Goal: Information Seeking & Learning: Learn about a topic

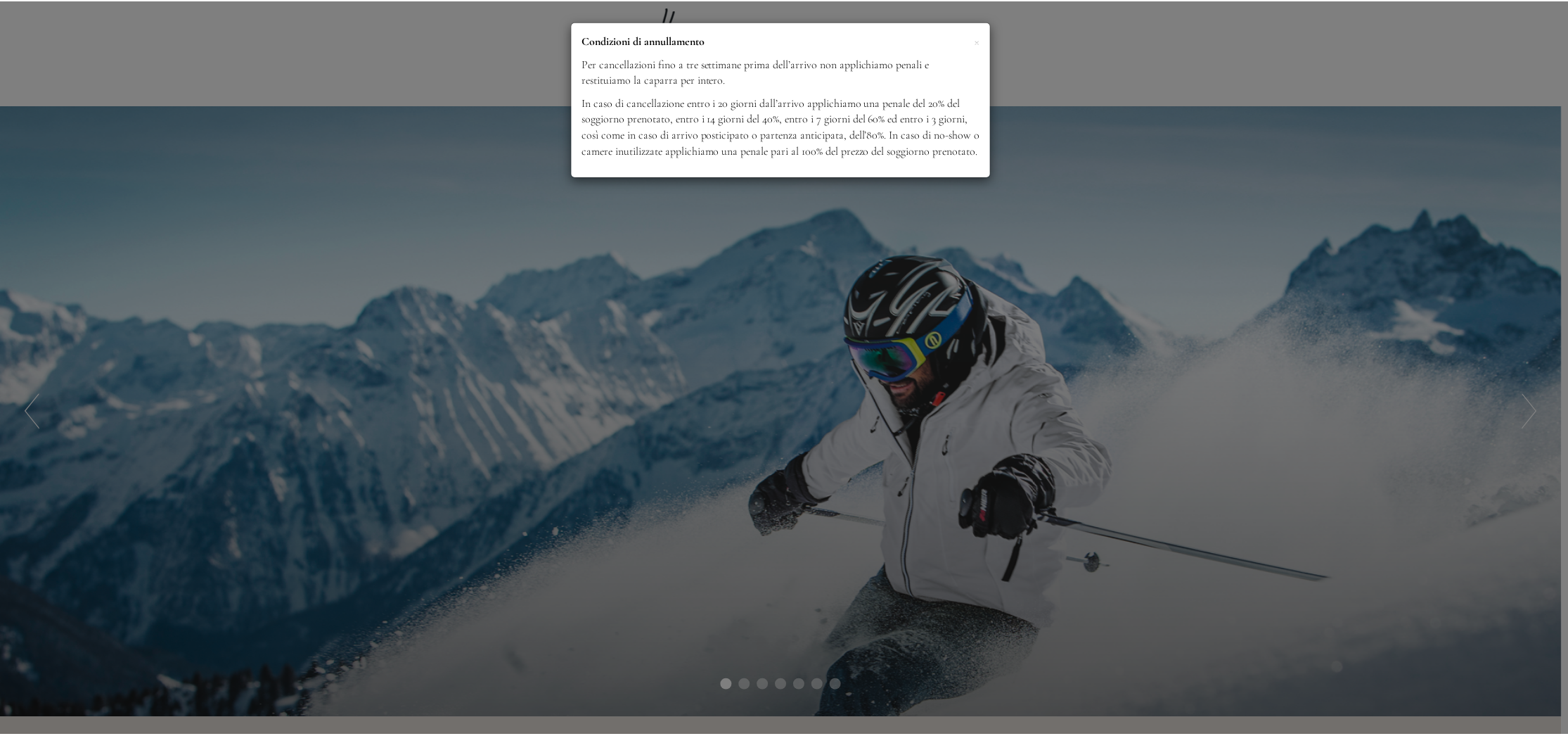
scroll to position [830, 0]
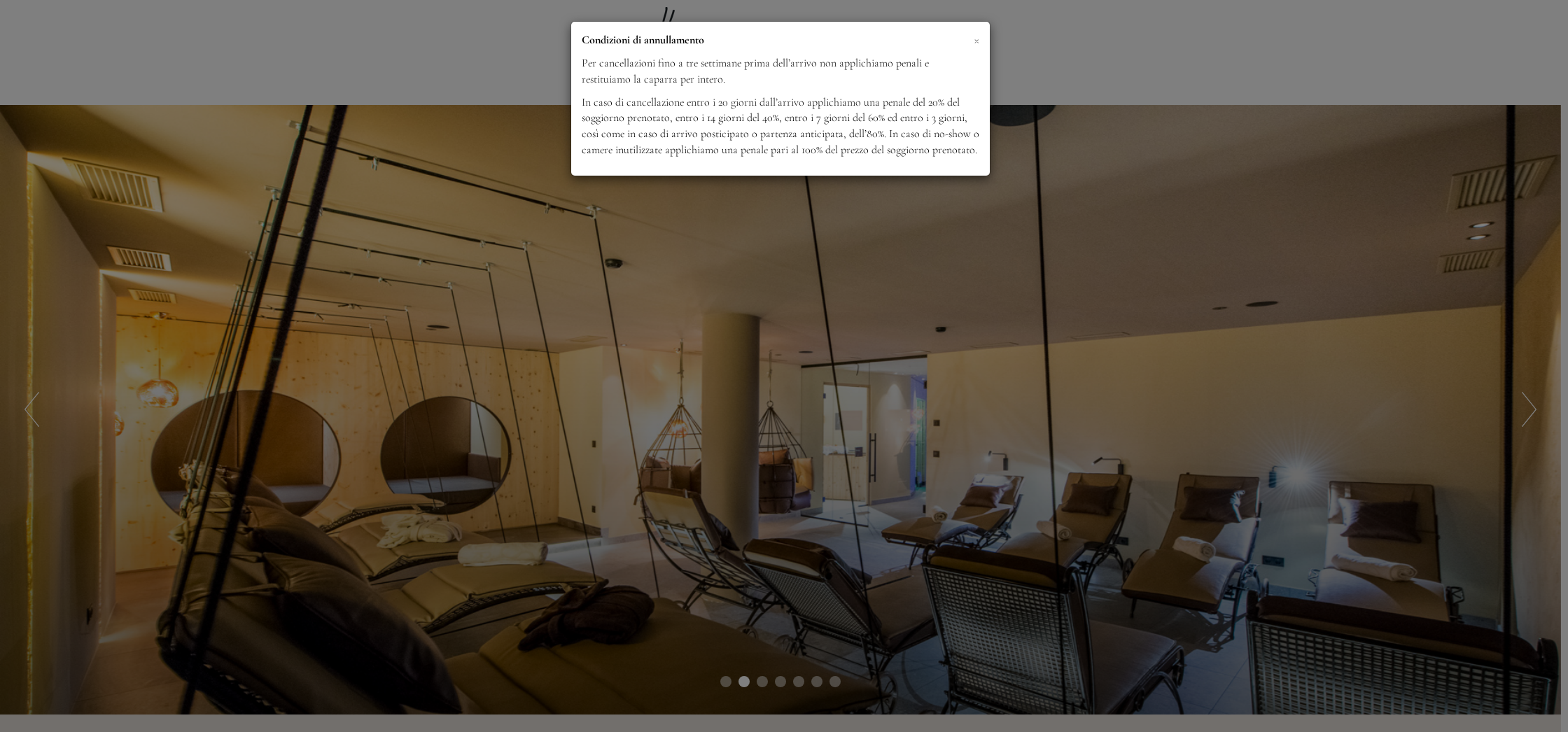
click at [975, 41] on span "×" at bounding box center [976, 39] width 5 height 17
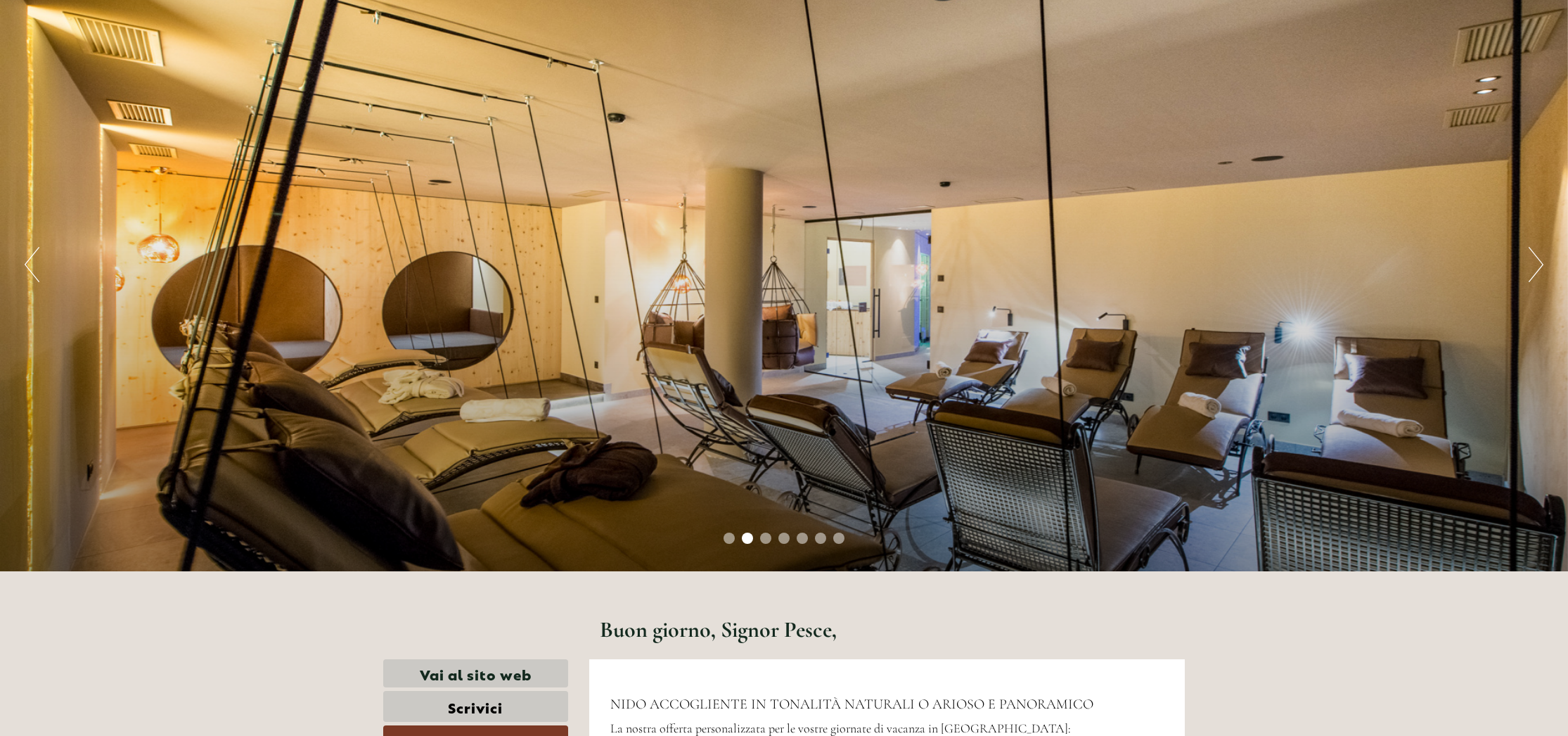
scroll to position [146, 0]
click at [1531, 267] on button "Next" at bounding box center [1535, 265] width 14 height 35
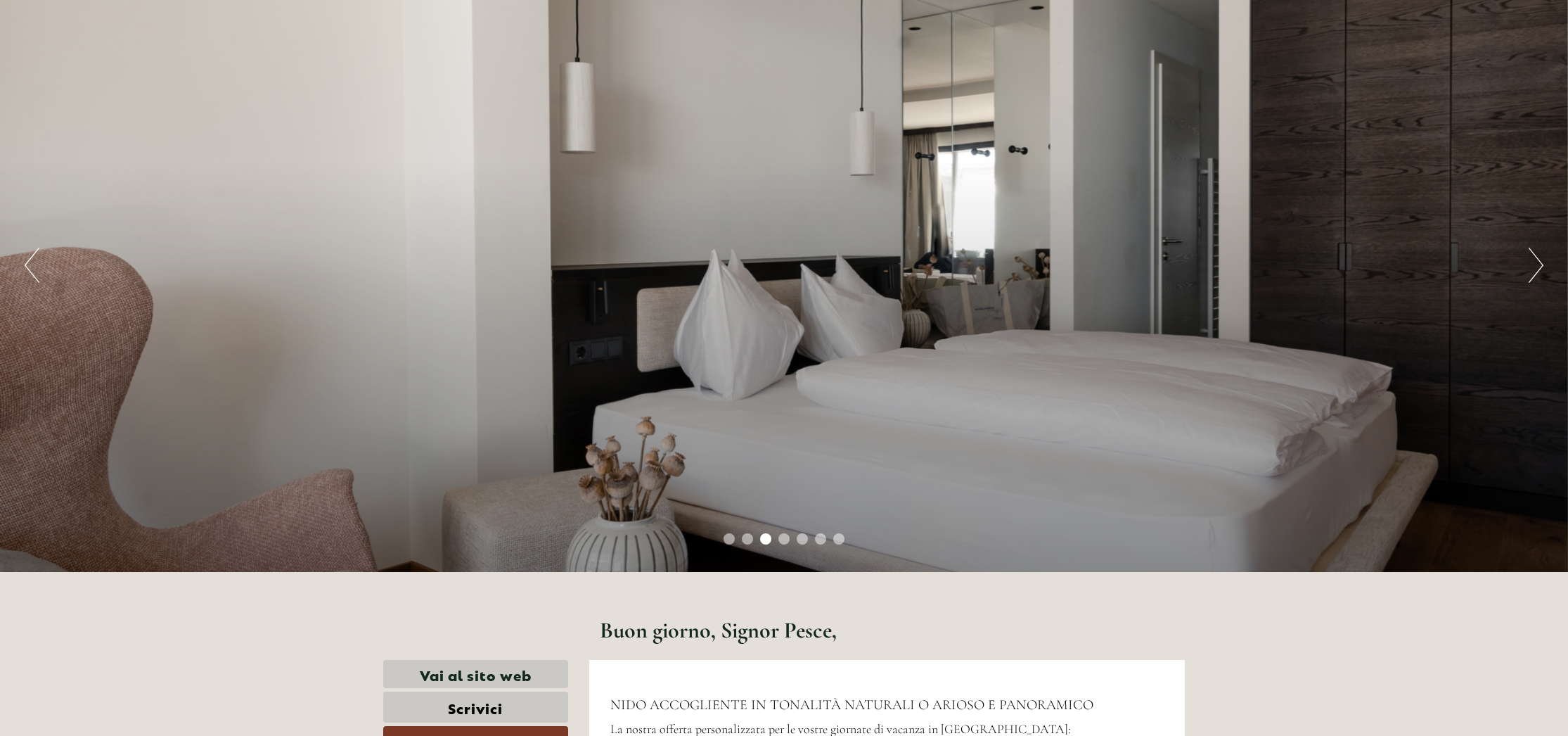
click at [1533, 267] on button "Next" at bounding box center [1535, 265] width 14 height 35
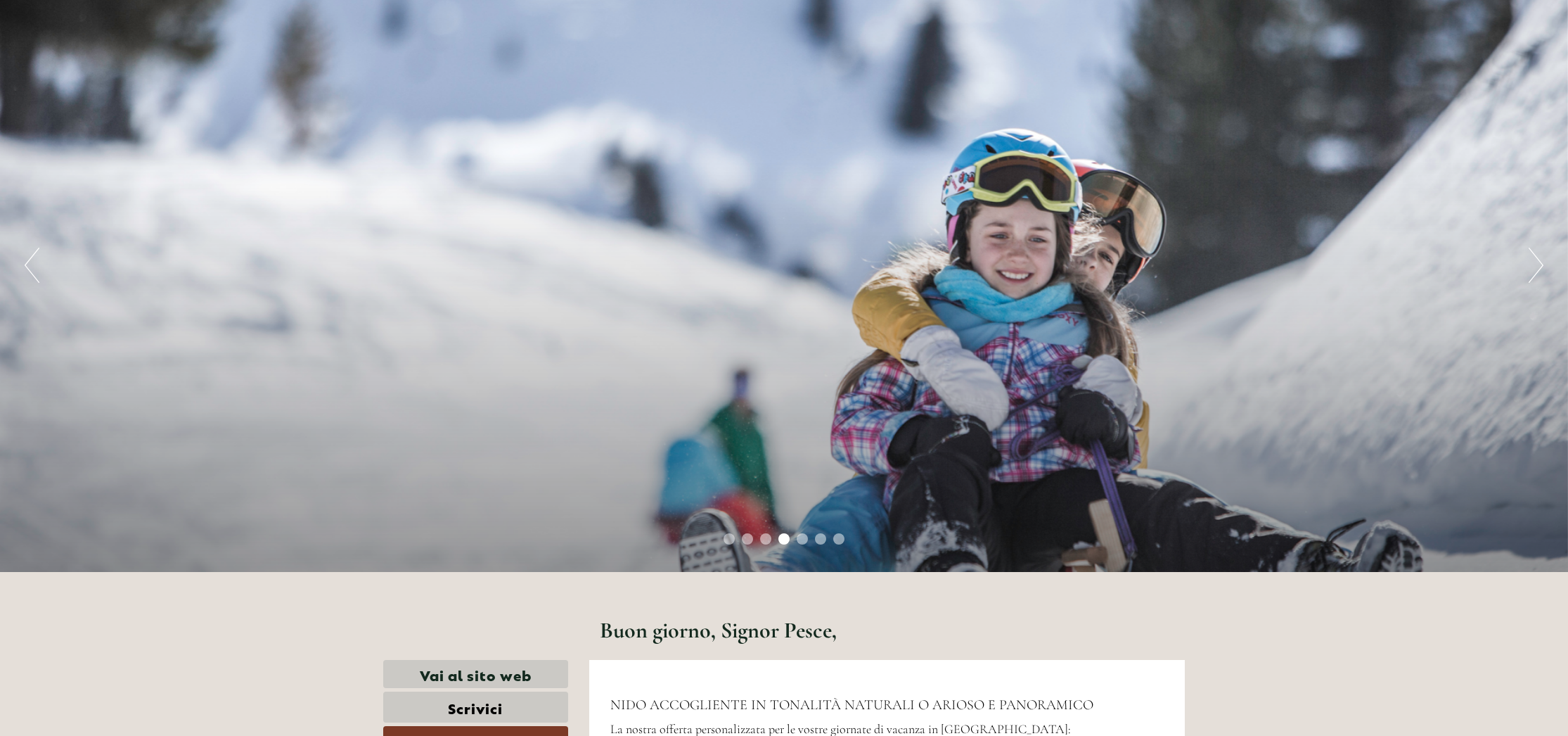
click at [1533, 267] on button "Next" at bounding box center [1535, 265] width 14 height 35
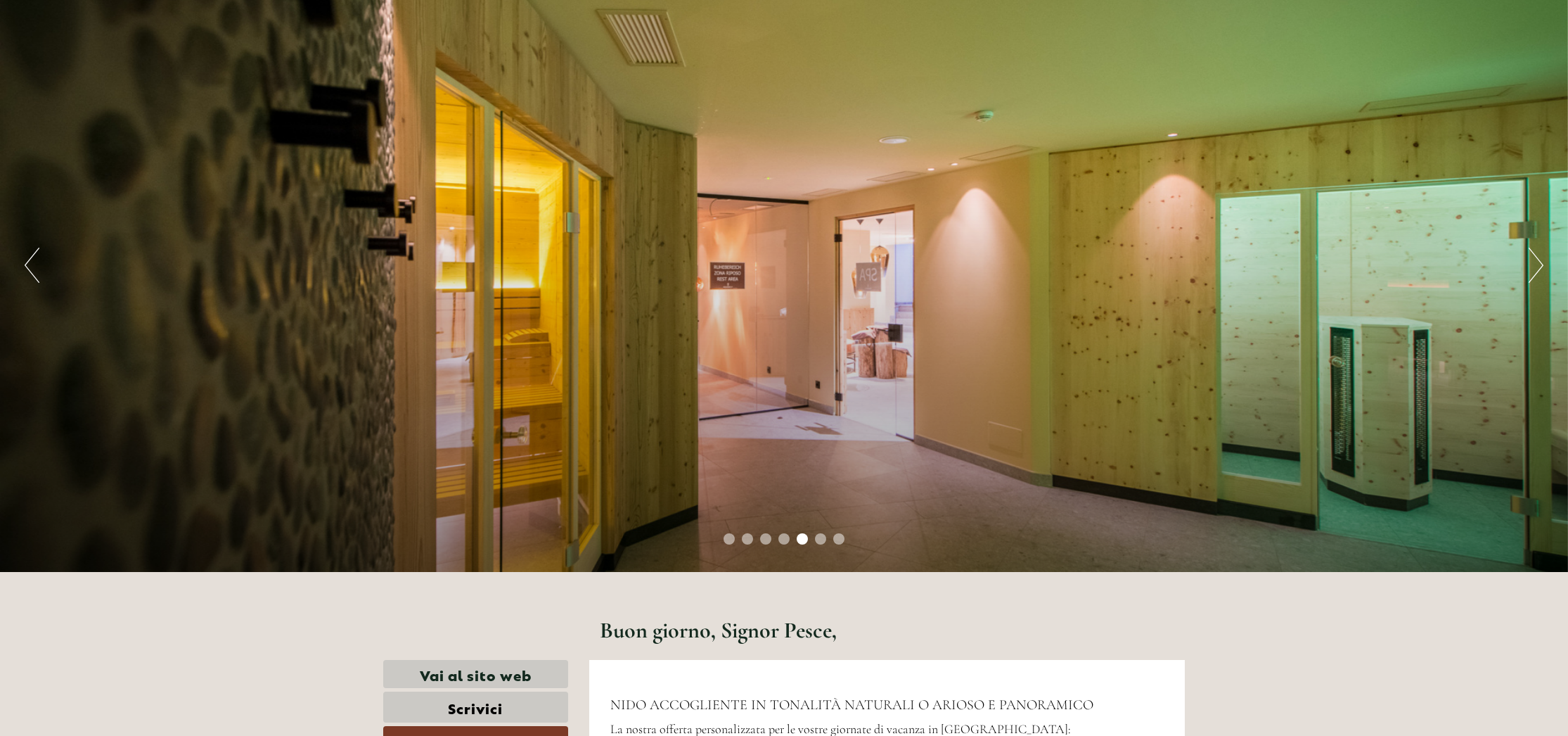
click at [1533, 267] on button "Next" at bounding box center [1535, 265] width 14 height 35
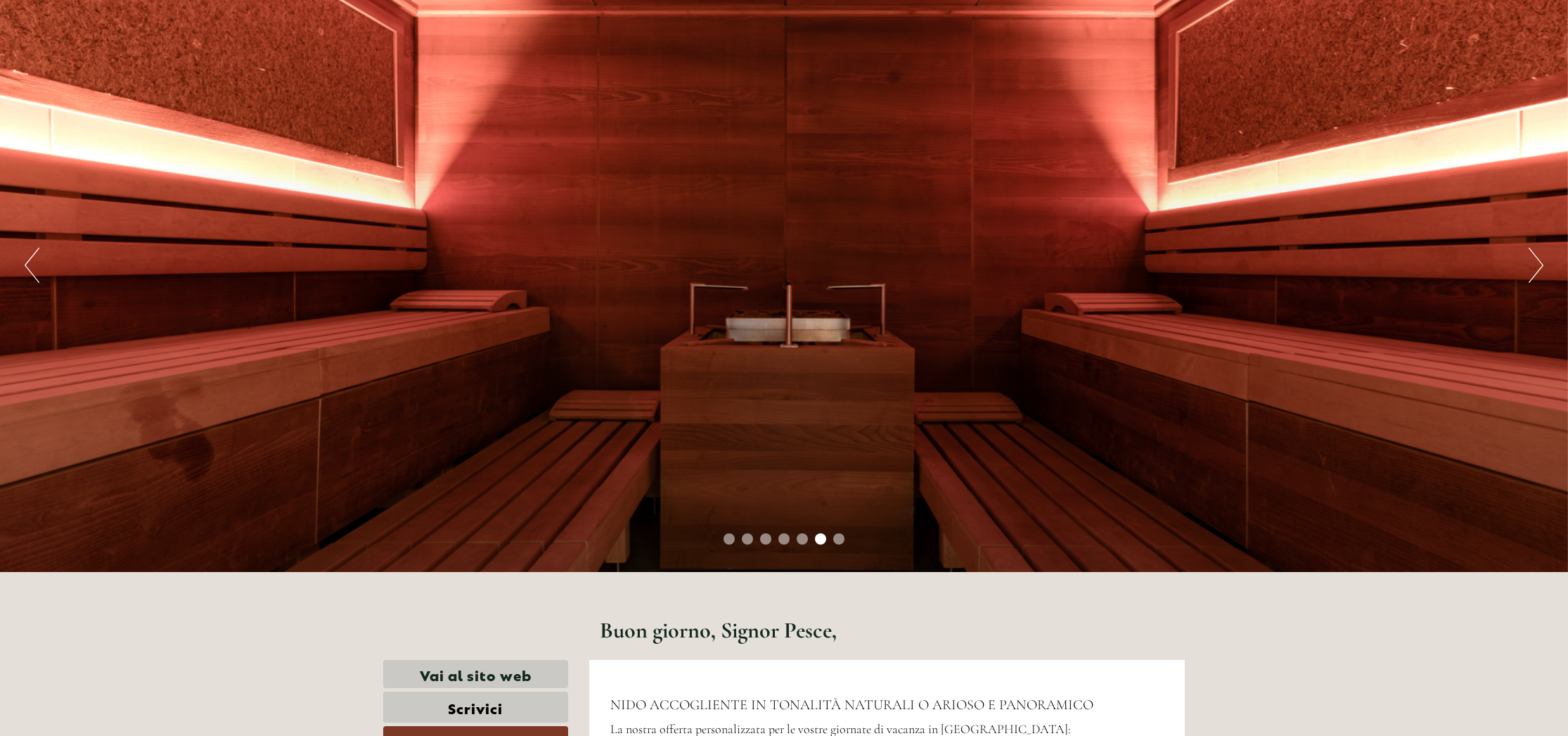
click at [1533, 267] on button "Next" at bounding box center [1535, 265] width 14 height 35
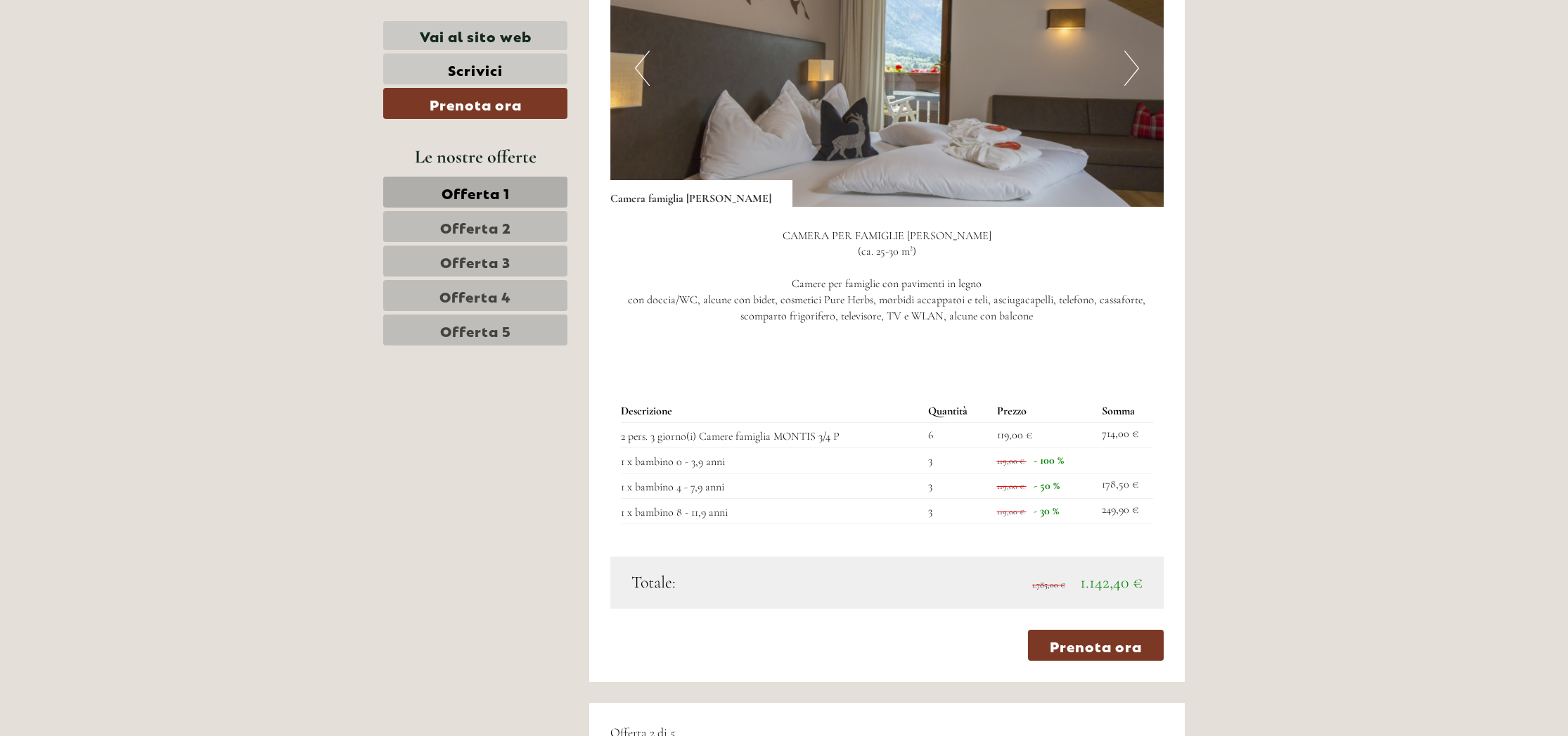
scroll to position [1266, 0]
click at [494, 238] on link "Offerta 2" at bounding box center [475, 226] width 184 height 31
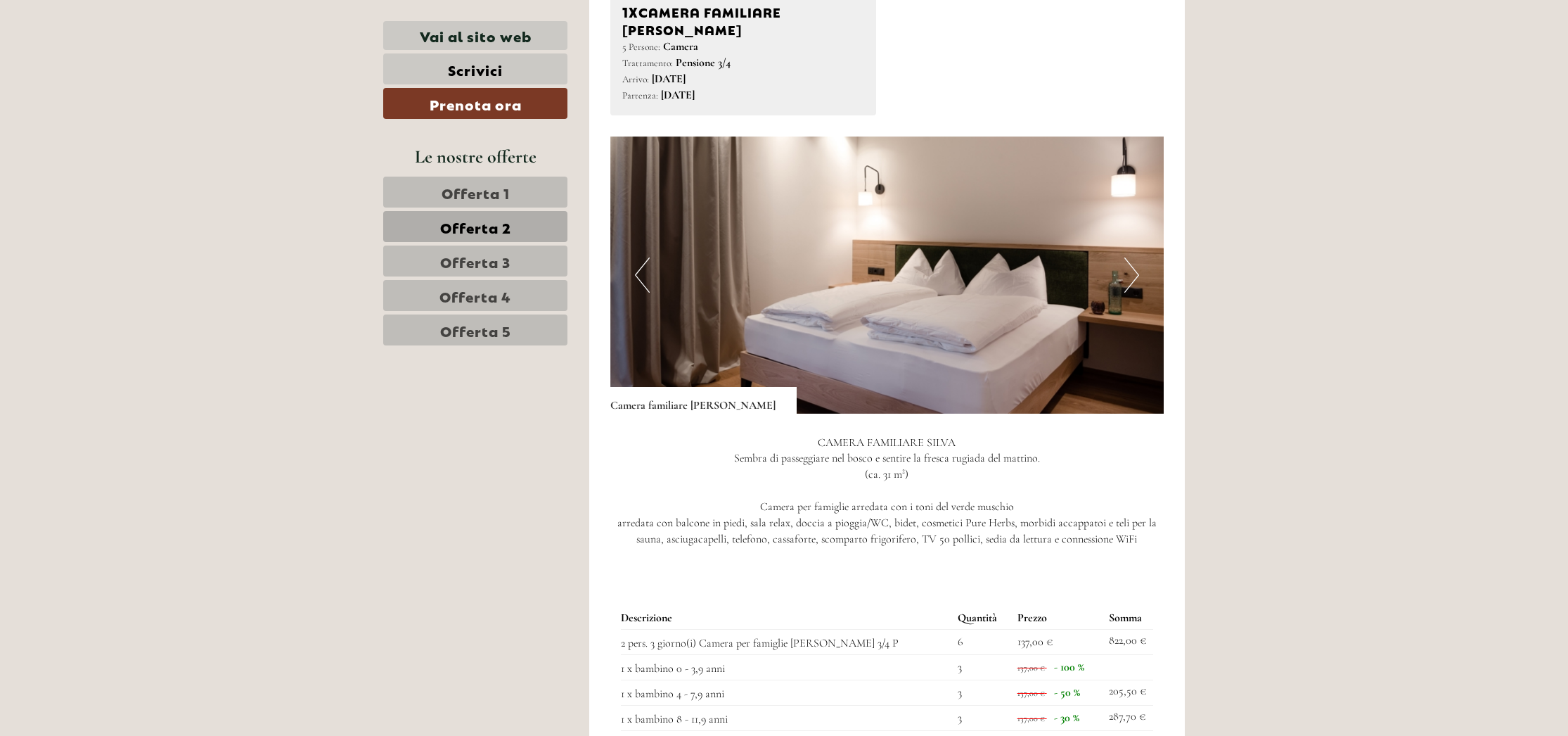
scroll to position [1055, 0]
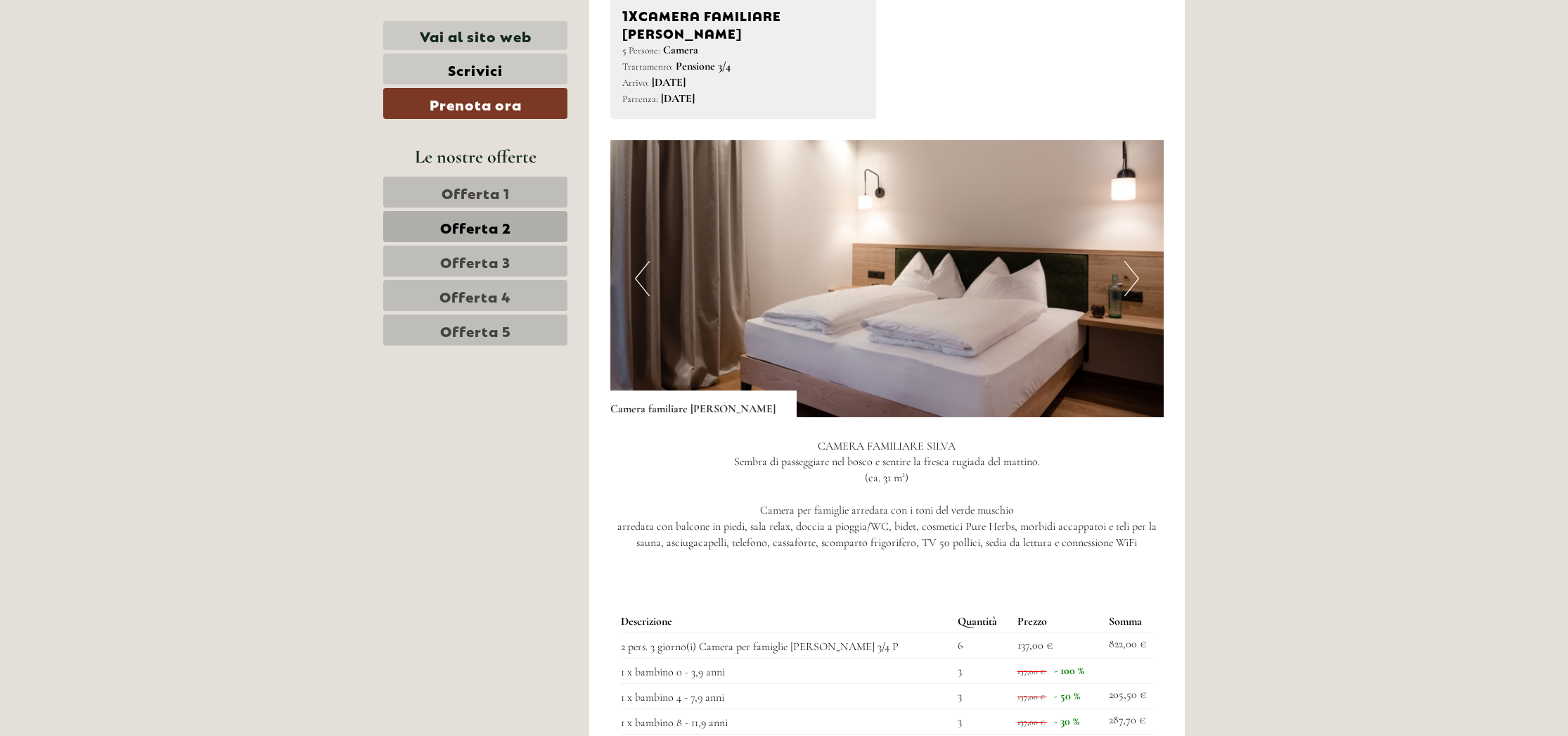
click at [1131, 261] on button "Next" at bounding box center [1131, 279] width 14 height 35
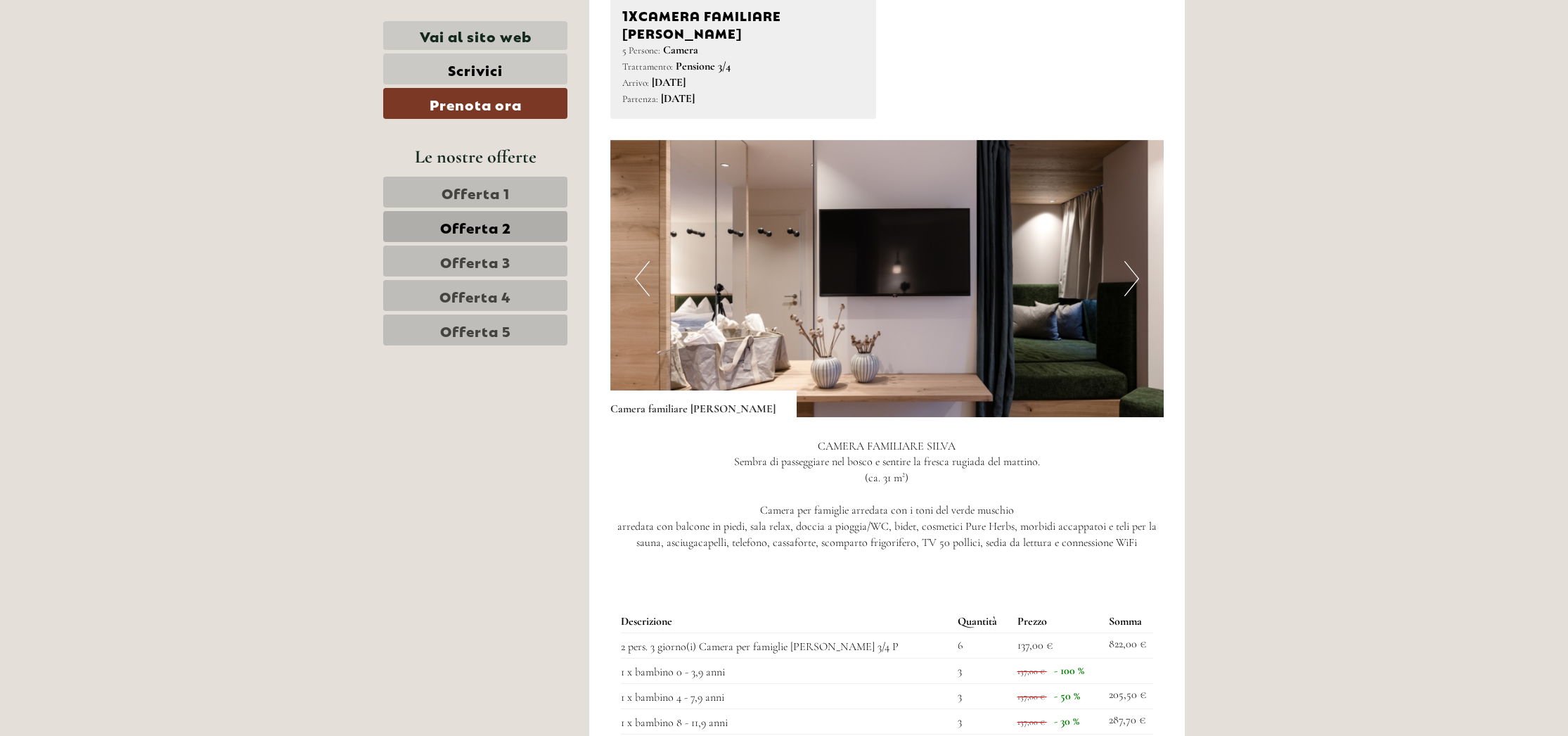
click at [1131, 261] on button "Next" at bounding box center [1131, 279] width 14 height 35
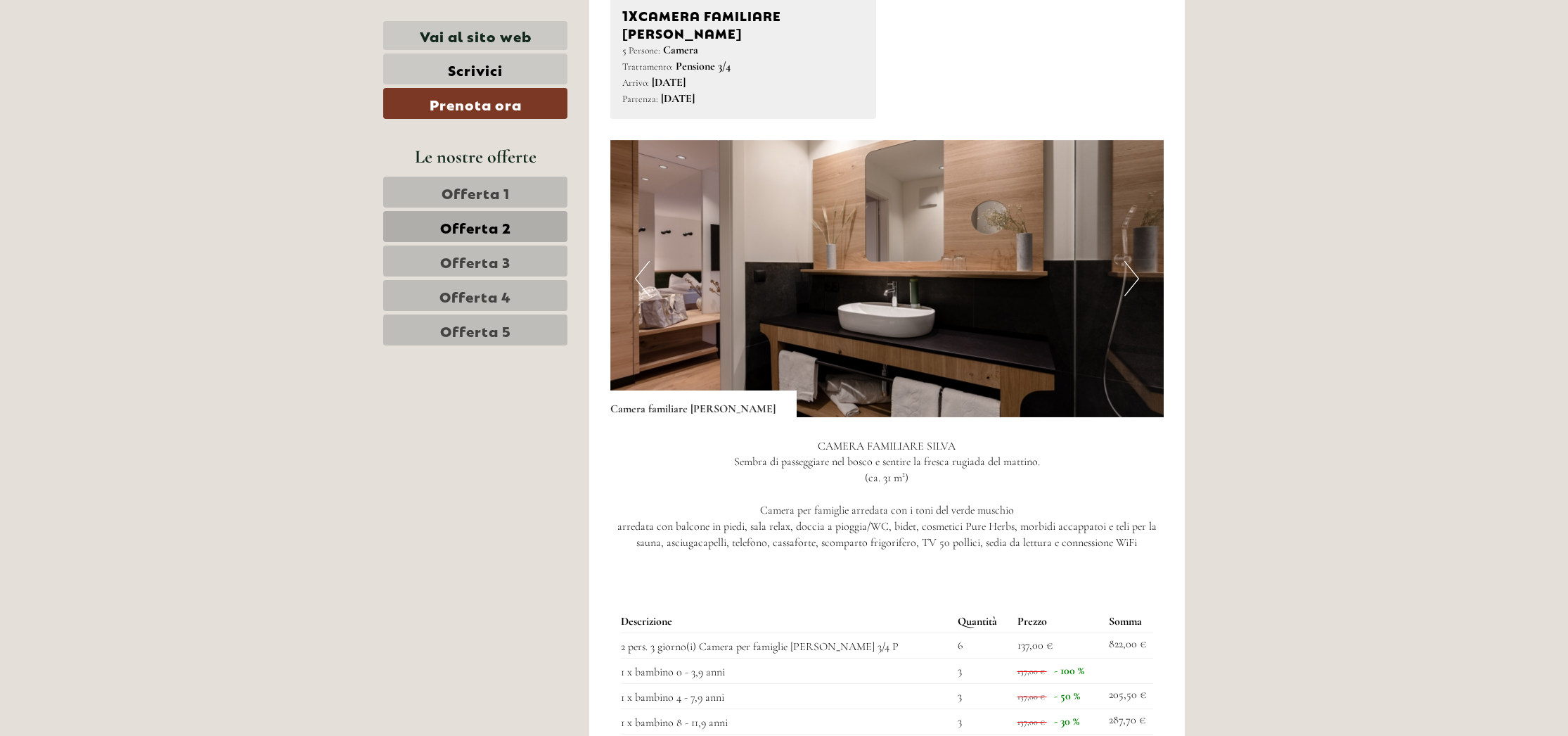
click at [1131, 261] on button "Next" at bounding box center [1131, 279] width 14 height 35
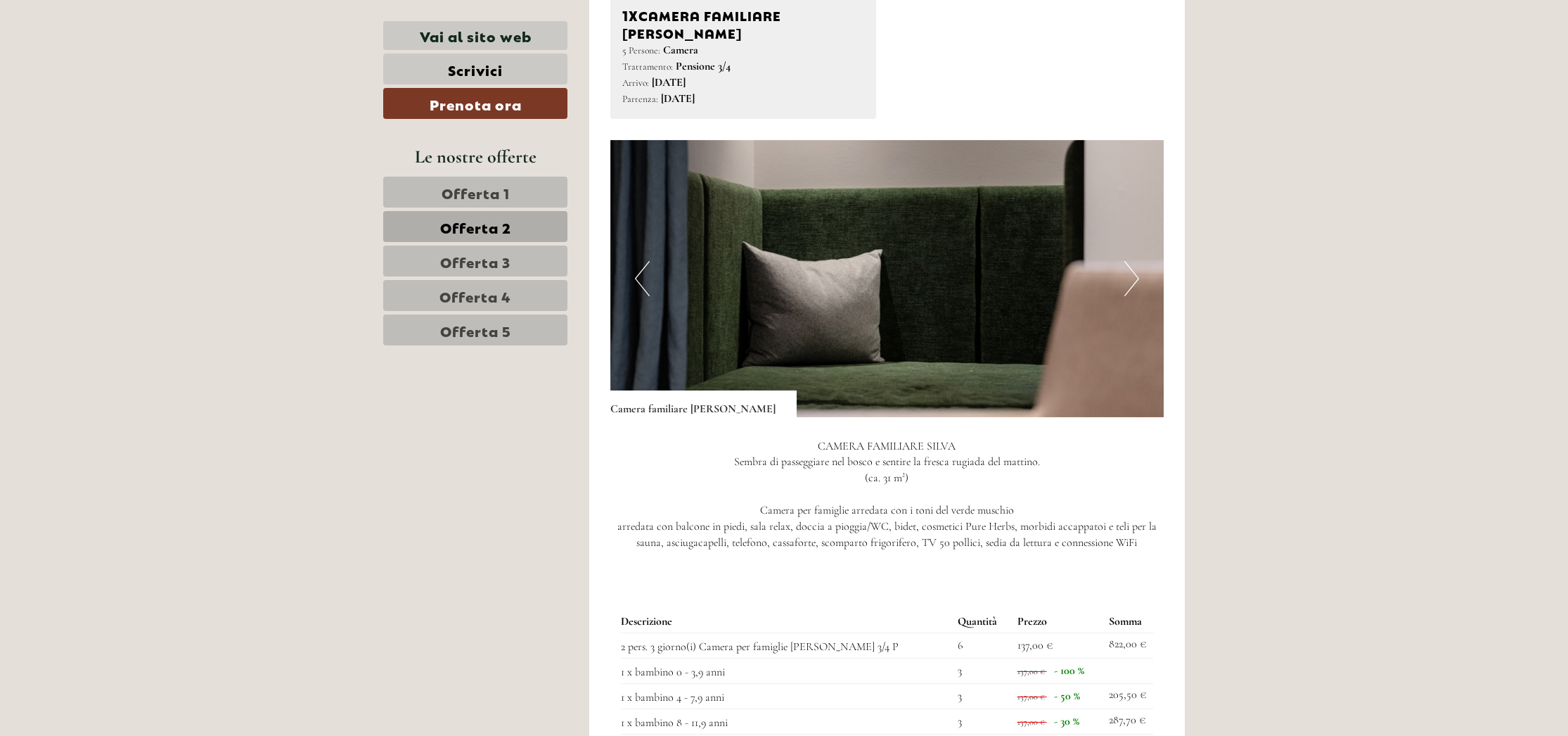
click at [1131, 261] on button "Next" at bounding box center [1131, 279] width 14 height 35
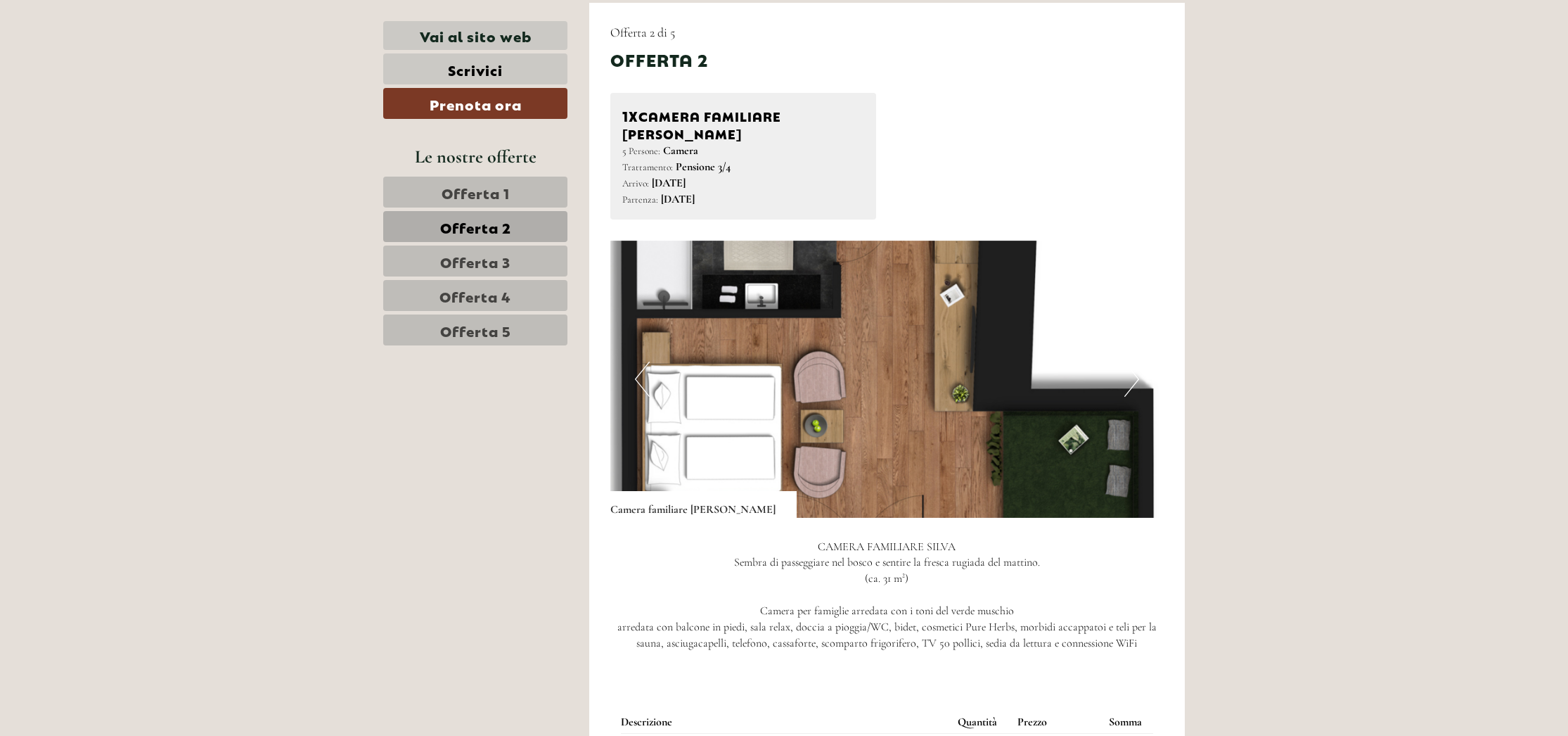
scroll to position [958, 0]
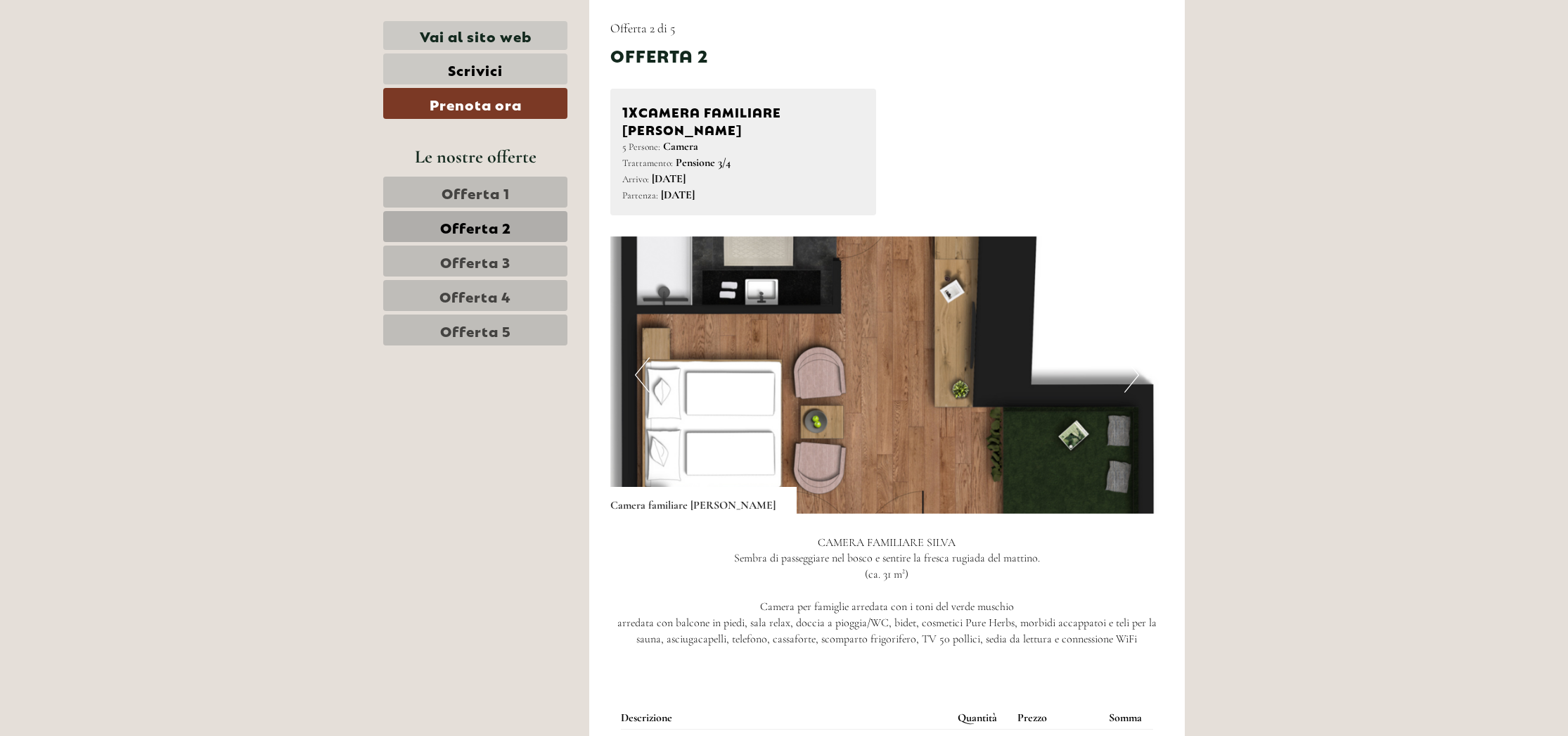
click at [1138, 362] on button "Next" at bounding box center [1131, 375] width 14 height 35
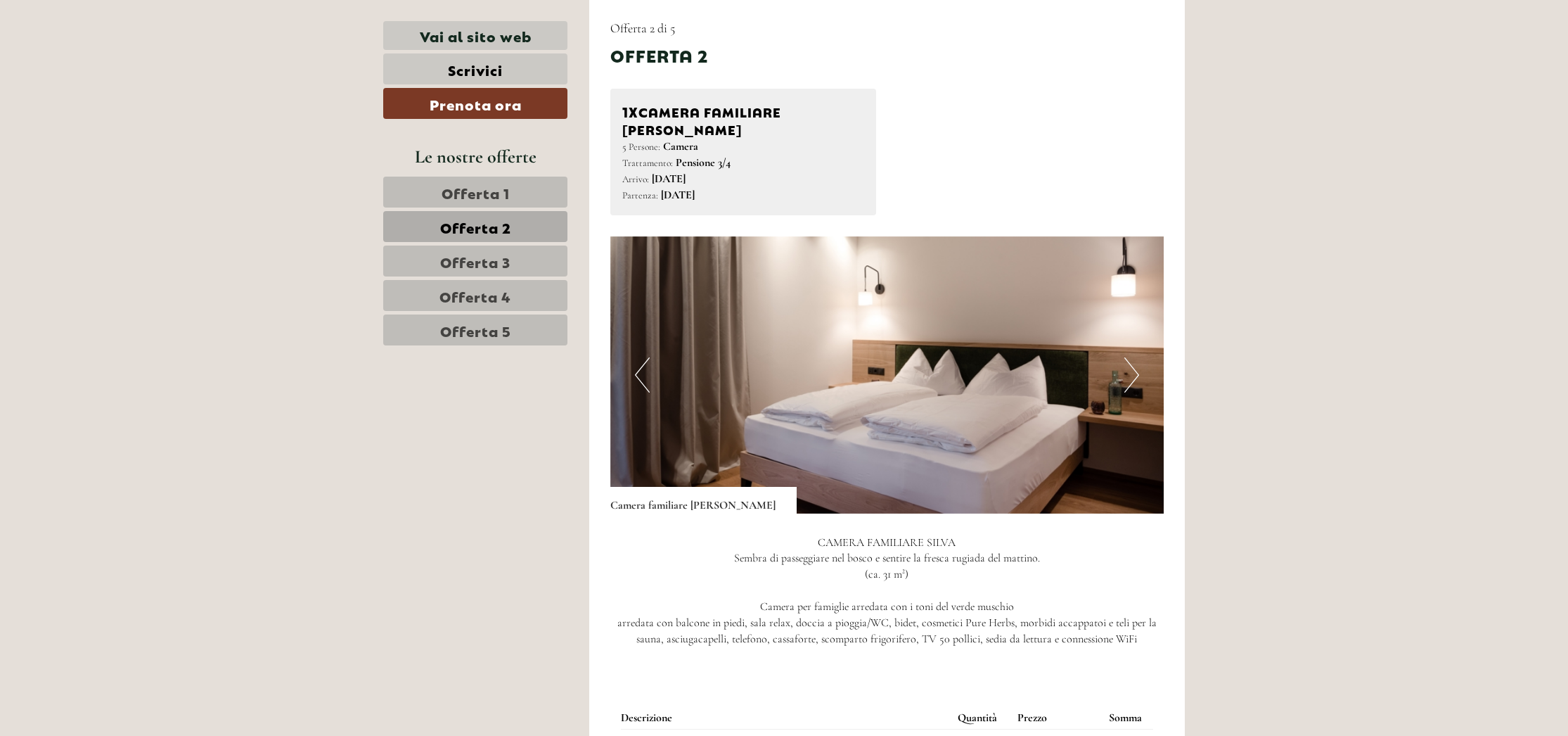
click at [1138, 362] on button "Next" at bounding box center [1131, 375] width 14 height 35
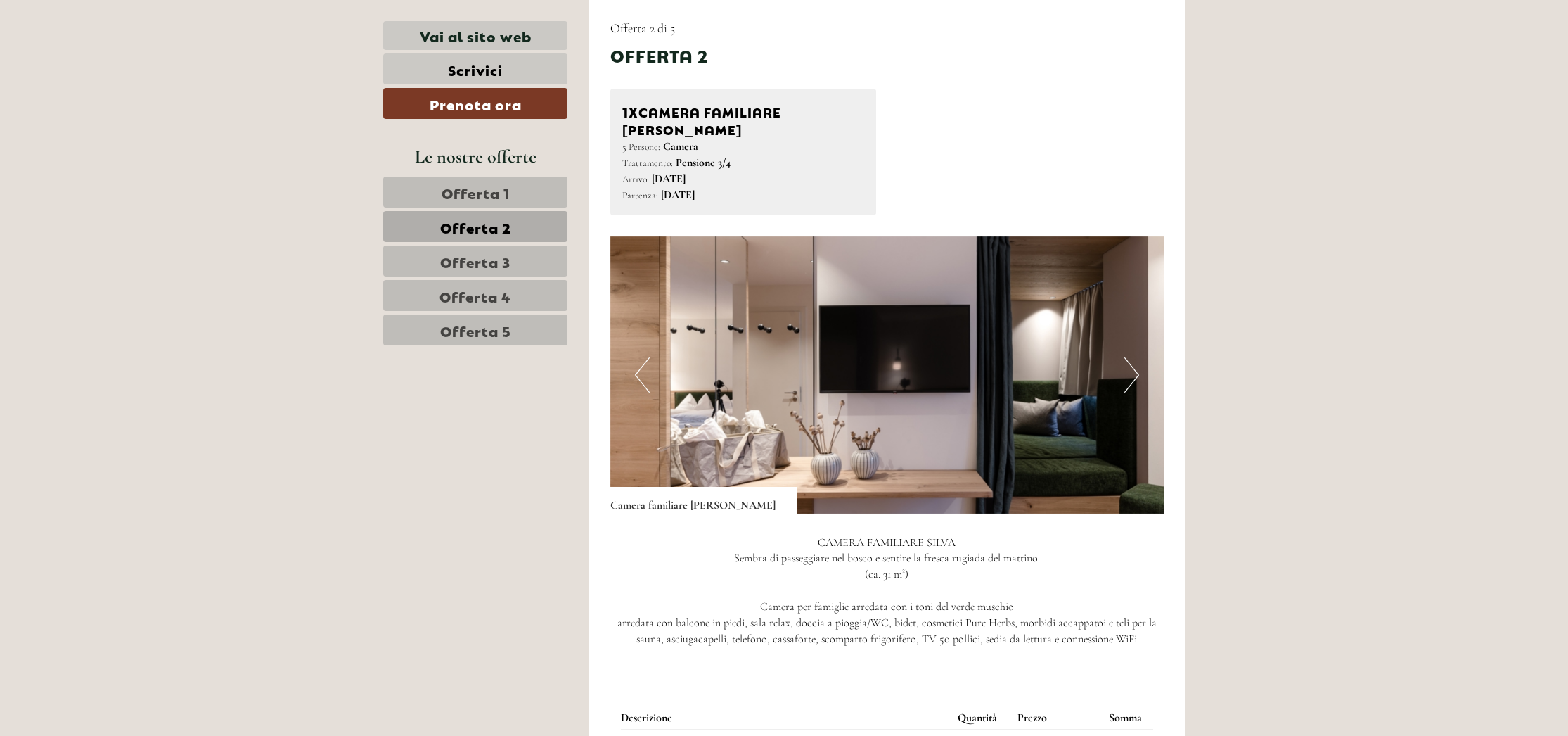
click at [1138, 362] on button "Next" at bounding box center [1131, 375] width 14 height 35
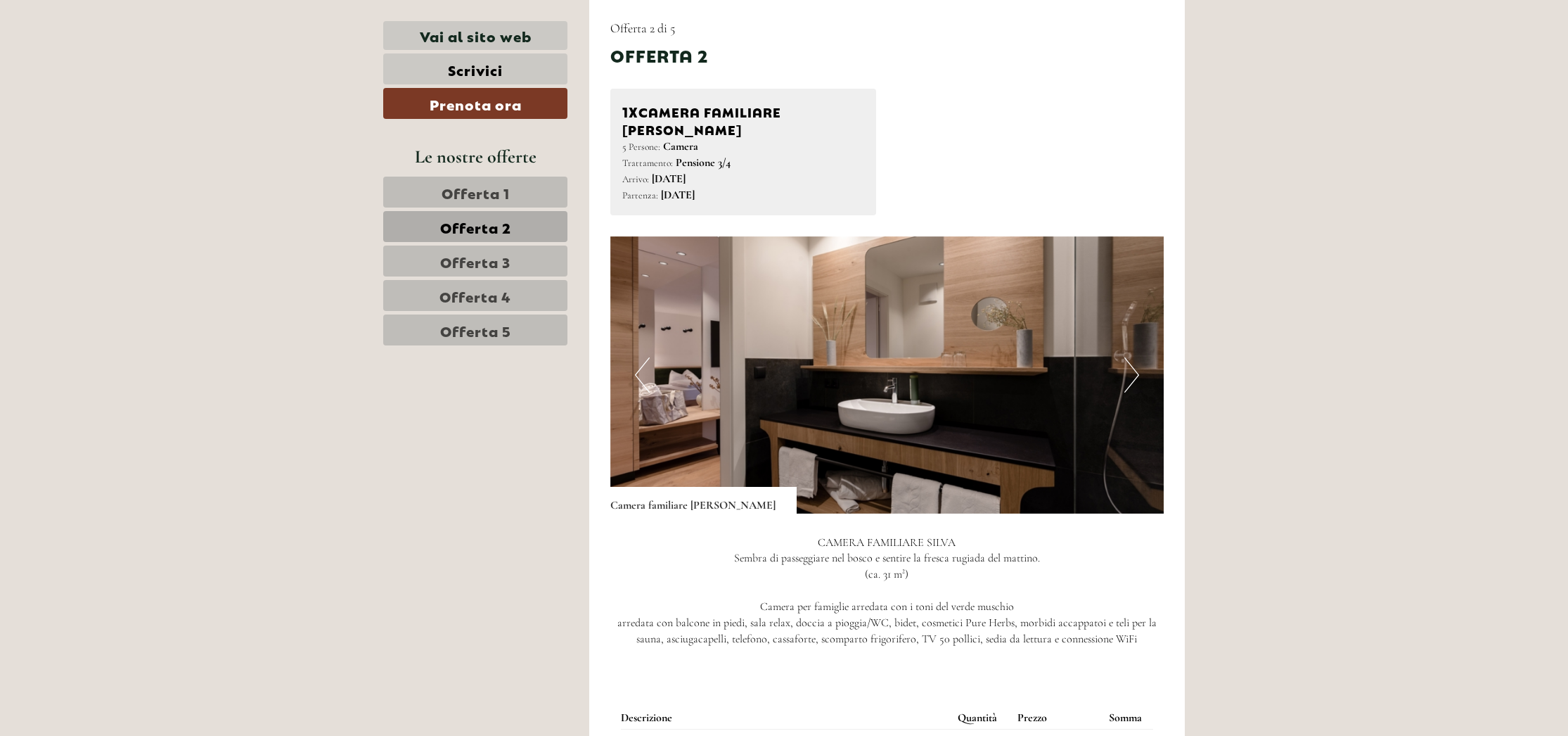
click at [1138, 362] on button "Next" at bounding box center [1131, 375] width 14 height 35
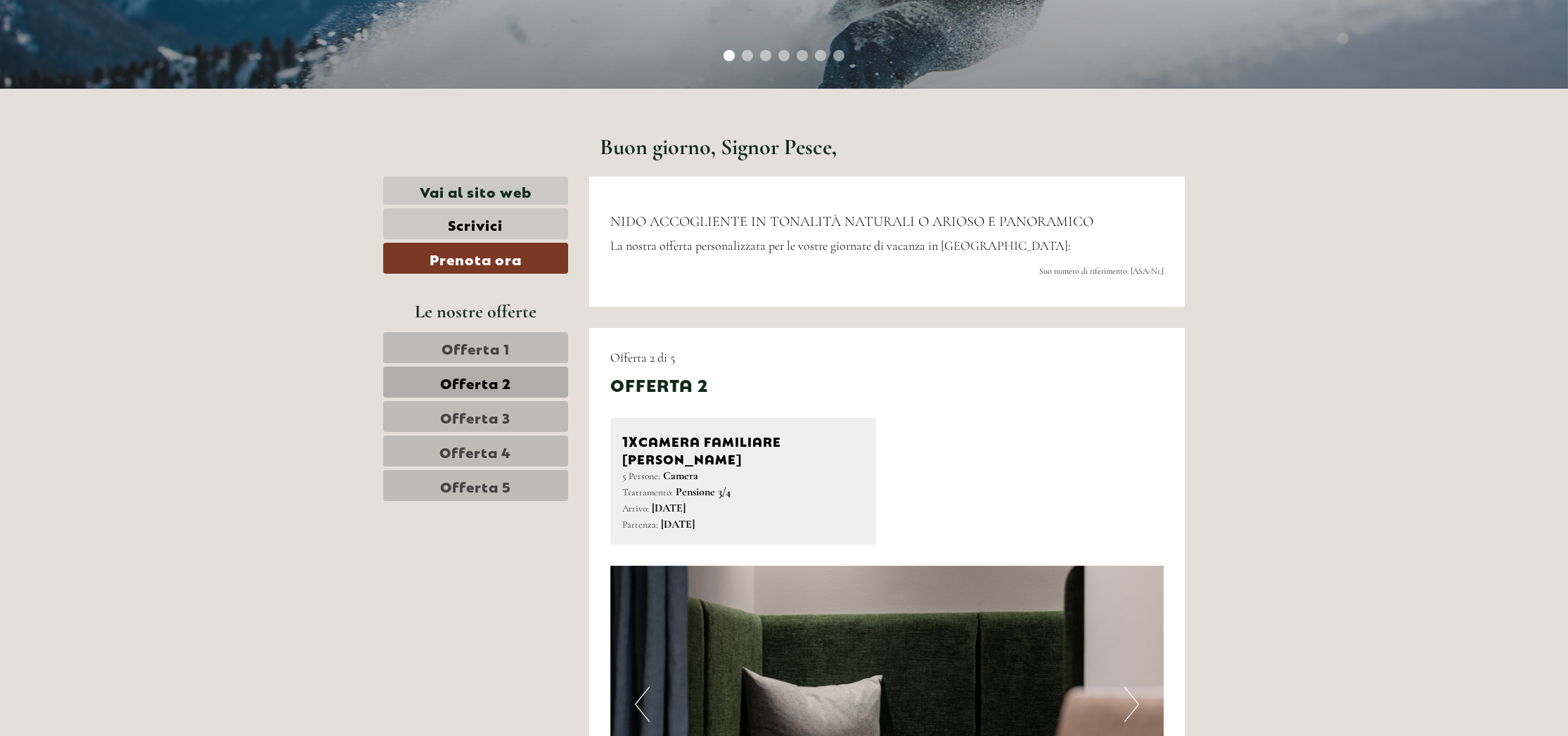
scroll to position [621, 0]
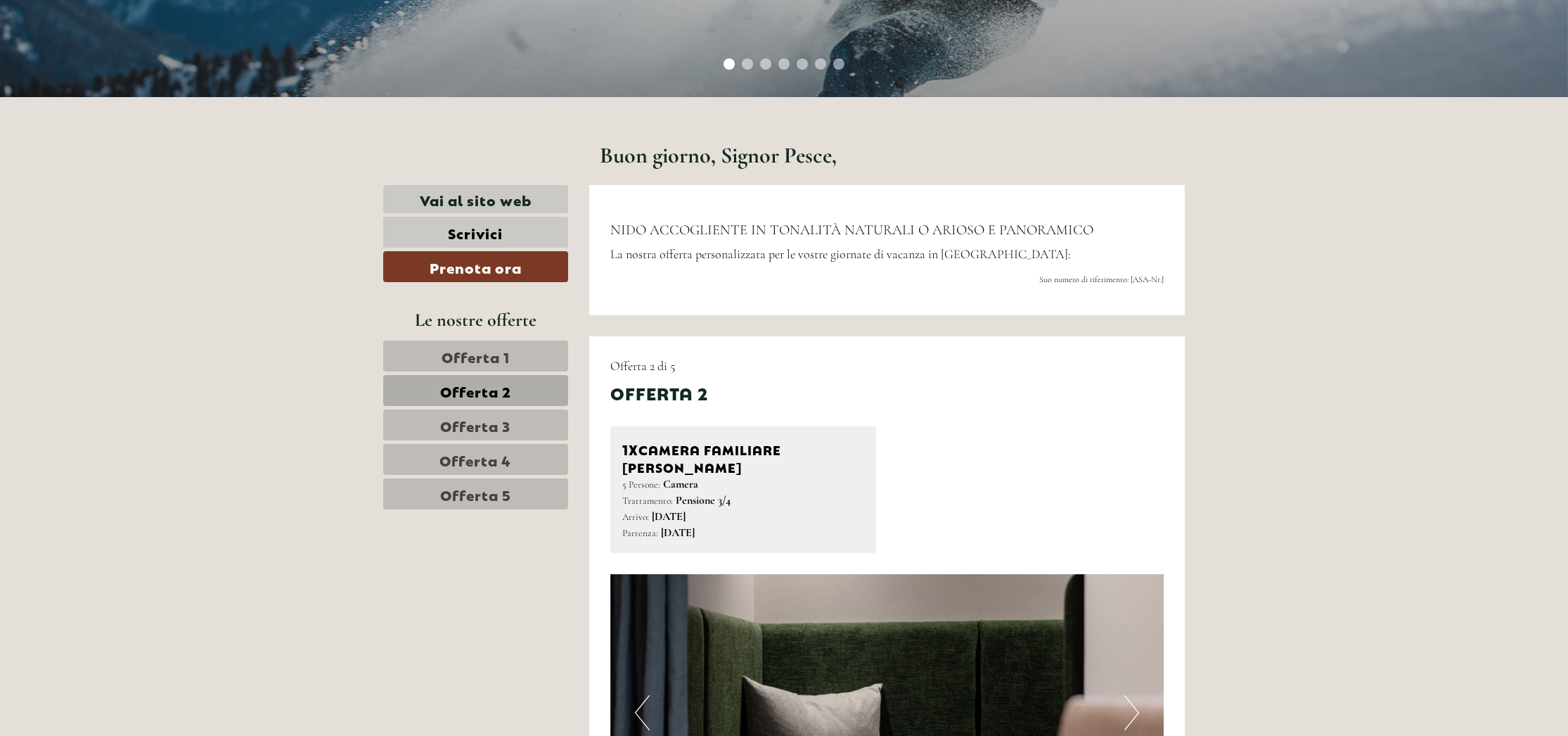
click at [501, 424] on span "Offerta 3" at bounding box center [475, 425] width 70 height 20
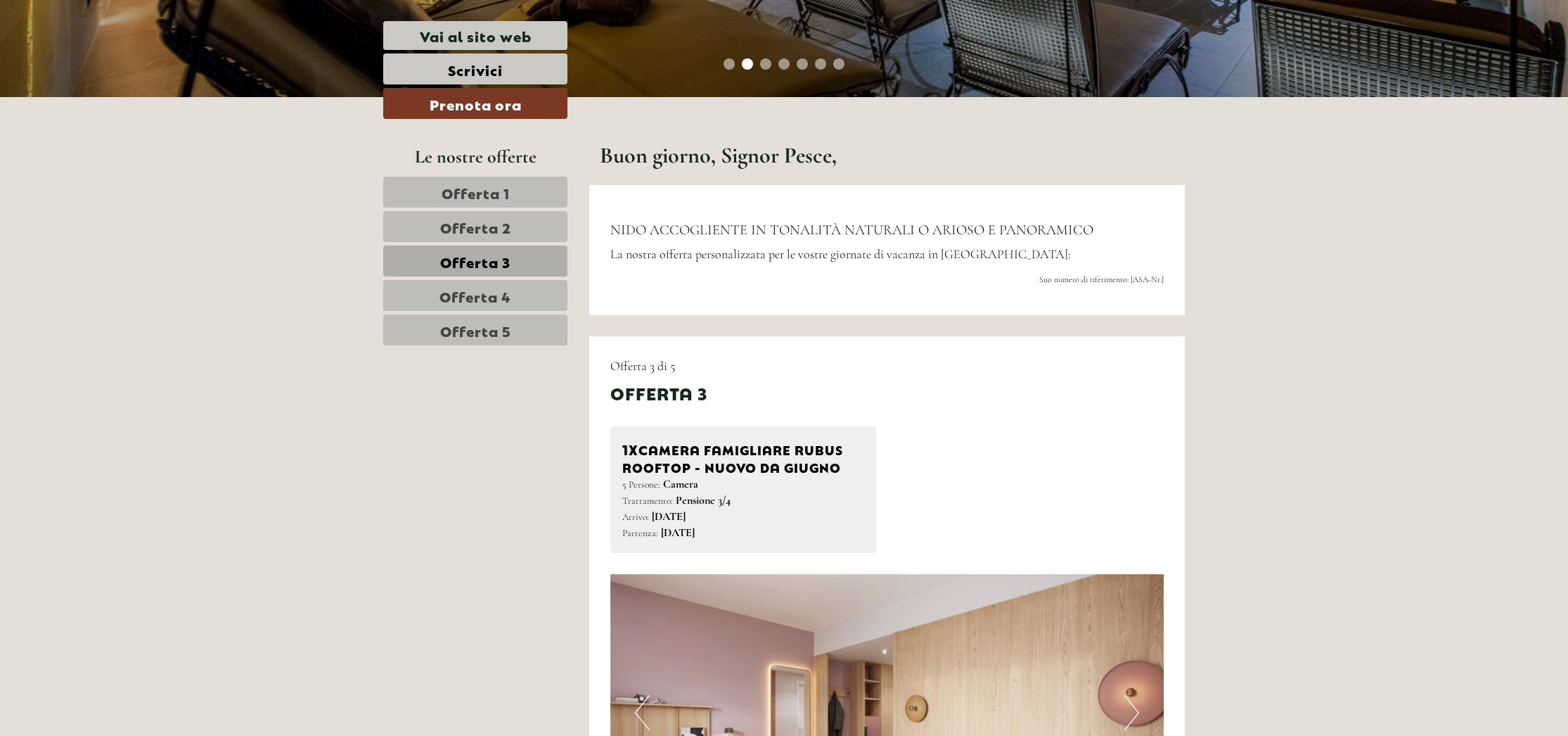
scroll to position [956, 0]
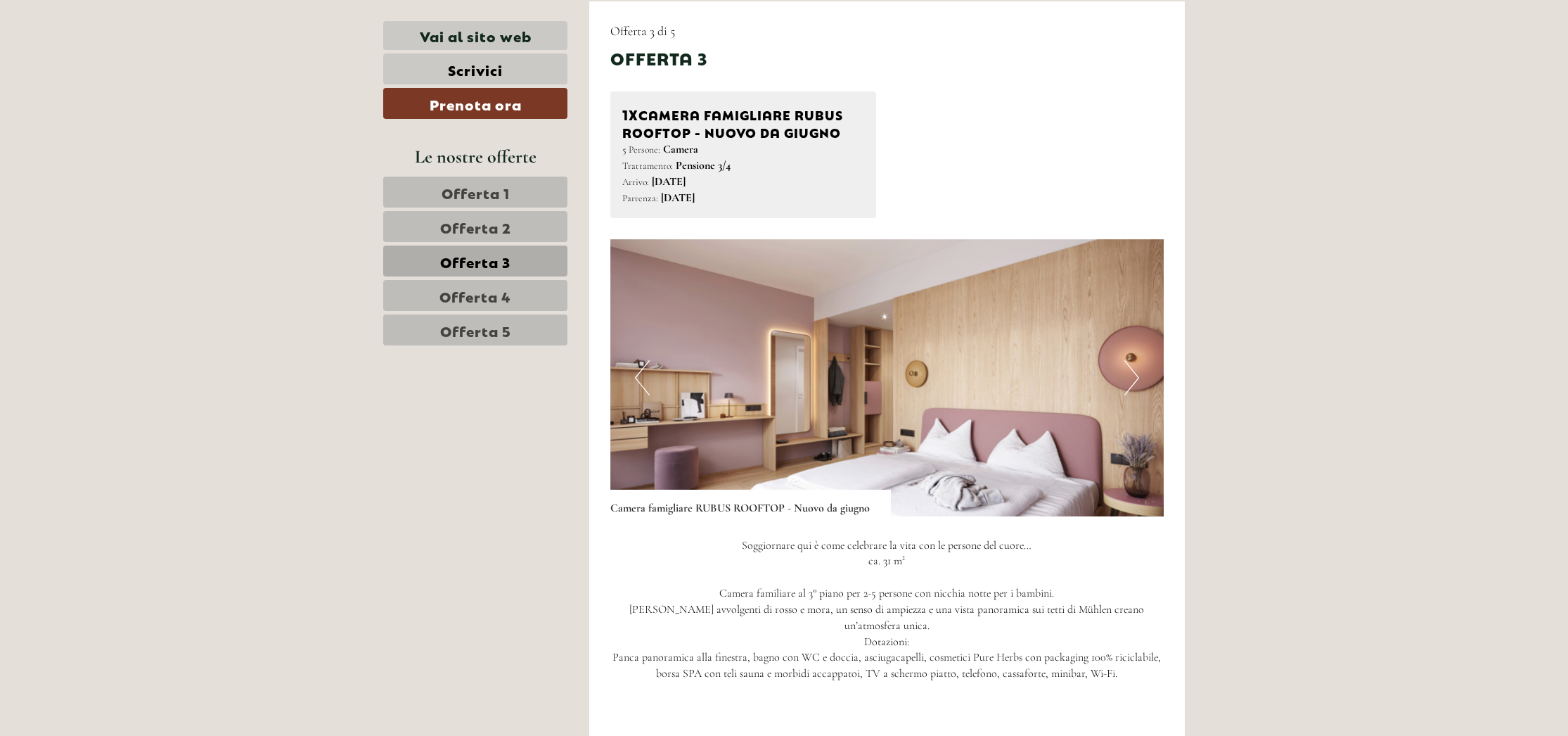
click at [1135, 374] on button "Next" at bounding box center [1131, 378] width 14 height 35
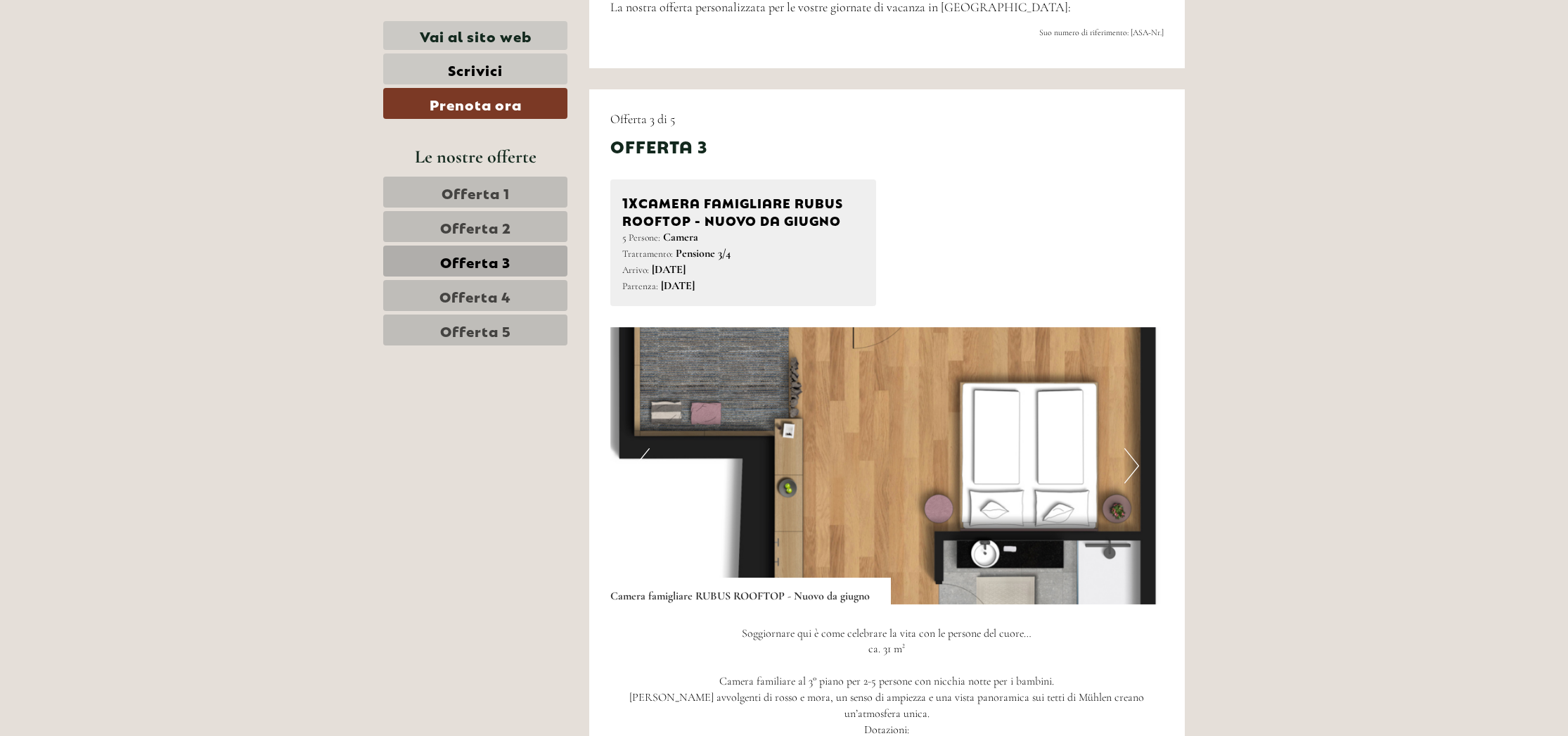
scroll to position [866, 0]
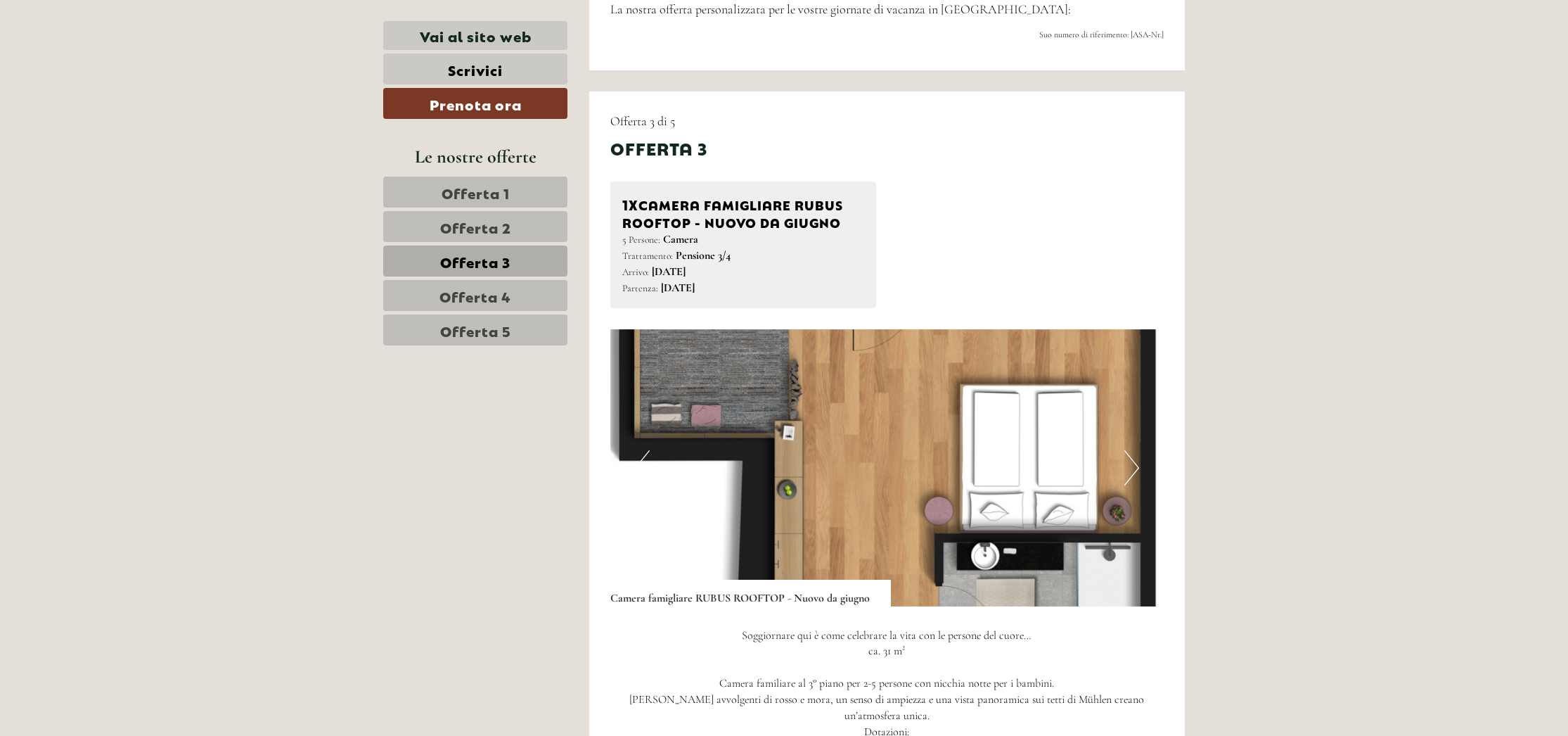
click at [1127, 459] on button "Next" at bounding box center [1131, 468] width 14 height 35
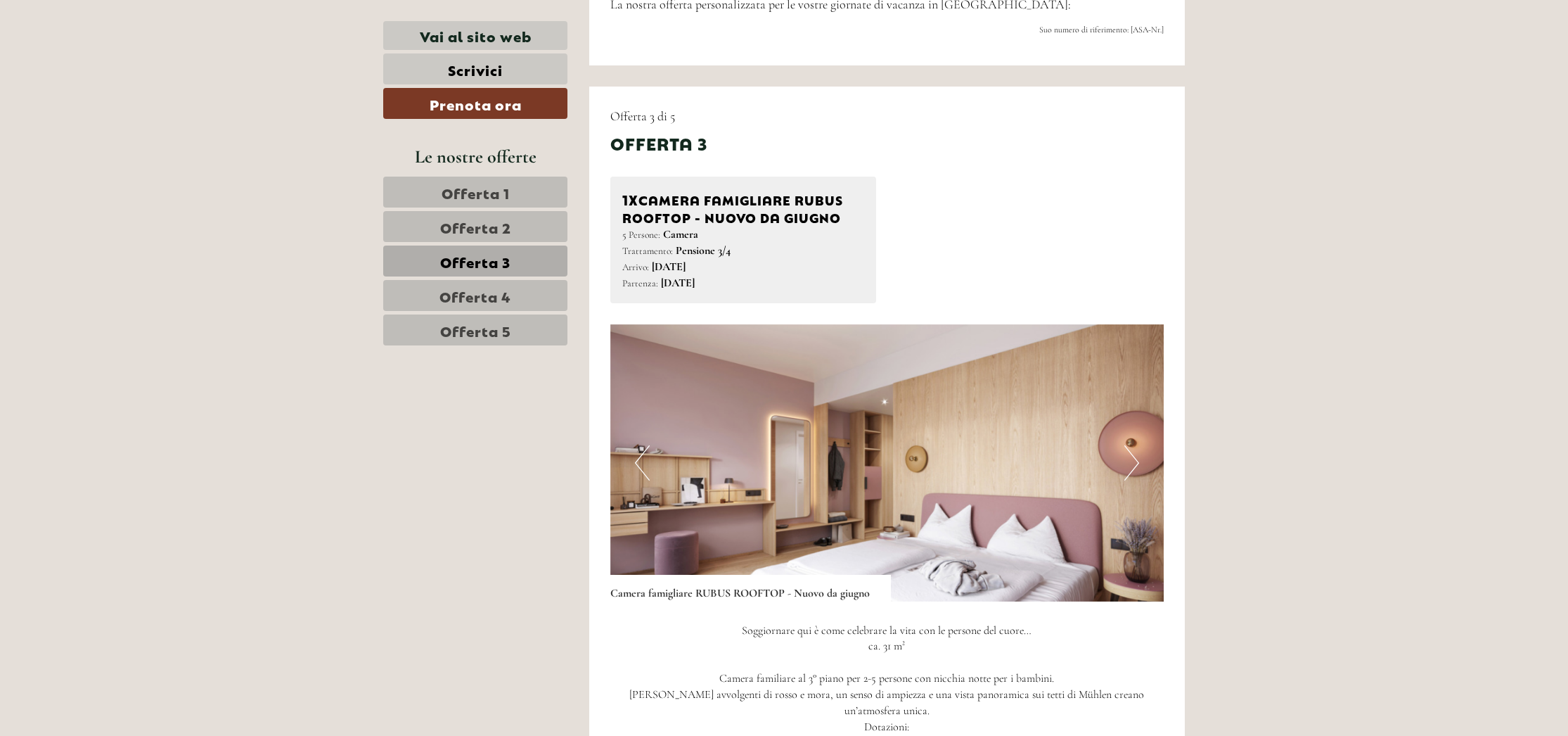
click at [1127, 459] on button "Next" at bounding box center [1131, 462] width 14 height 35
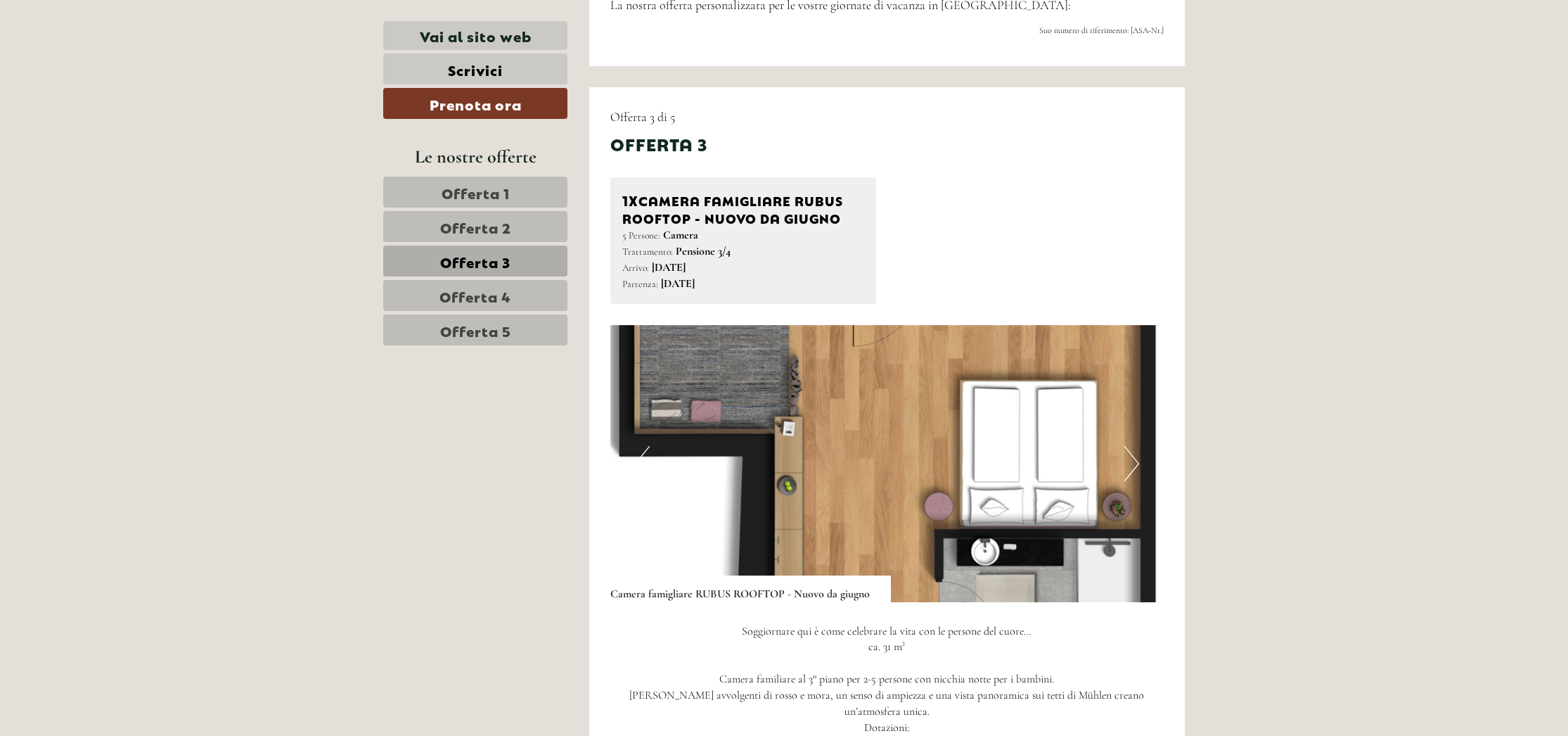
scroll to position [872, 0]
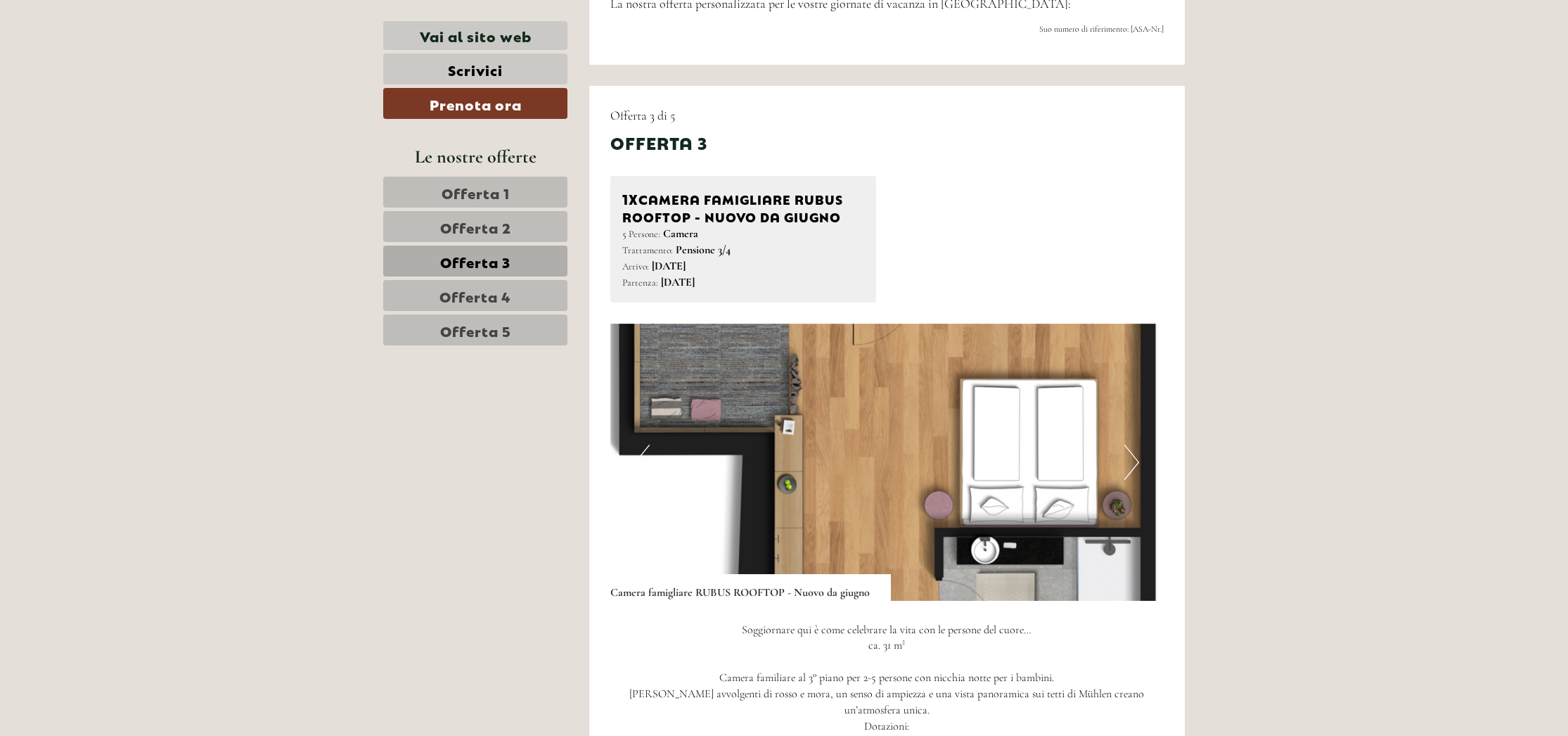
click at [412, 189] on link "Offerta 1" at bounding box center [475, 192] width 184 height 31
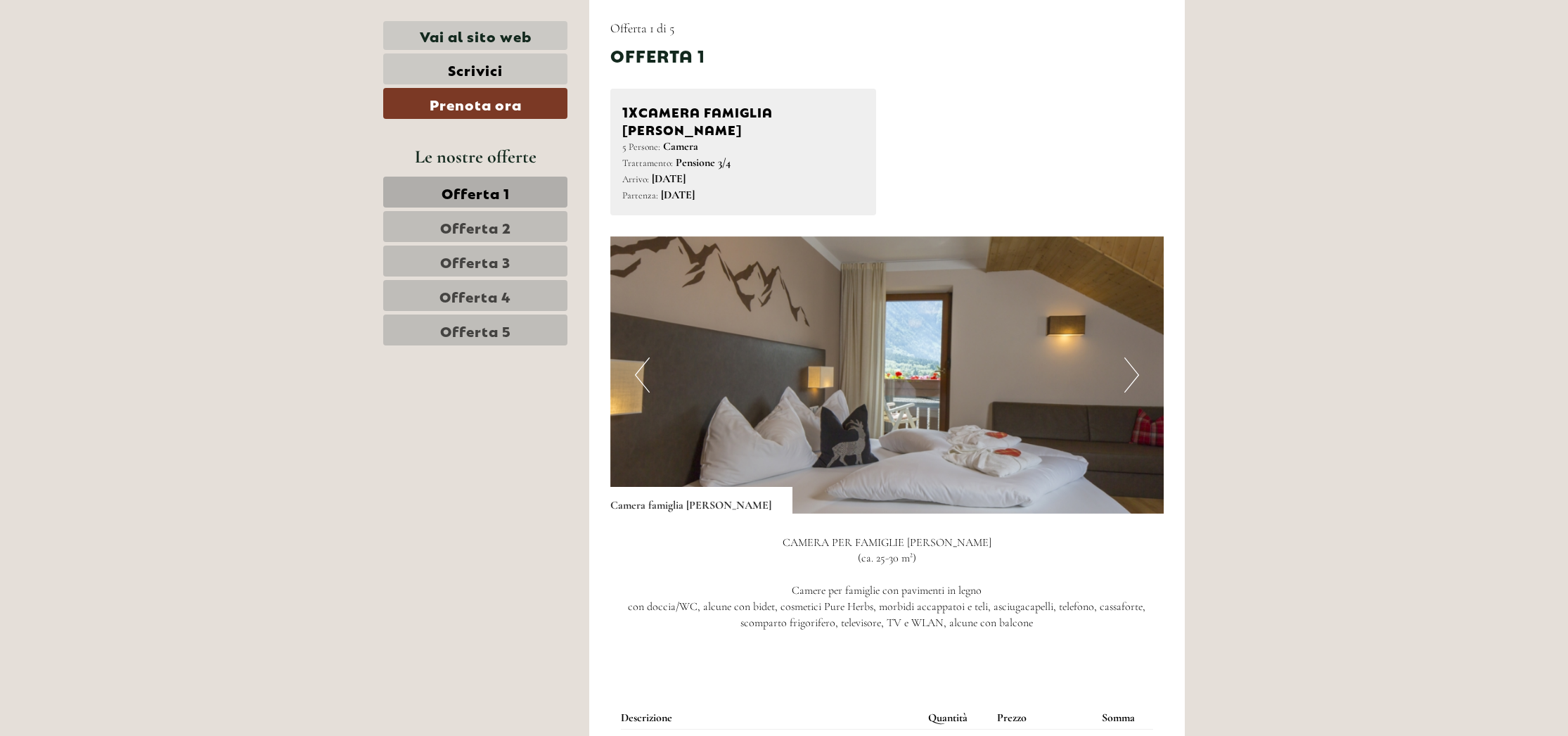
scroll to position [960, 0]
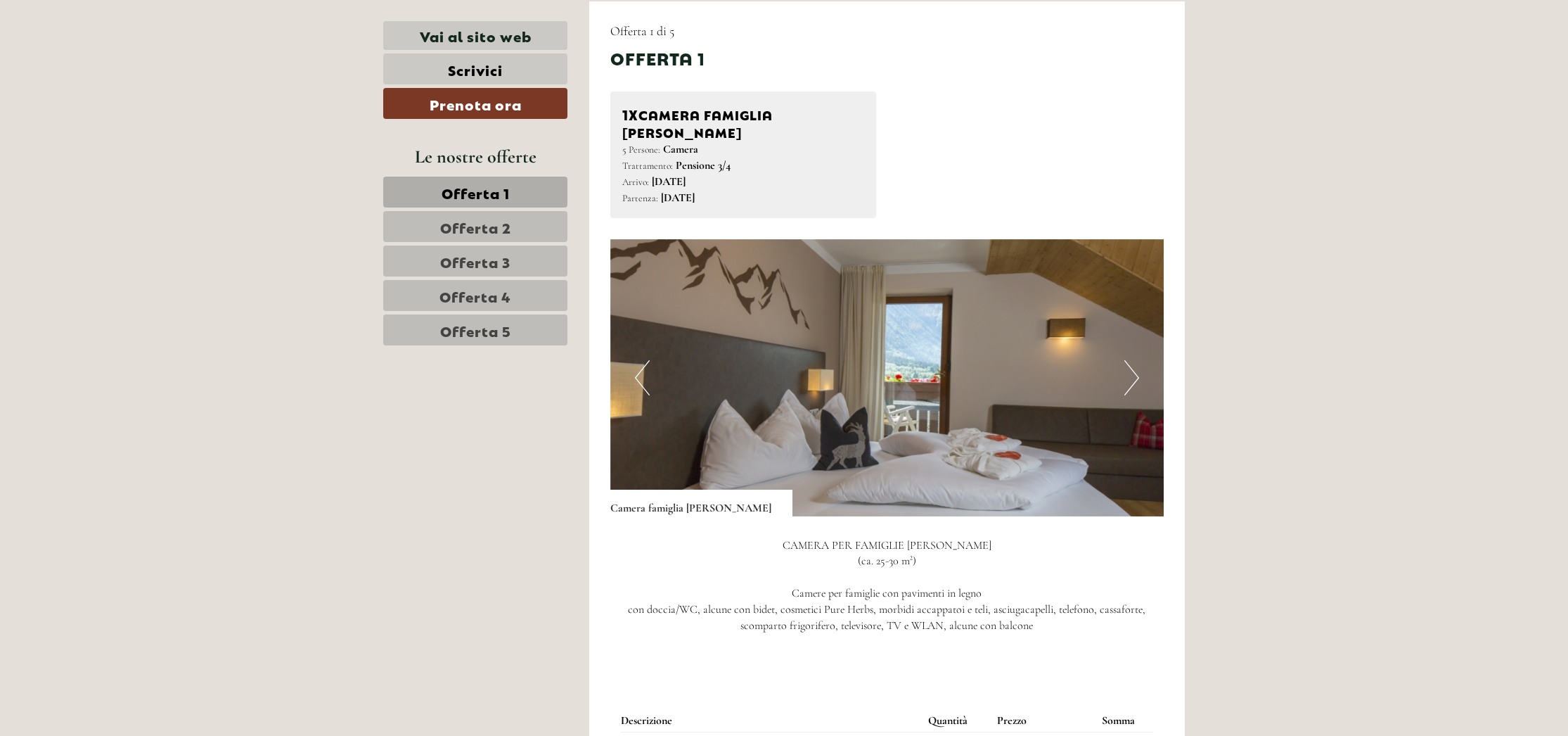
click at [1131, 360] on button "Next" at bounding box center [1131, 378] width 14 height 35
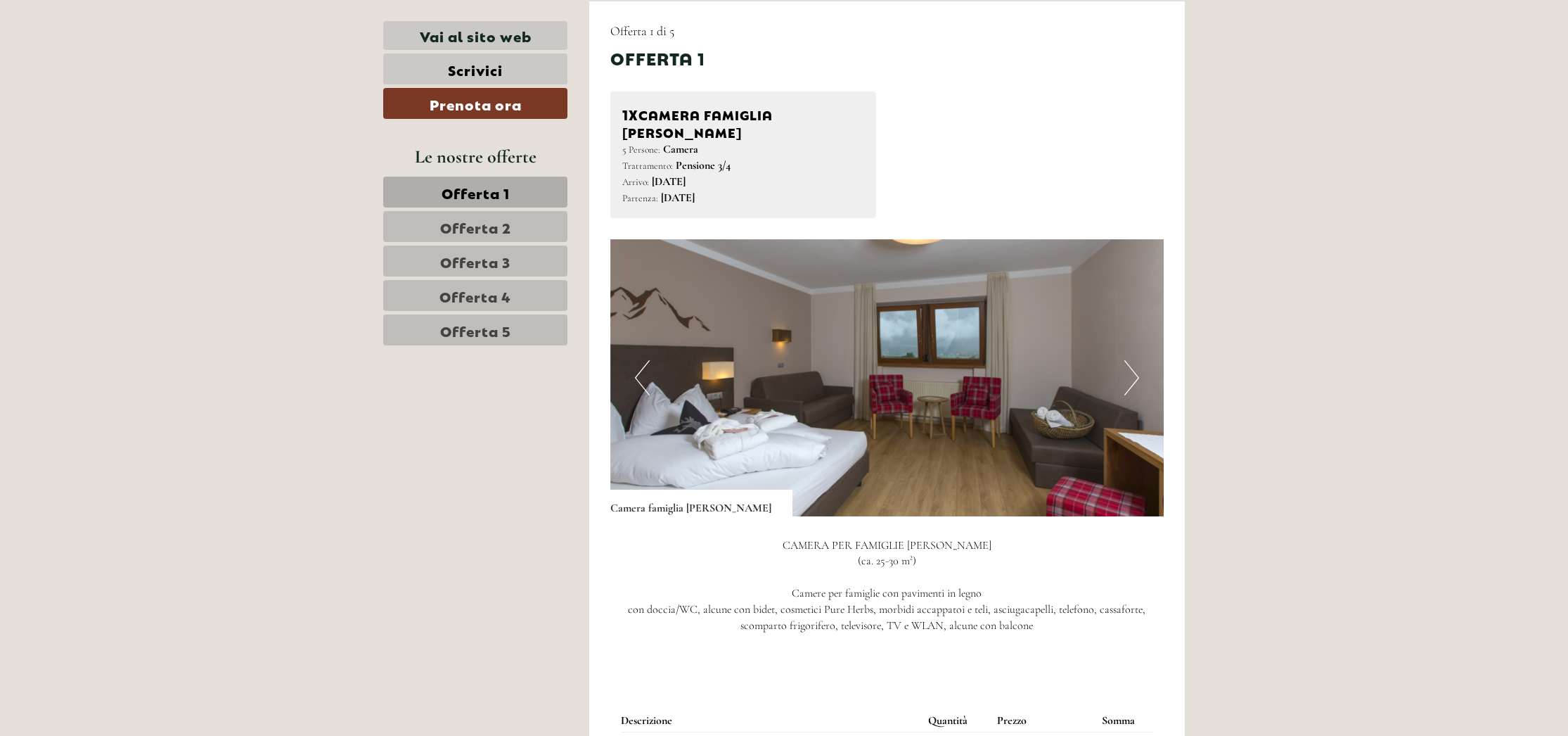
click at [1131, 360] on button "Next" at bounding box center [1131, 378] width 14 height 35
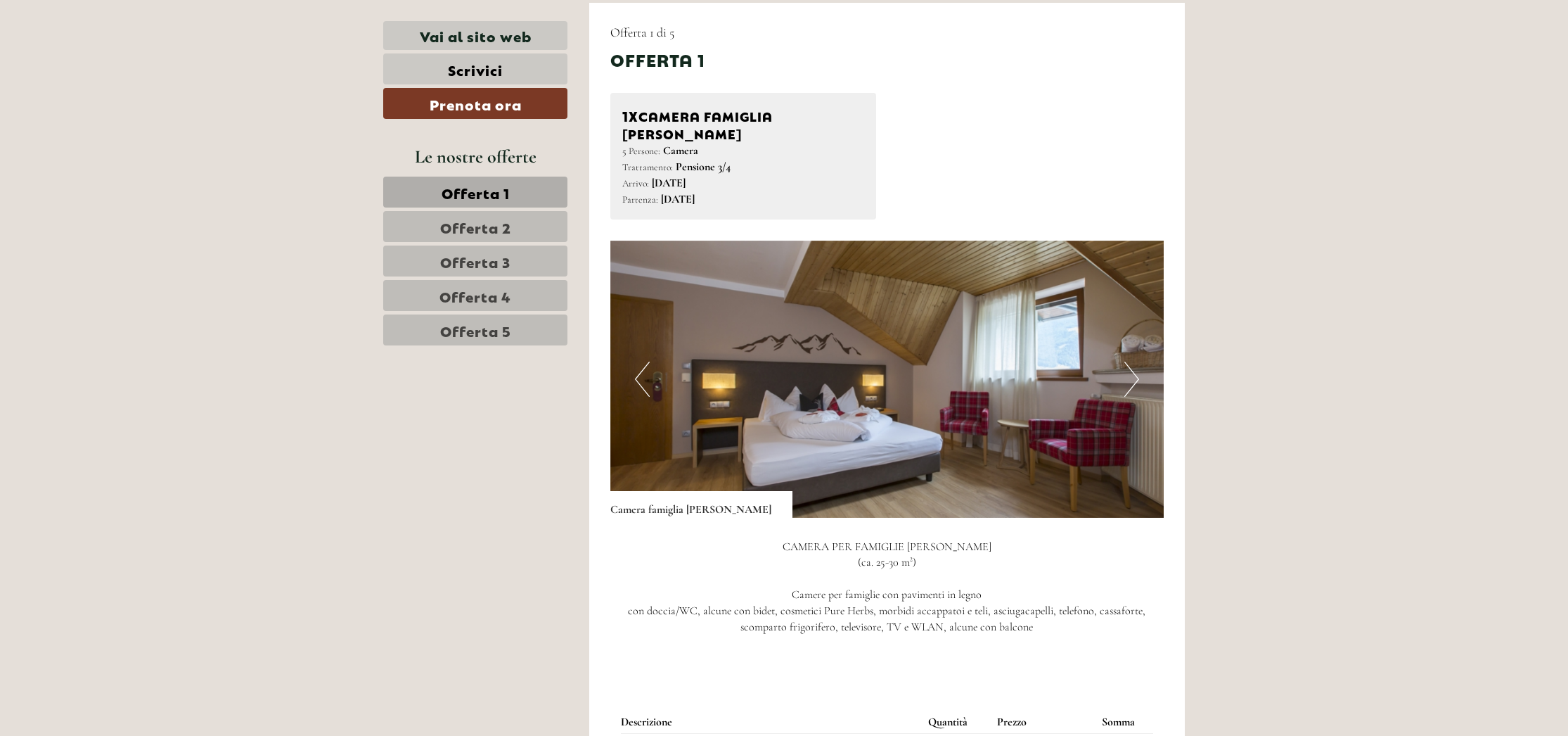
click at [1131, 362] on button "Next" at bounding box center [1131, 379] width 14 height 35
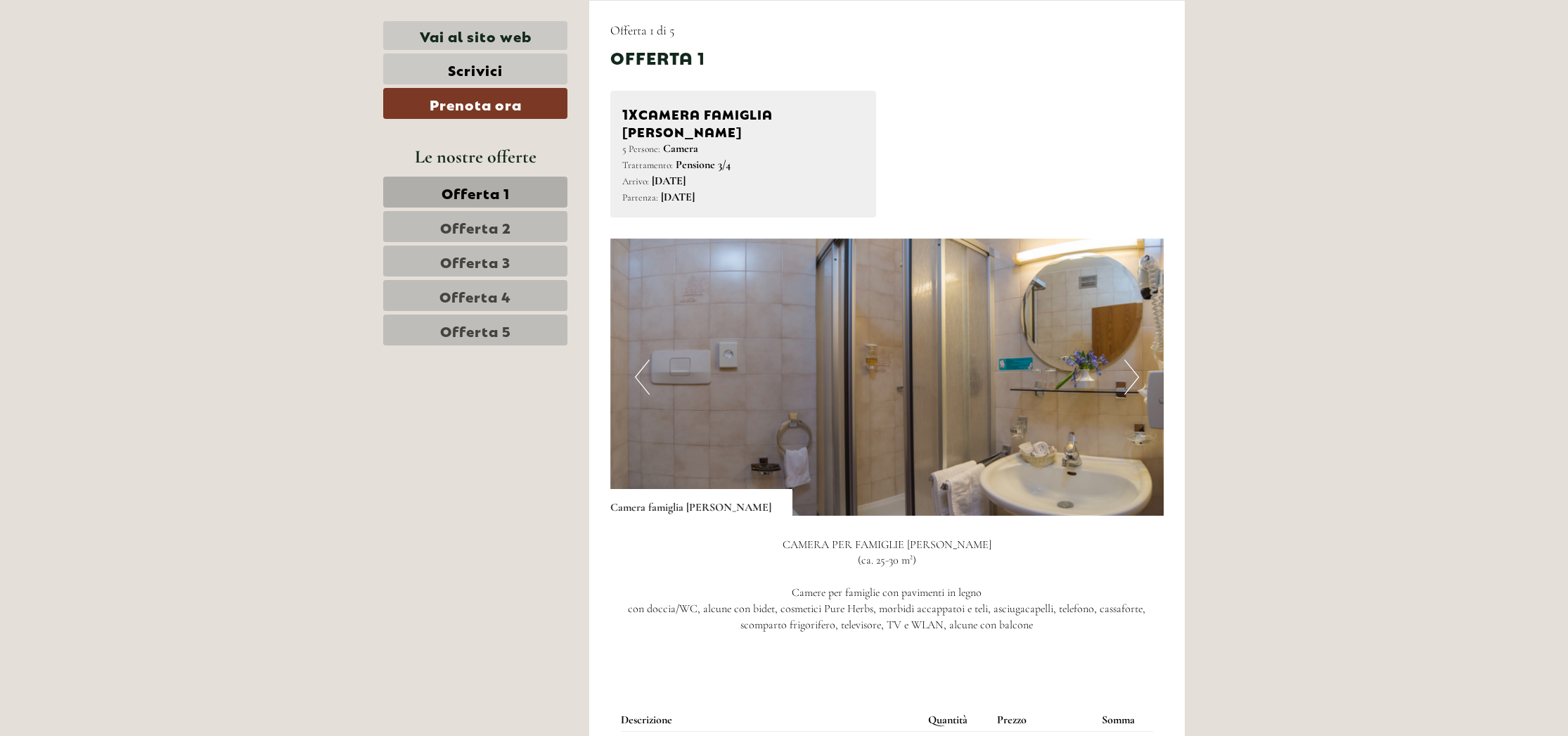
scroll to position [955, 0]
click at [1131, 361] on button "Next" at bounding box center [1131, 379] width 14 height 35
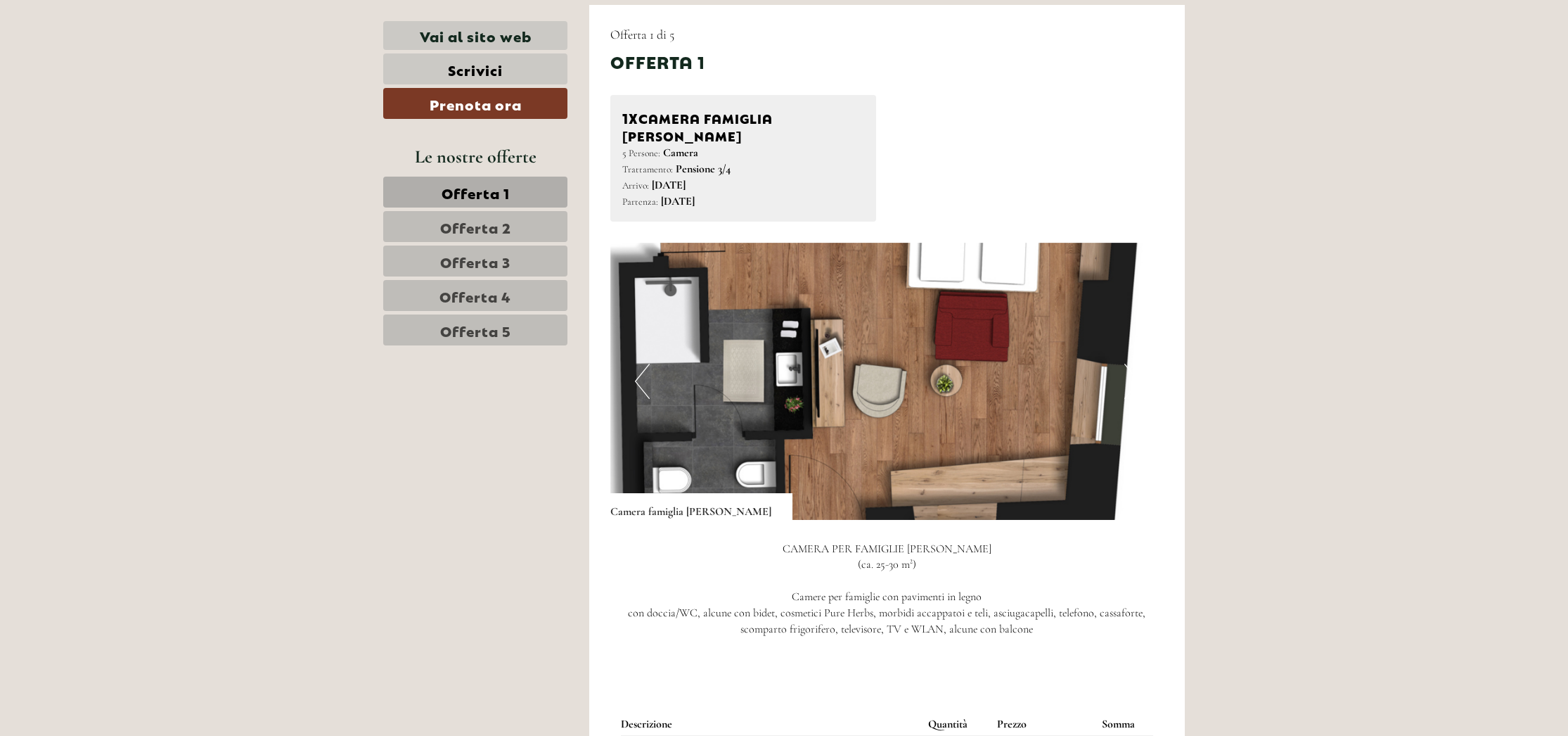
scroll to position [956, 0]
click at [1131, 364] on button "Next" at bounding box center [1131, 382] width 14 height 35
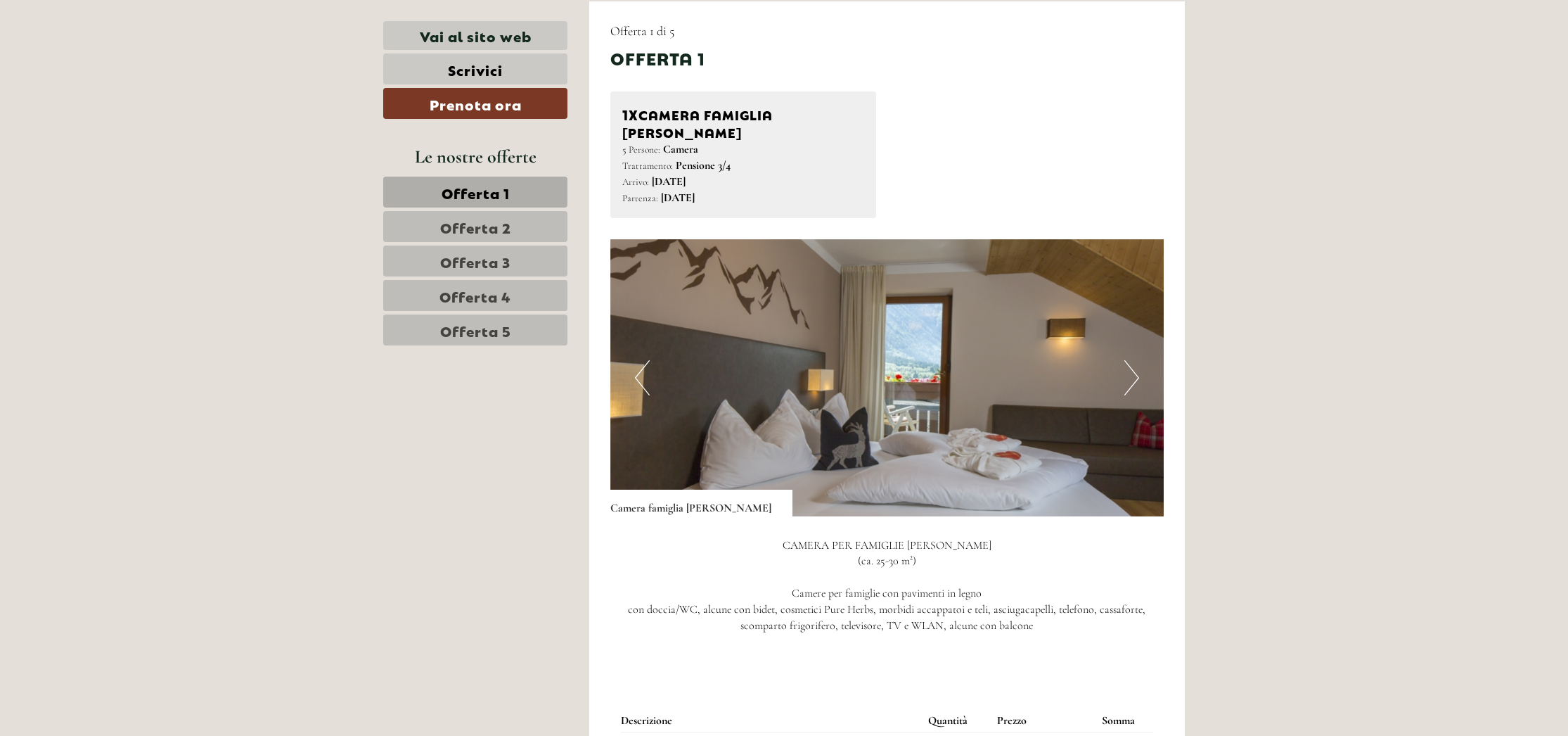
click at [1132, 360] on button "Next" at bounding box center [1131, 378] width 14 height 35
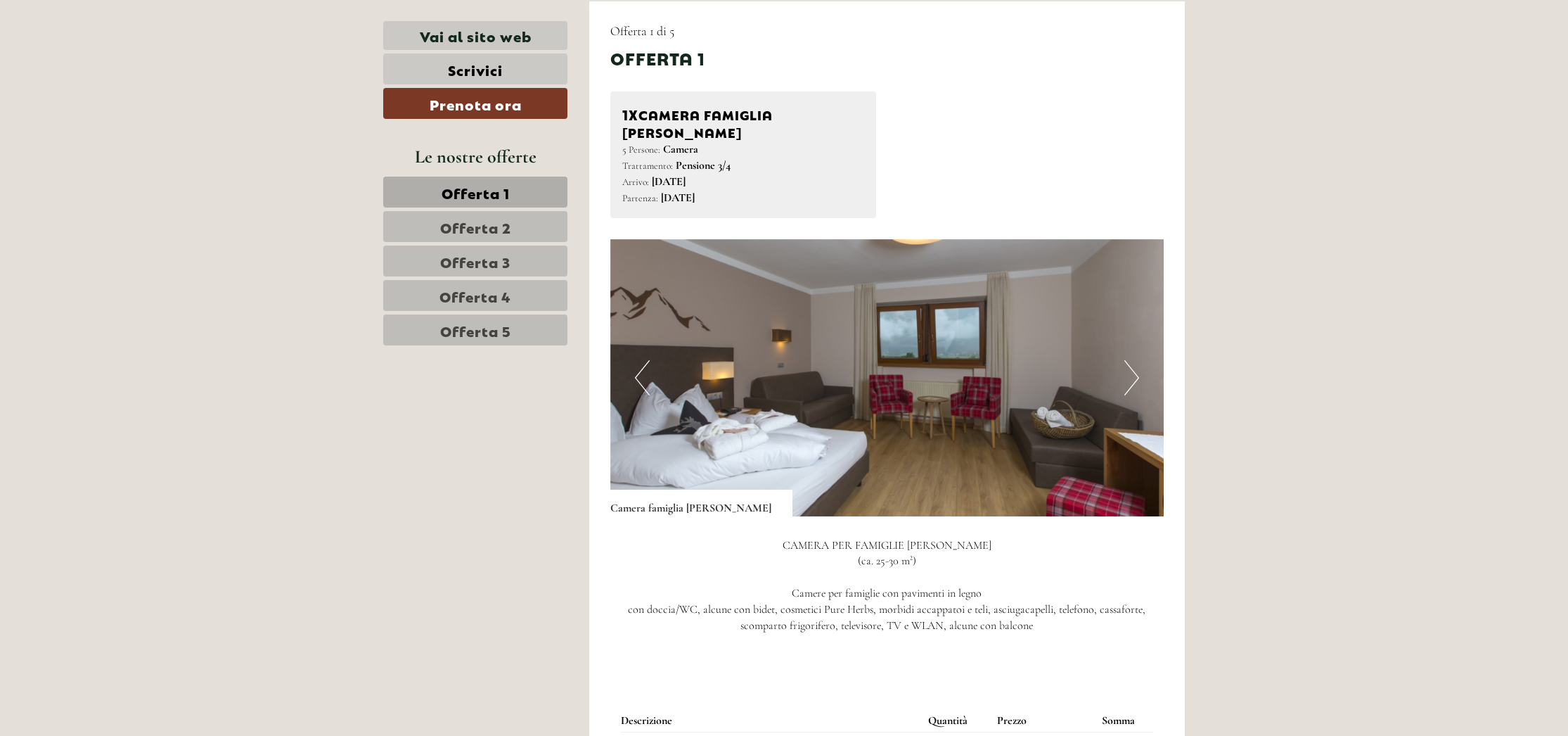
click at [1132, 360] on button "Next" at bounding box center [1131, 378] width 14 height 35
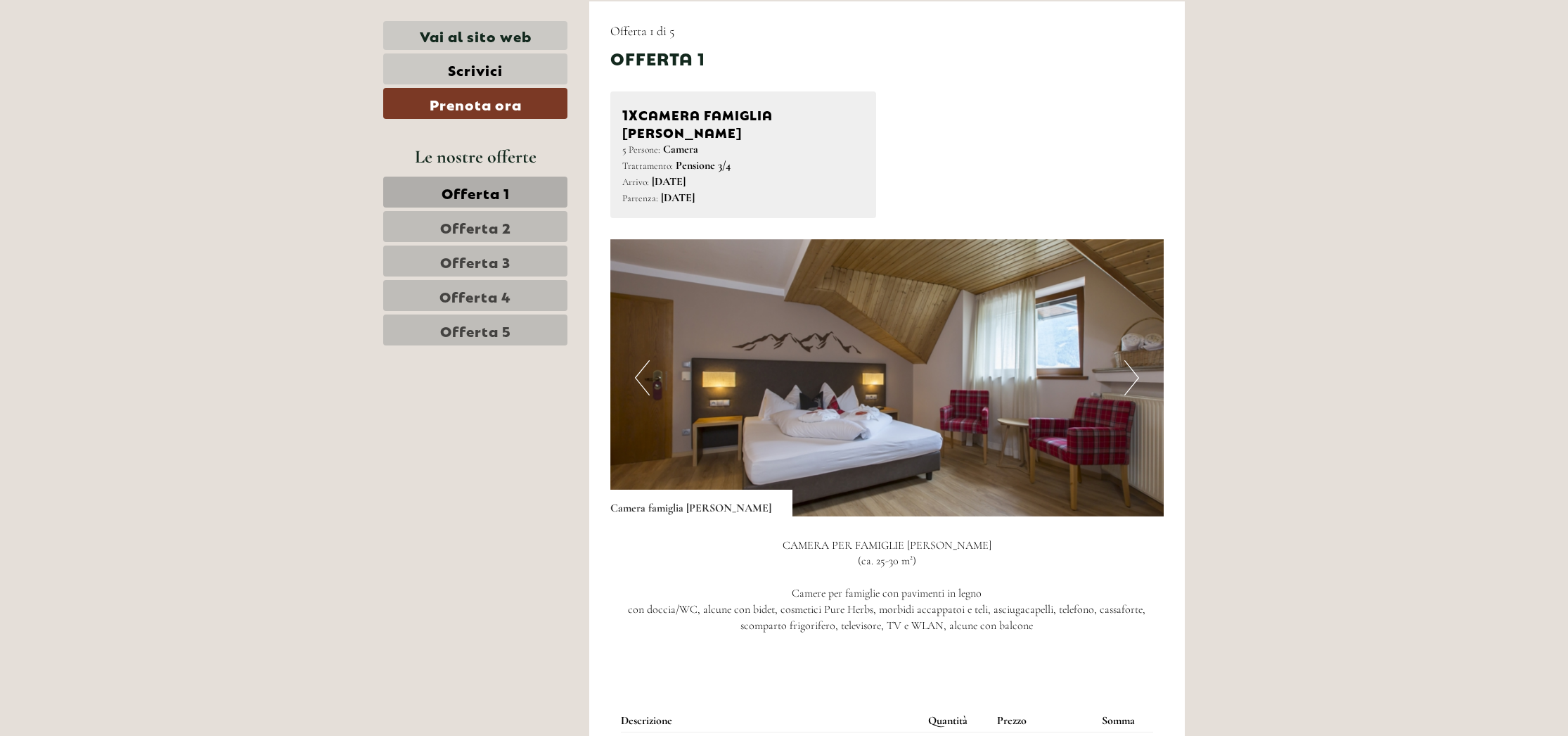
click at [460, 230] on span "Offerta 2" at bounding box center [475, 226] width 71 height 20
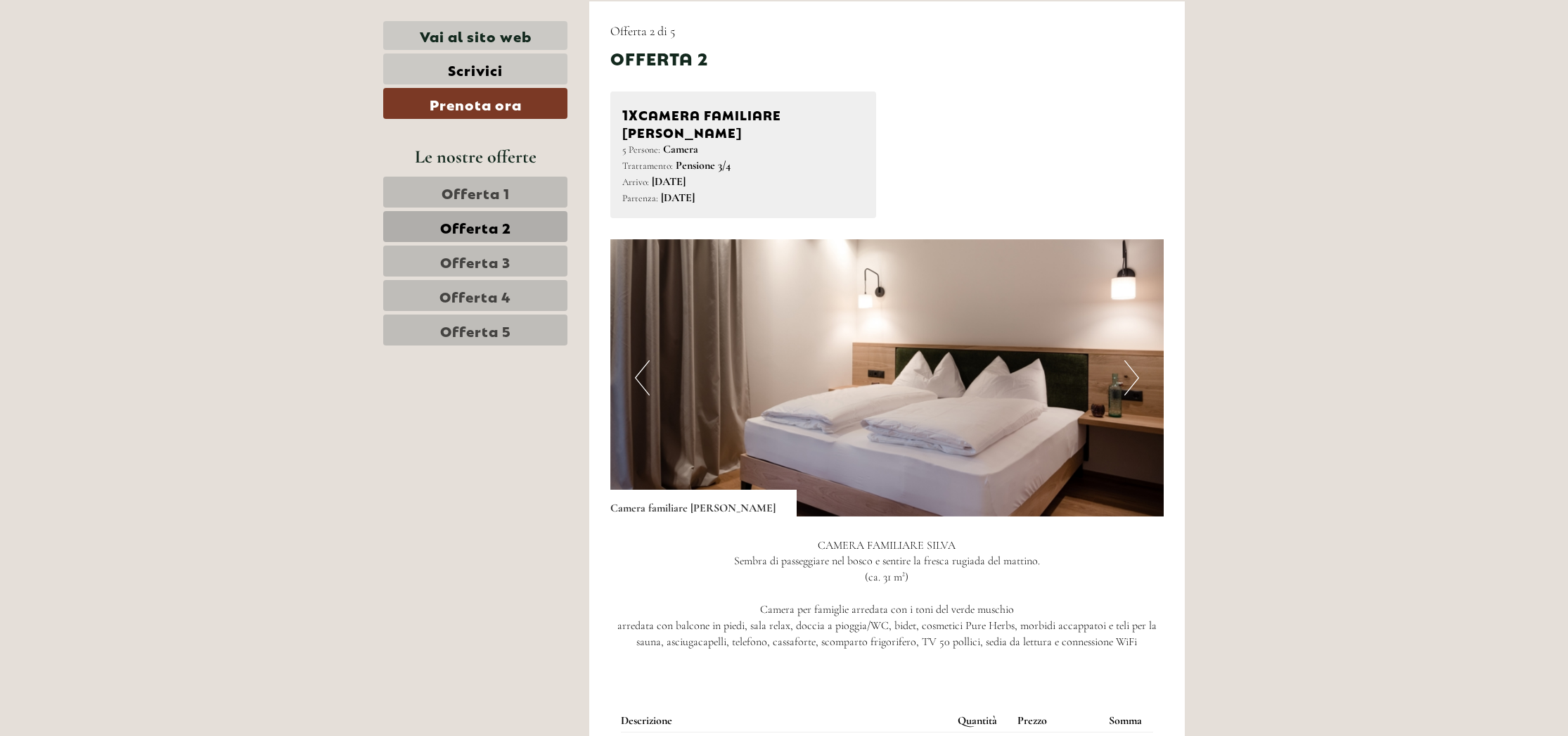
click at [1128, 360] on button "Next" at bounding box center [1131, 378] width 14 height 35
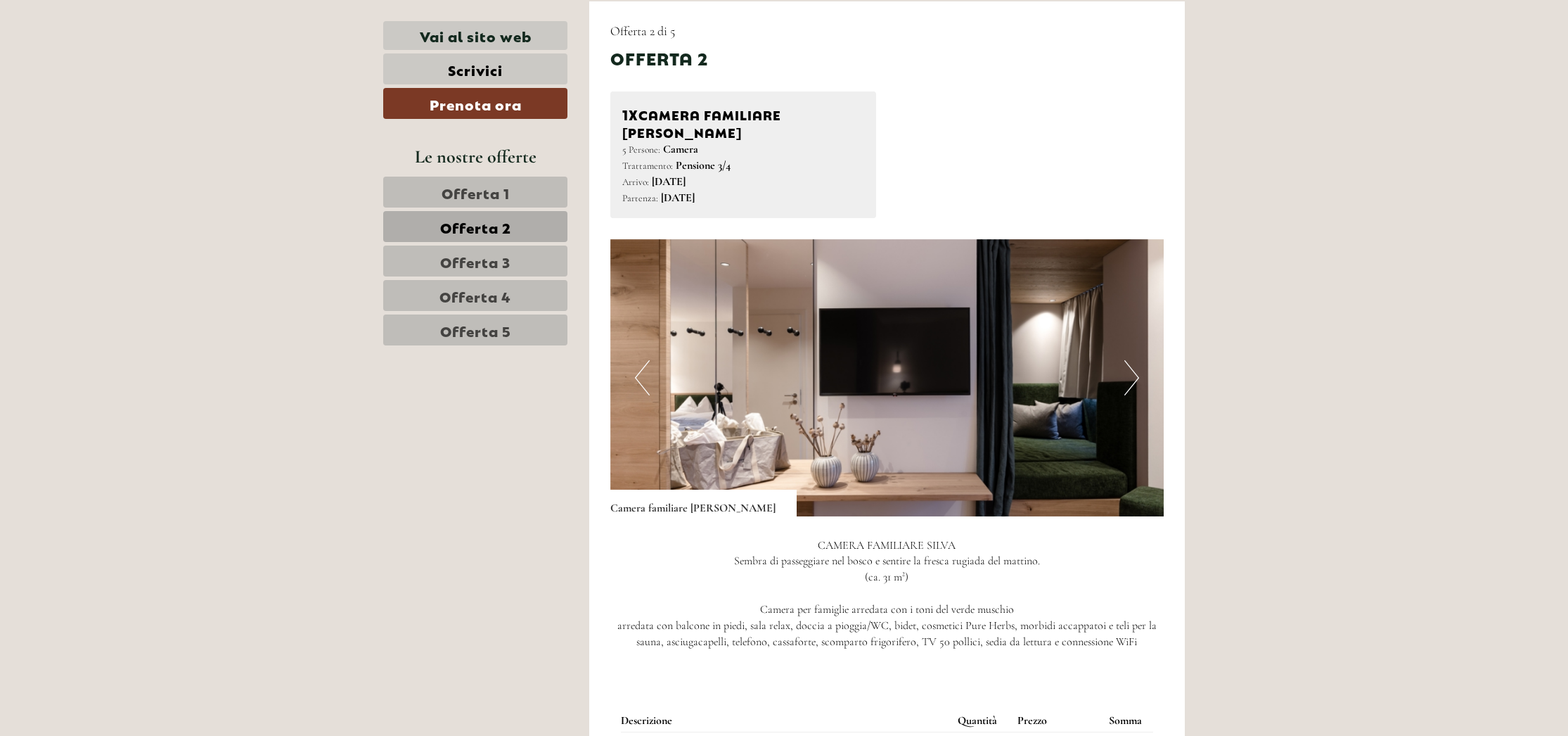
click at [1128, 360] on button "Next" at bounding box center [1131, 378] width 14 height 35
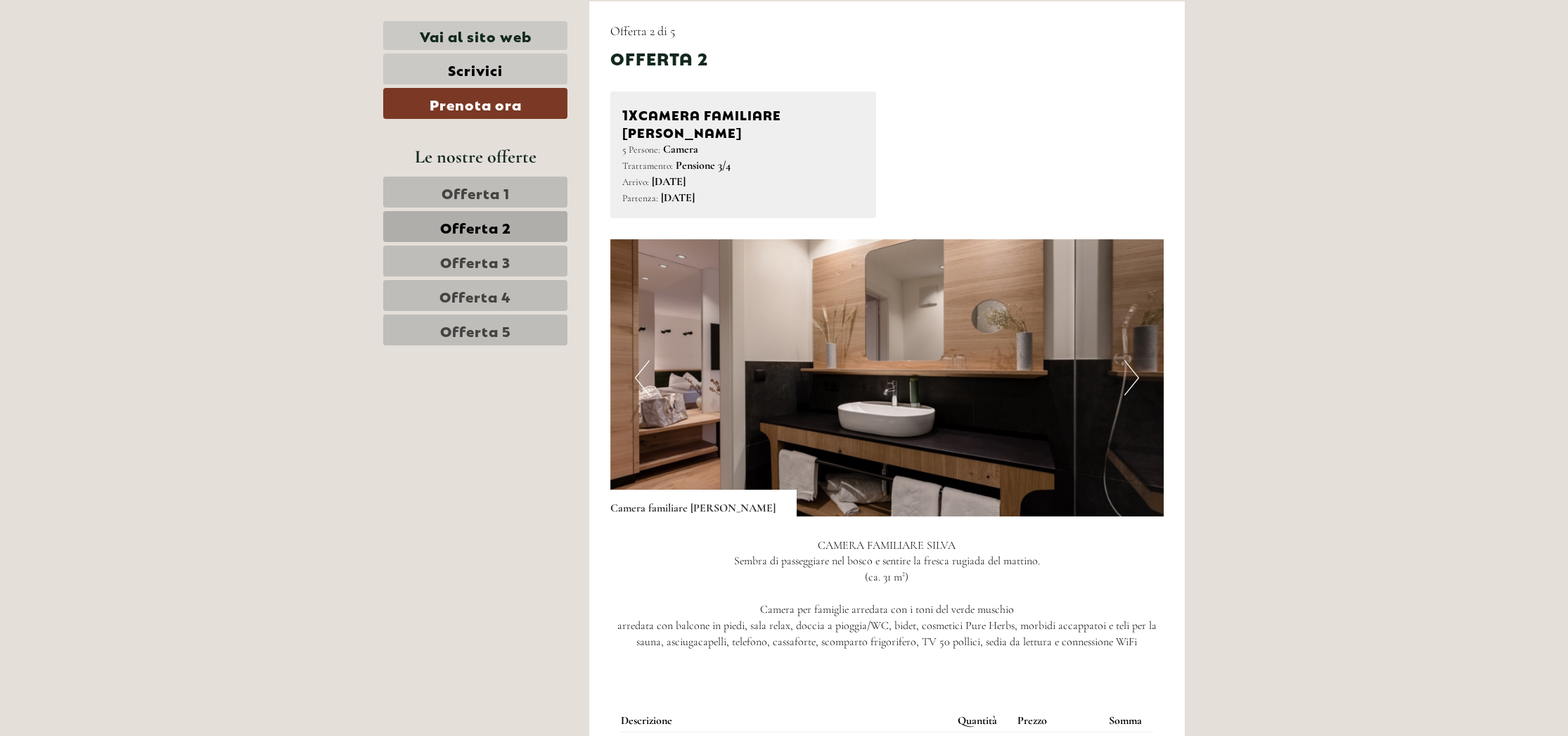
click at [1128, 360] on button "Next" at bounding box center [1131, 378] width 14 height 35
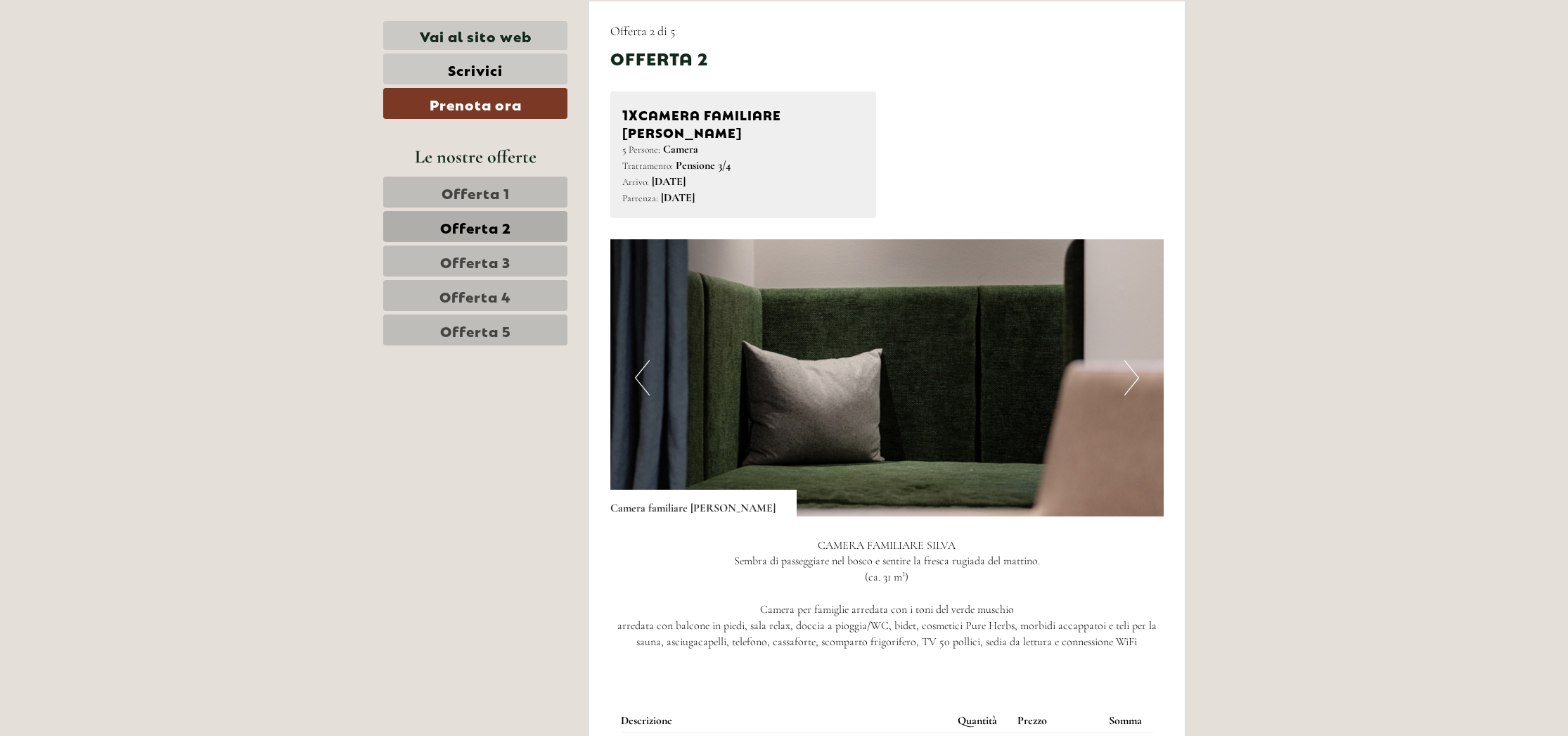
click at [1128, 360] on button "Next" at bounding box center [1131, 378] width 14 height 35
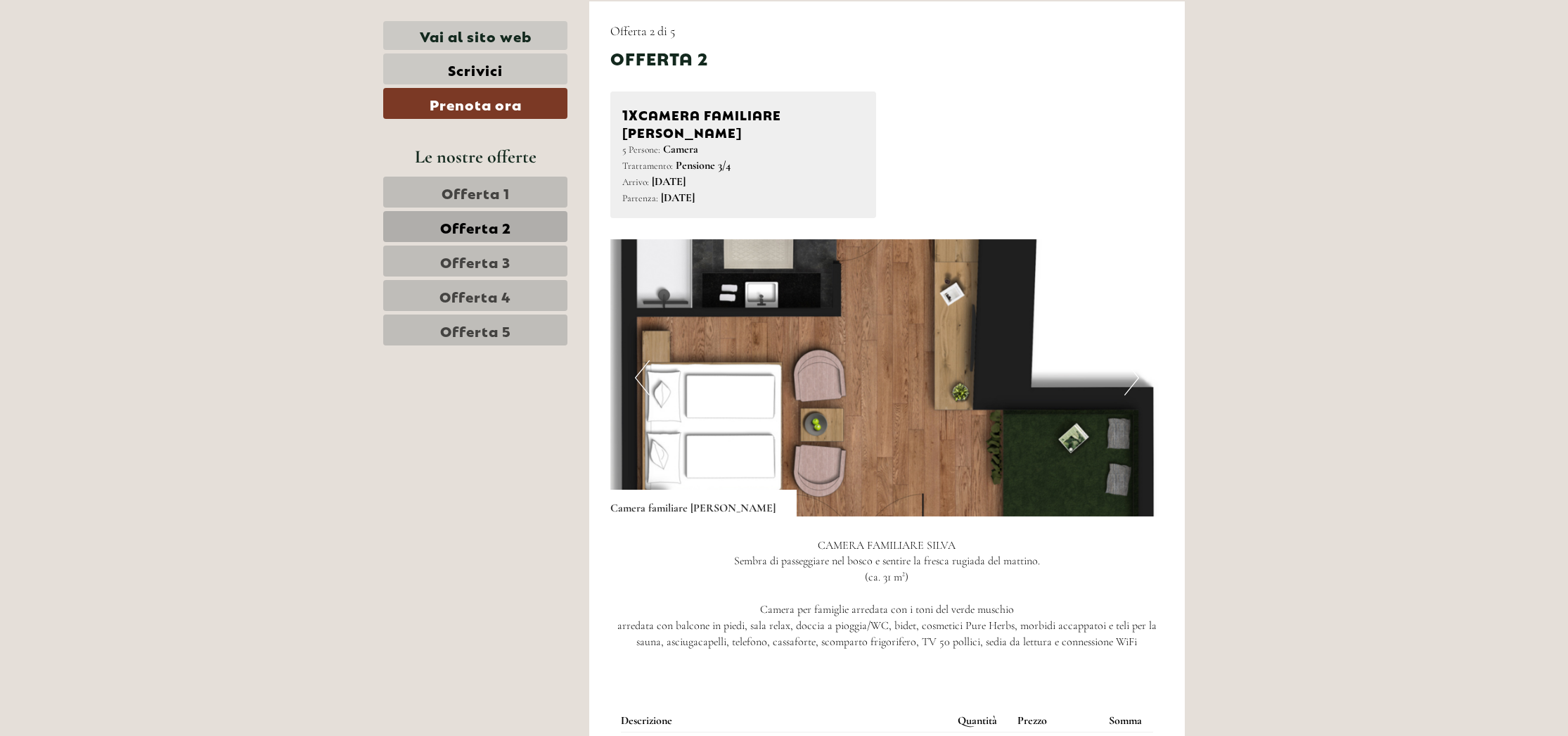
click at [635, 360] on button "Previous" at bounding box center [642, 378] width 14 height 35
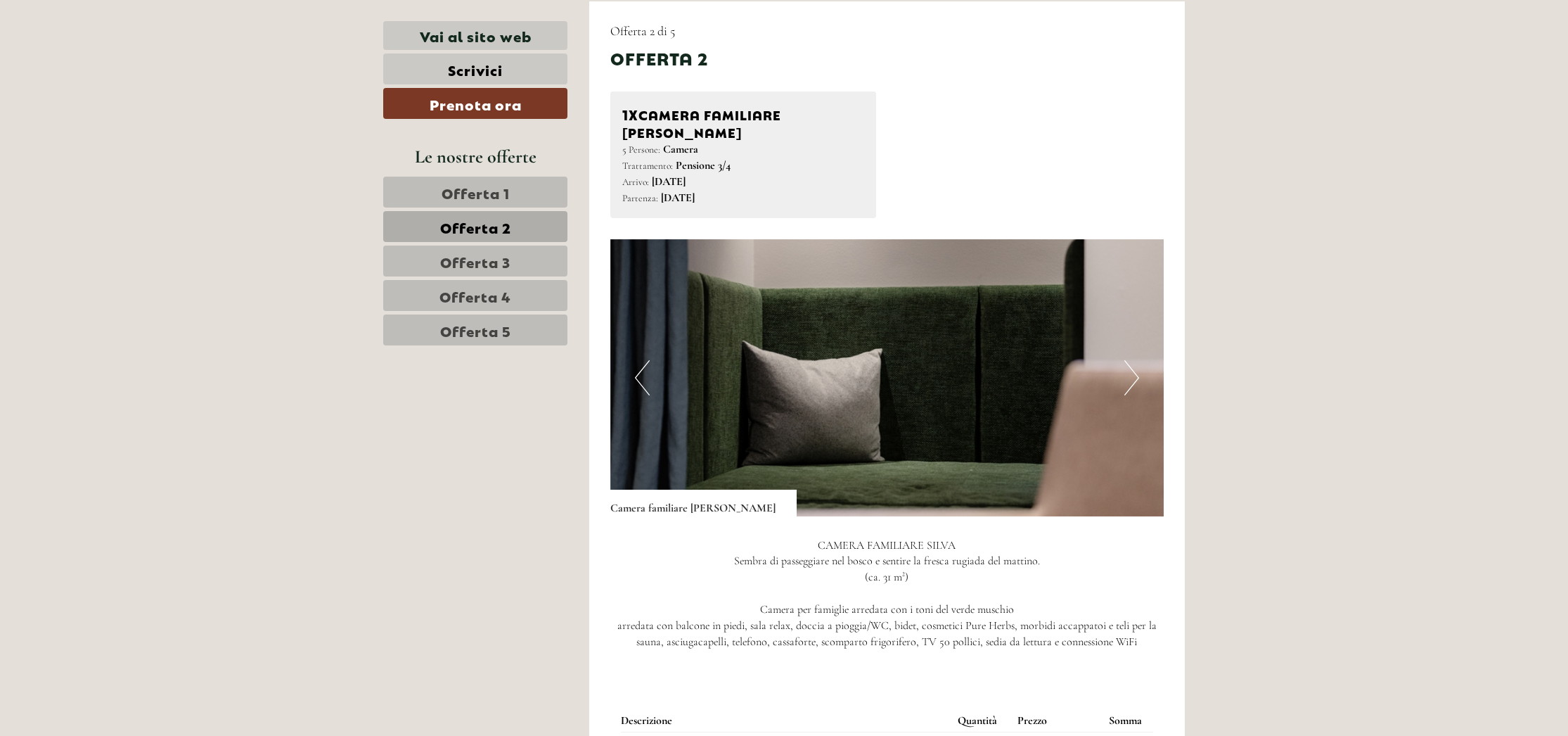
click at [636, 360] on button "Previous" at bounding box center [642, 378] width 14 height 35
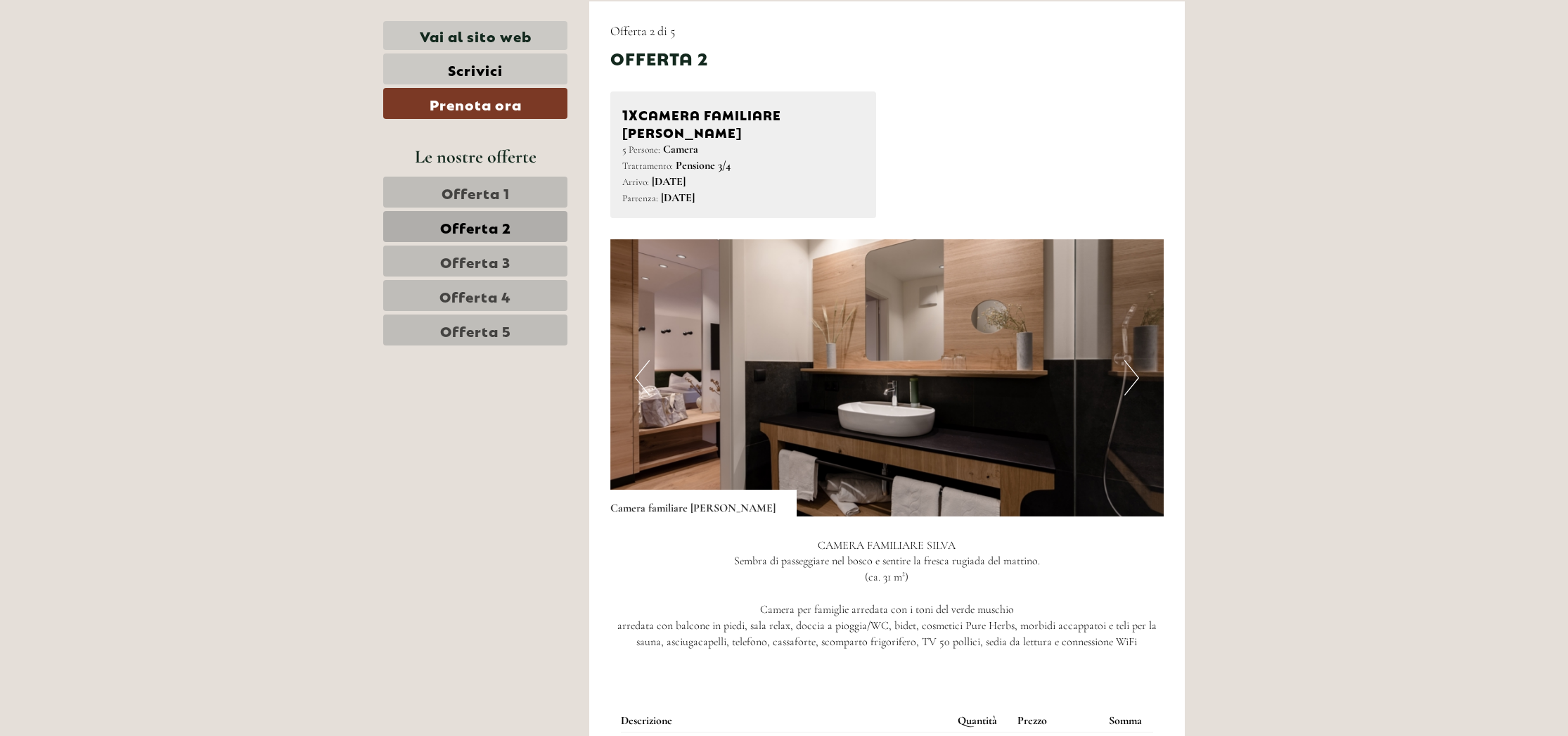
click at [1133, 360] on button "Next" at bounding box center [1131, 378] width 14 height 35
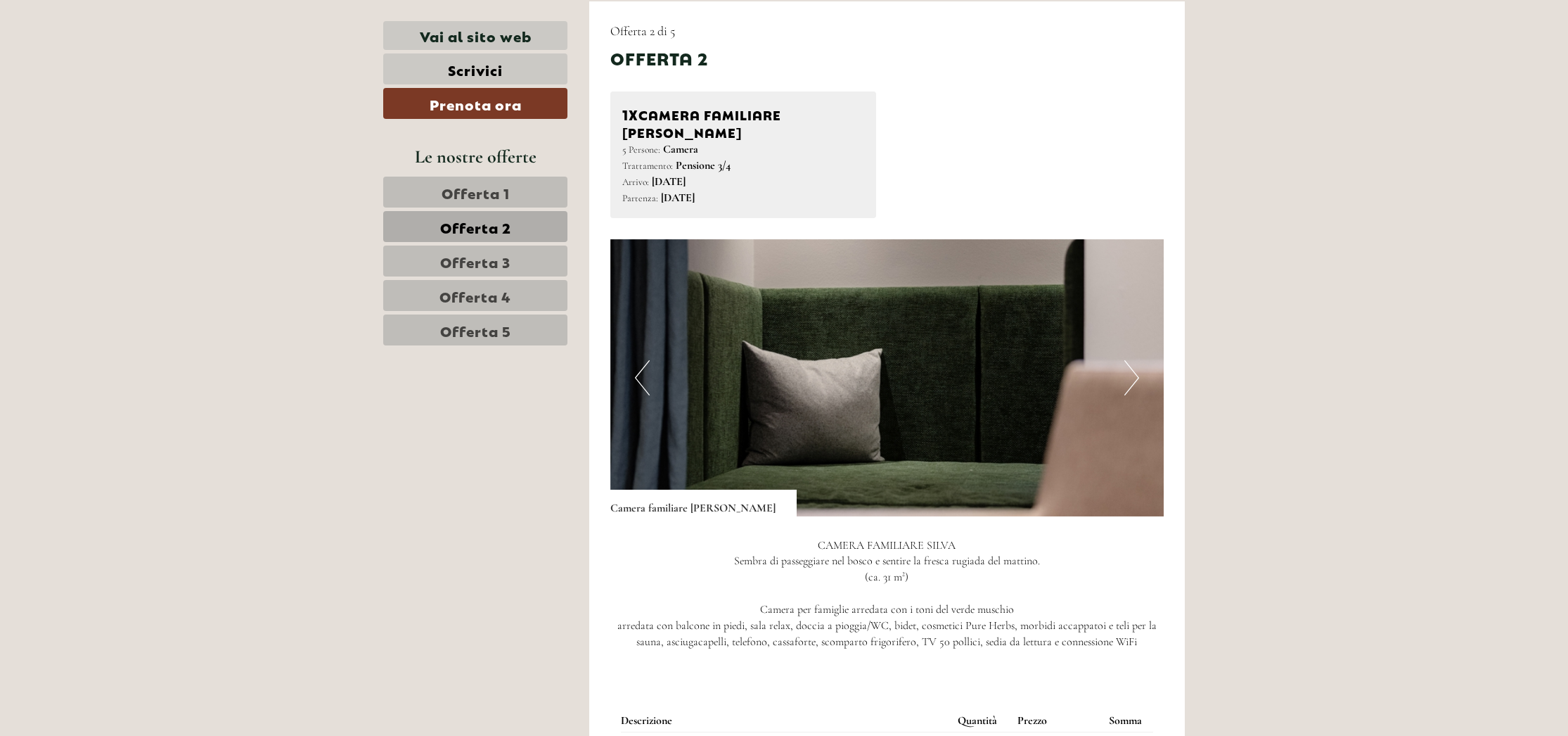
click at [440, 327] on span "Offerta 5" at bounding box center [475, 330] width 71 height 20
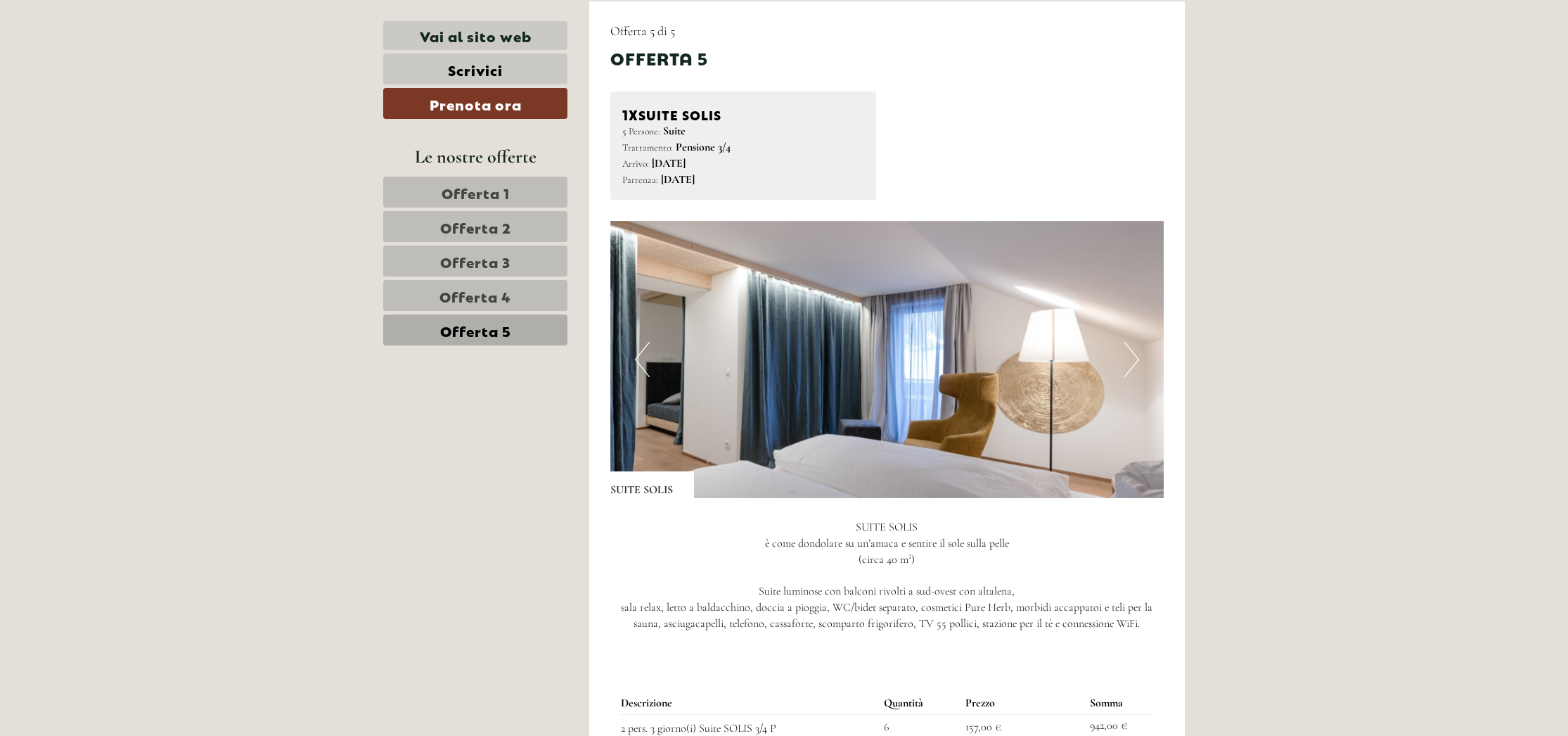
click at [1132, 352] on button "Next" at bounding box center [1131, 360] width 14 height 35
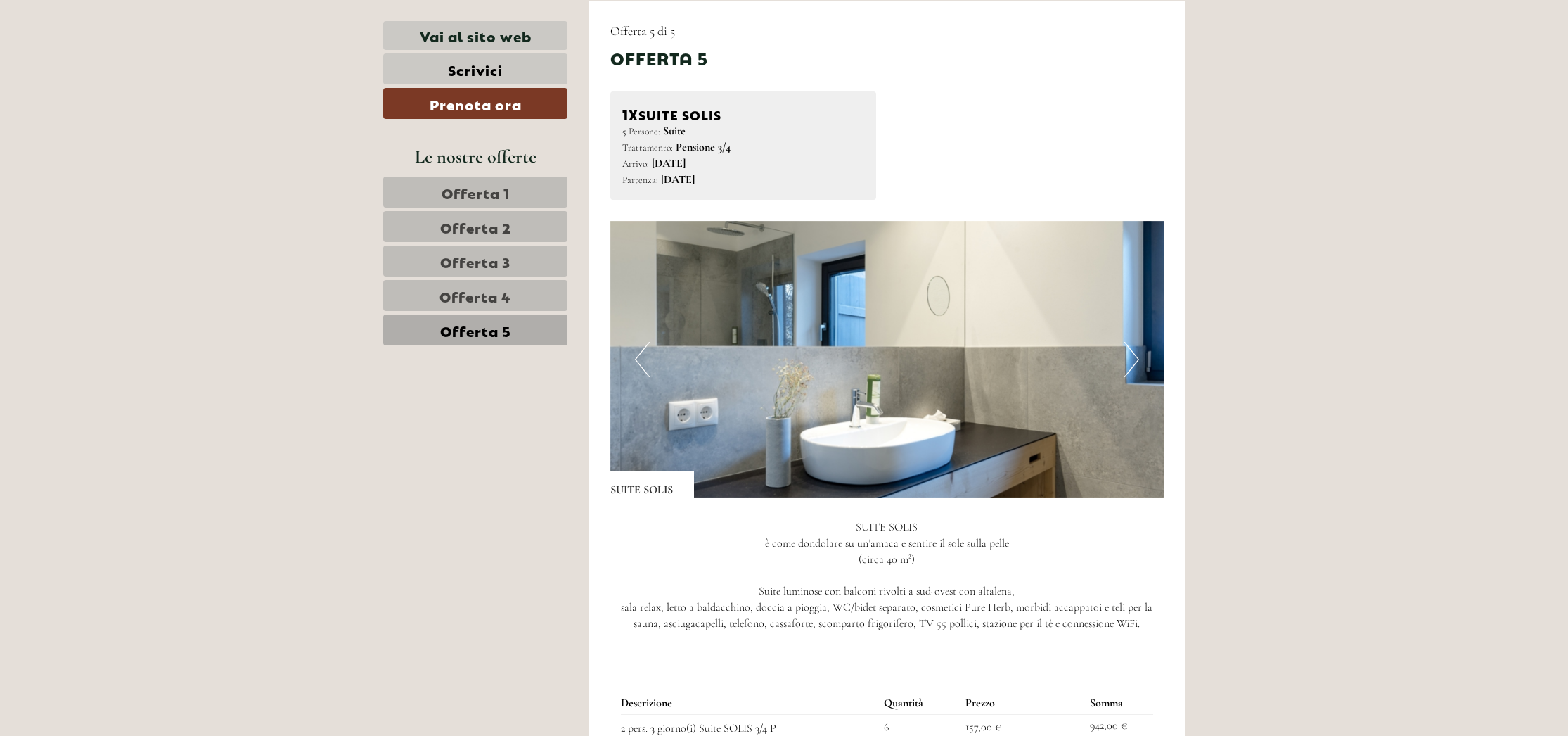
click at [1132, 352] on button "Next" at bounding box center [1131, 360] width 14 height 35
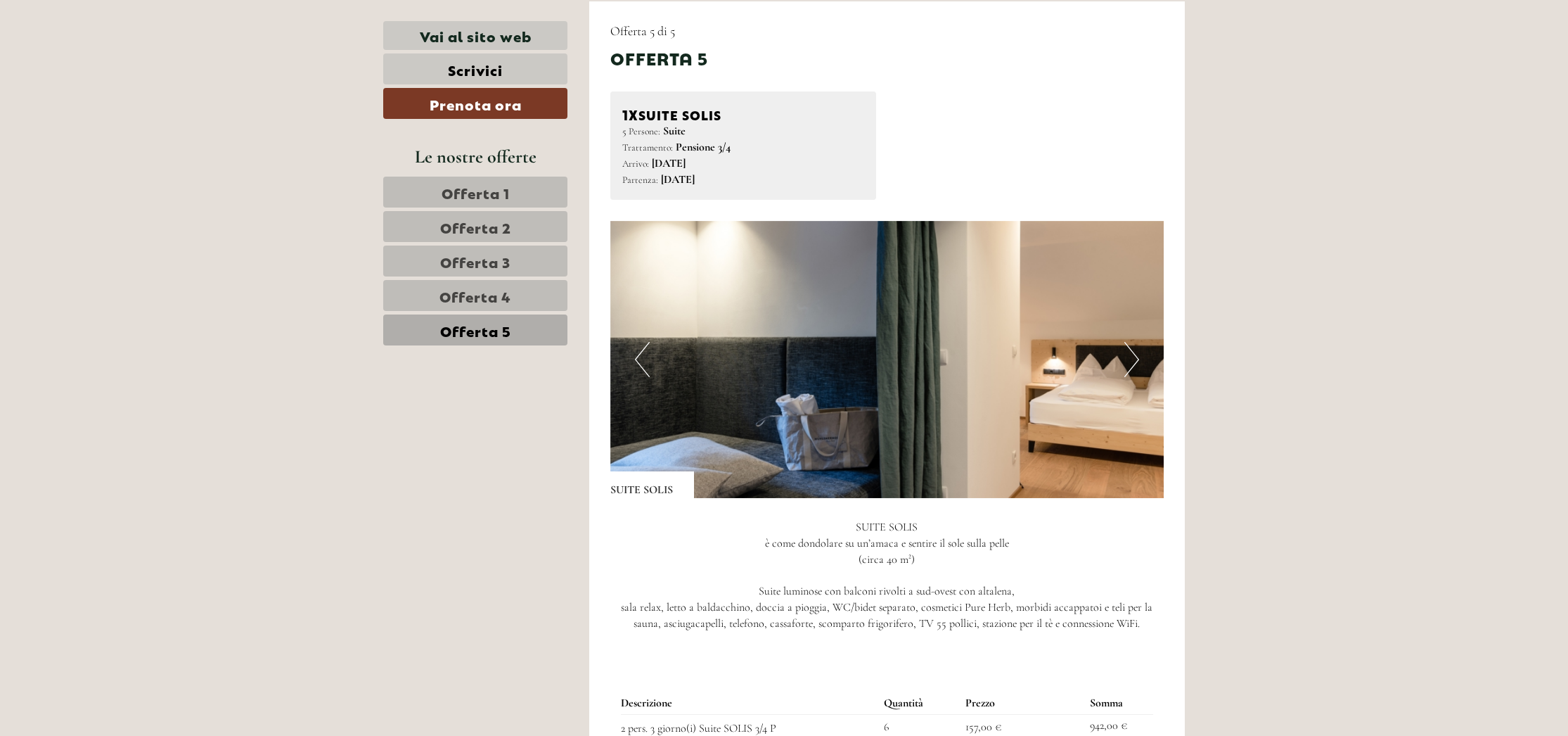
click at [1132, 352] on button "Next" at bounding box center [1131, 360] width 14 height 35
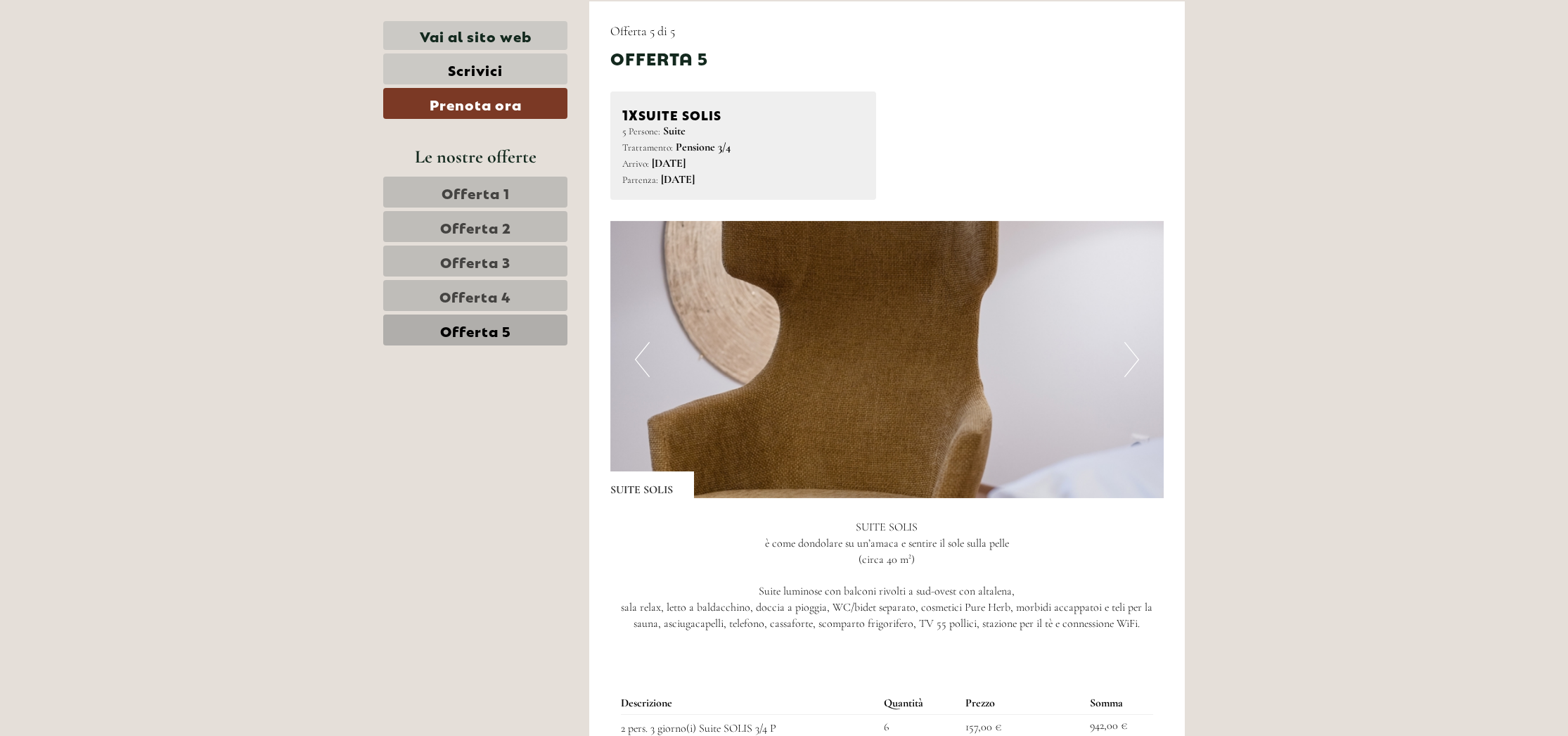
click at [1132, 352] on button "Next" at bounding box center [1131, 360] width 14 height 35
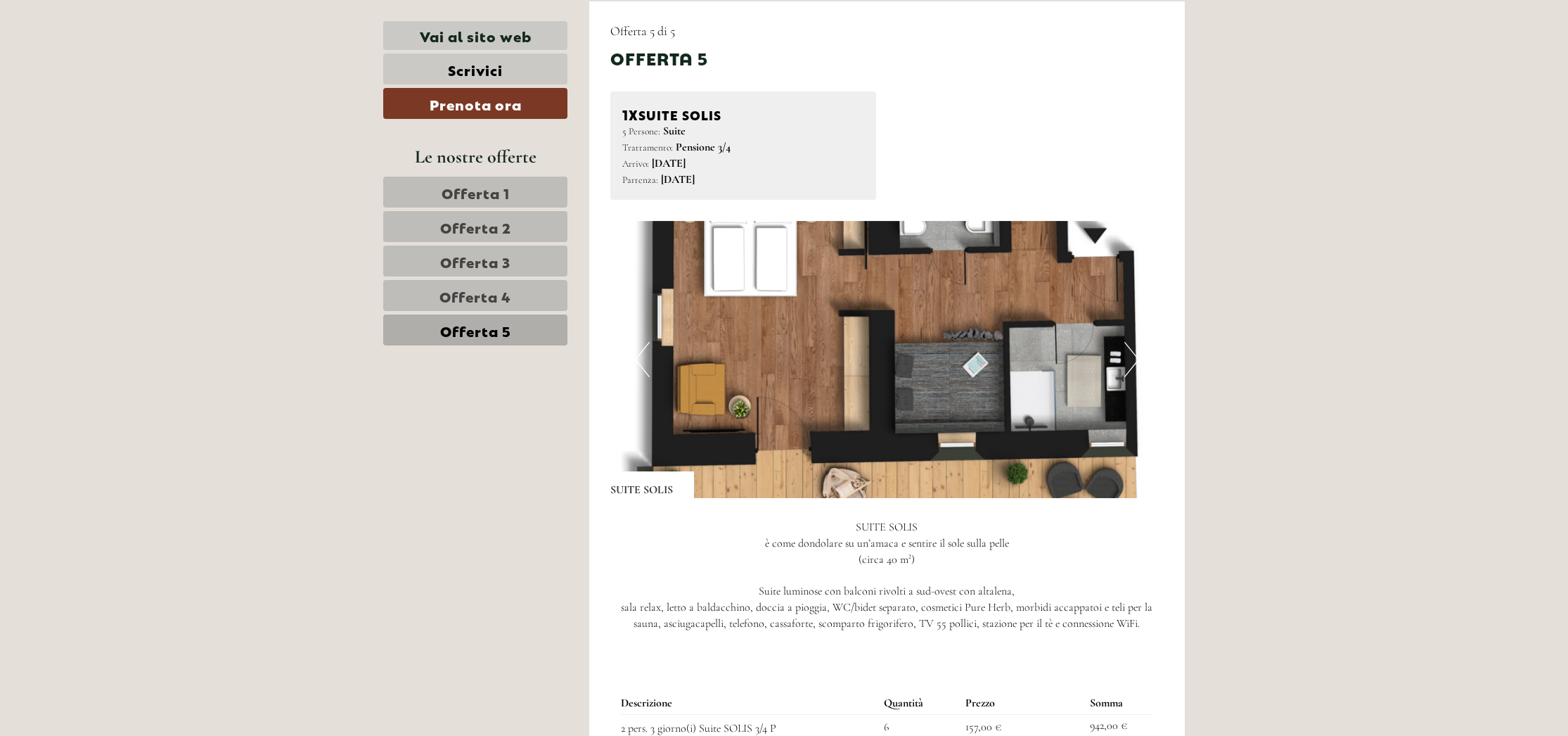
click at [521, 302] on link "Offerta 4" at bounding box center [475, 295] width 184 height 31
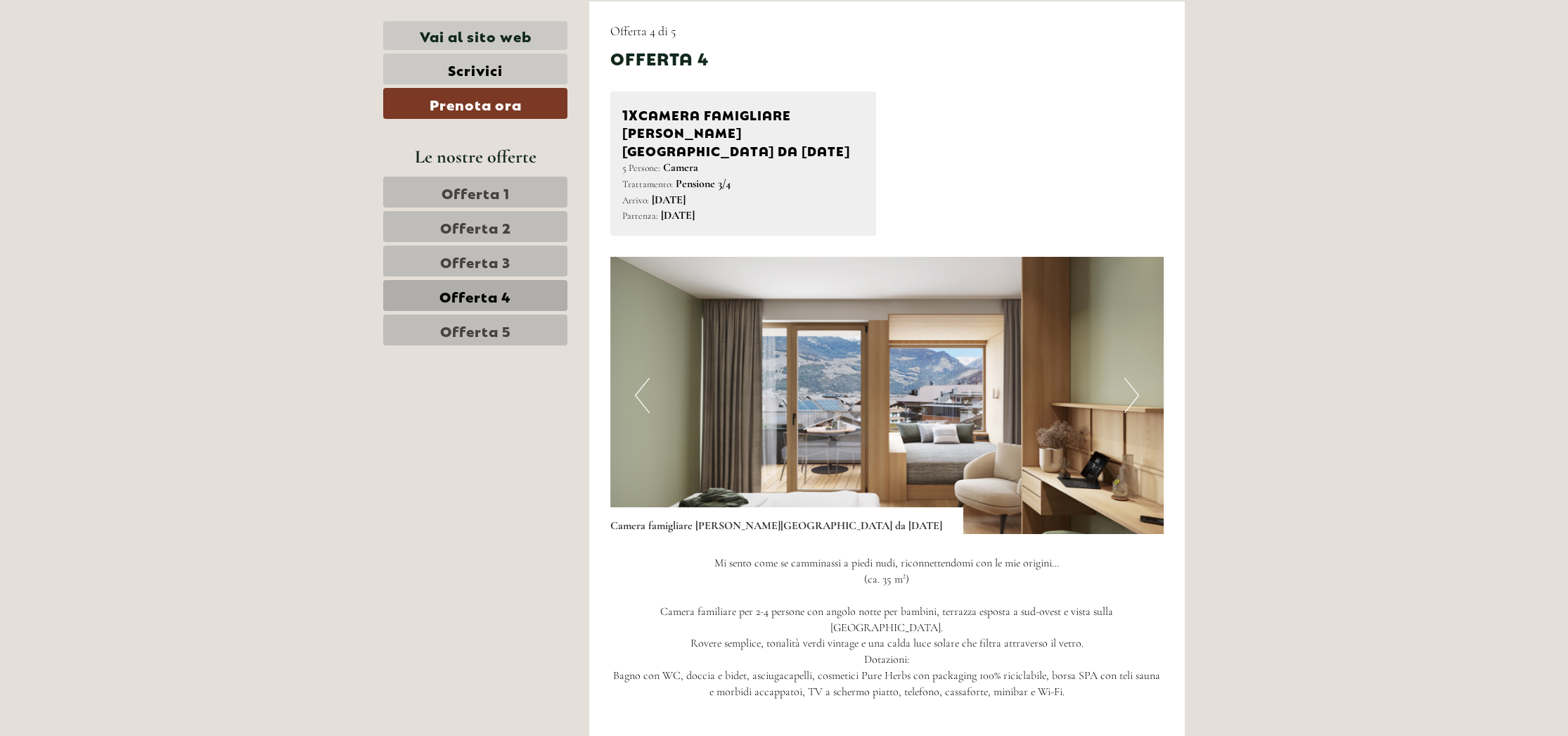
click at [641, 378] on button "Previous" at bounding box center [642, 395] width 14 height 35
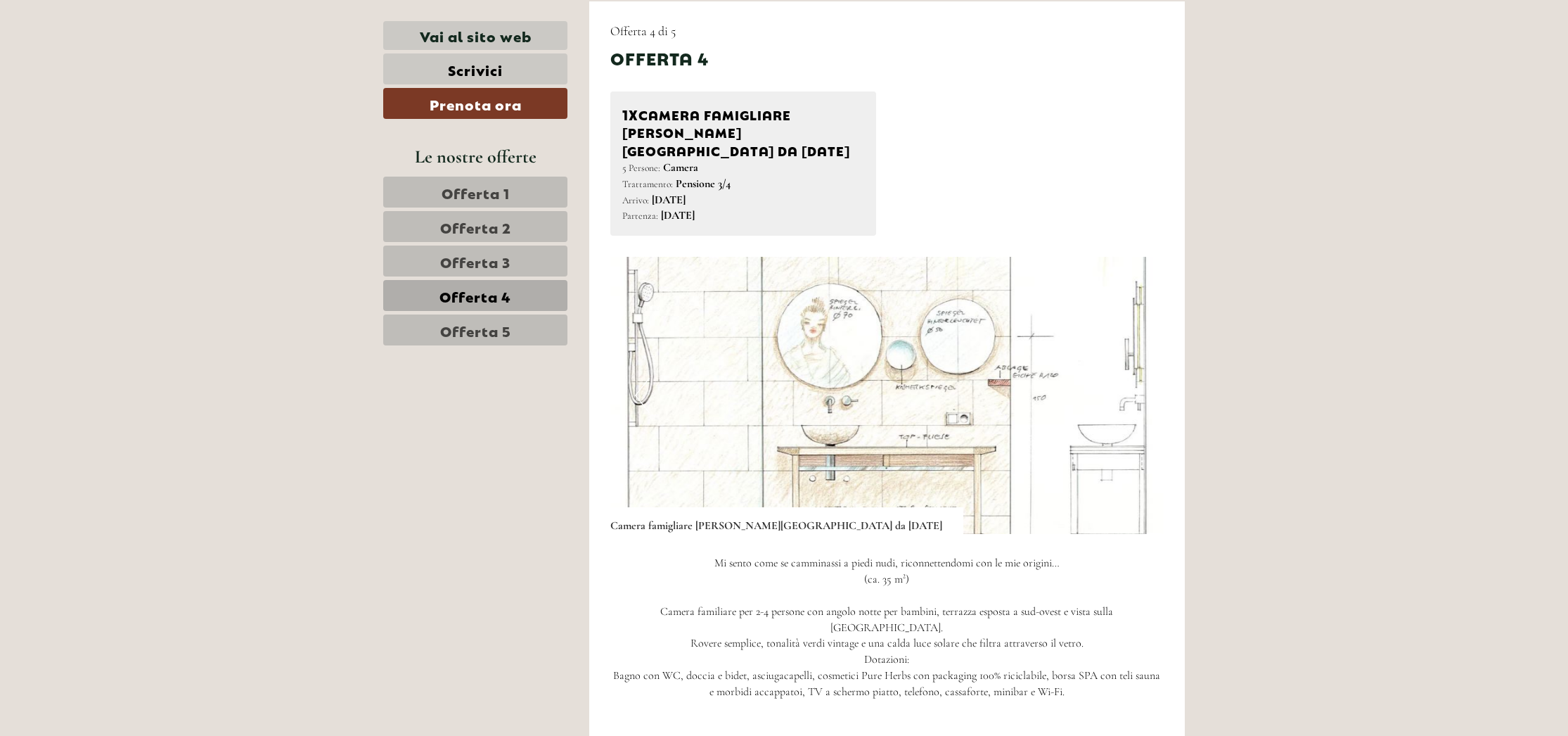
click at [641, 378] on button "Previous" at bounding box center [642, 395] width 14 height 35
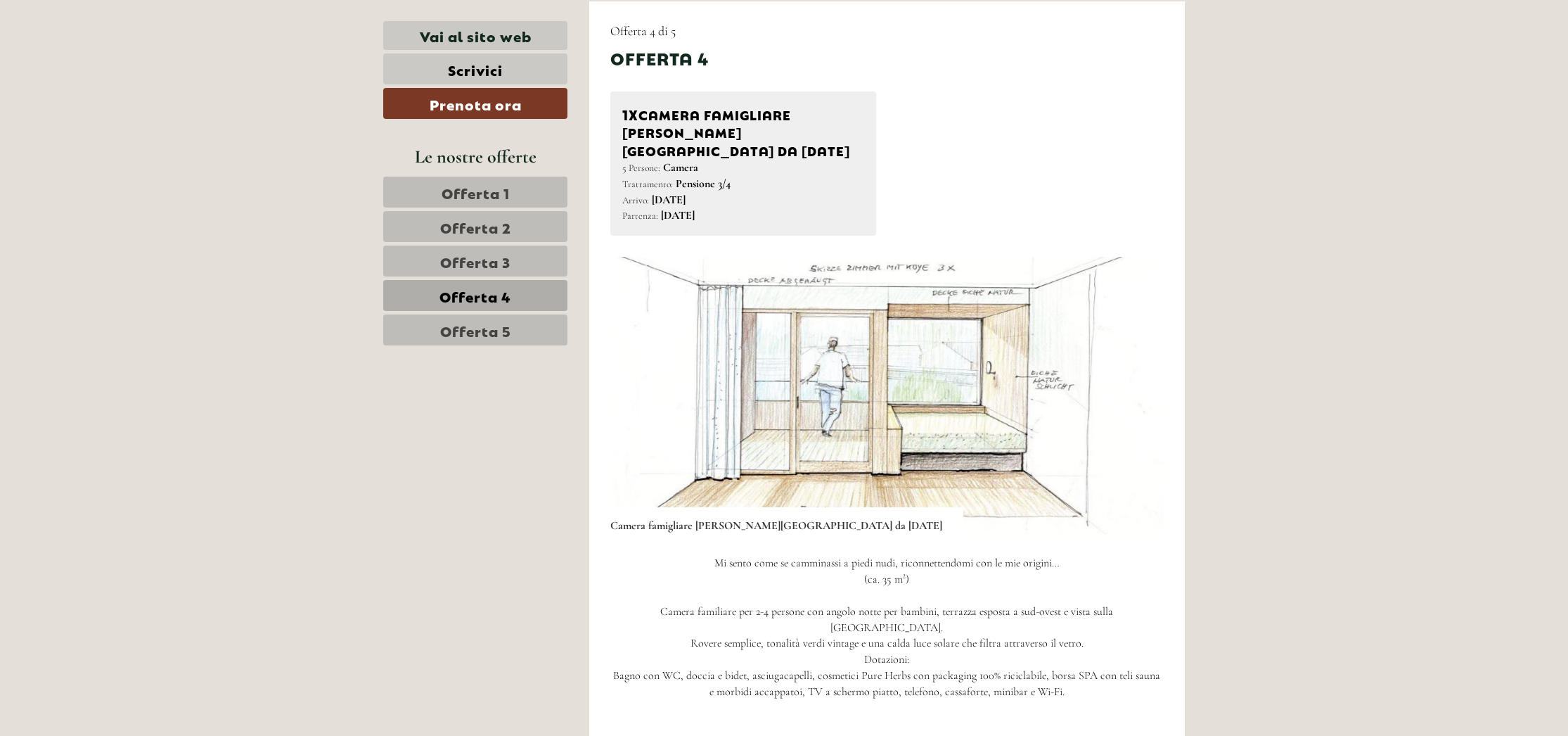
click at [641, 378] on button "Previous" at bounding box center [642, 395] width 14 height 35
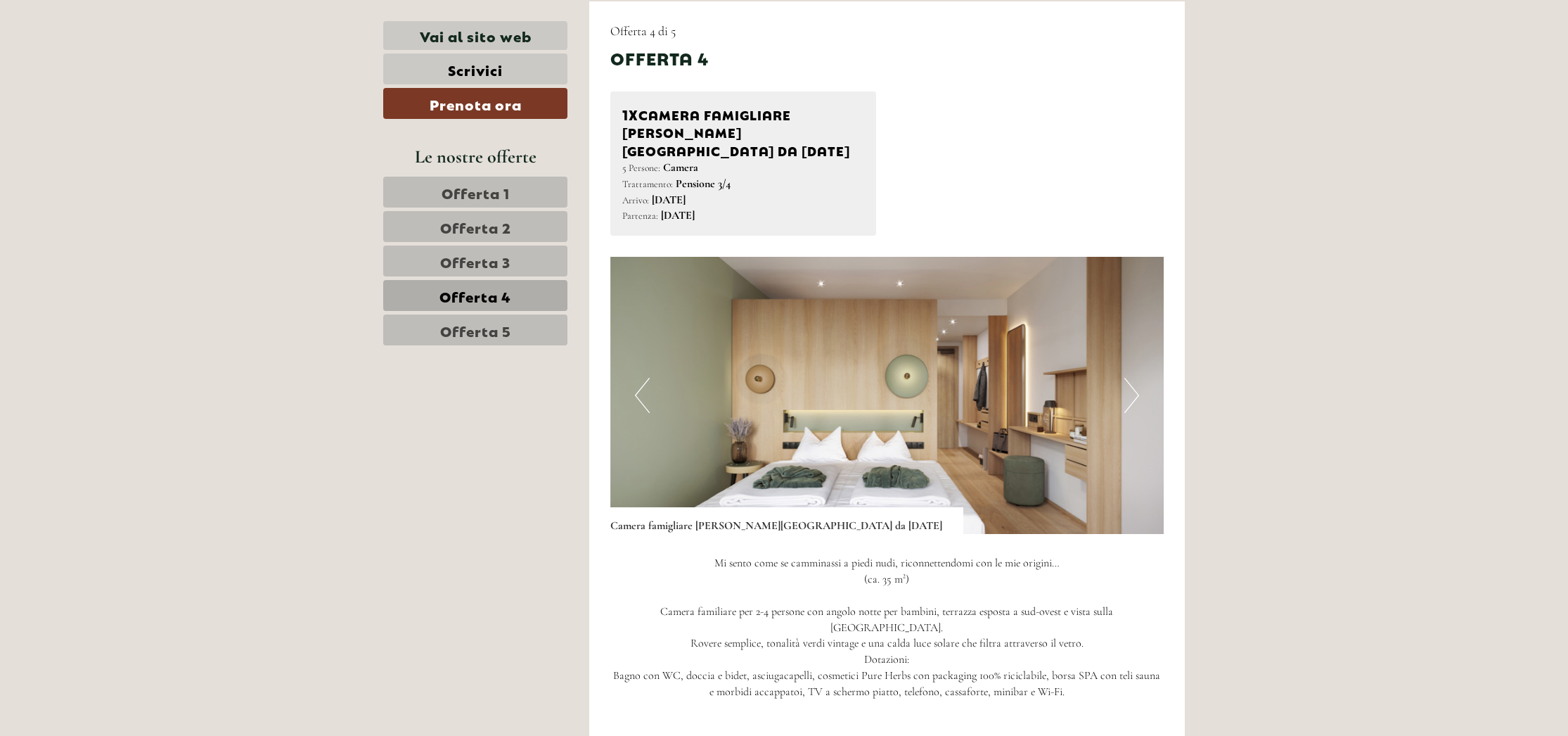
click at [641, 378] on button "Previous" at bounding box center [642, 395] width 14 height 35
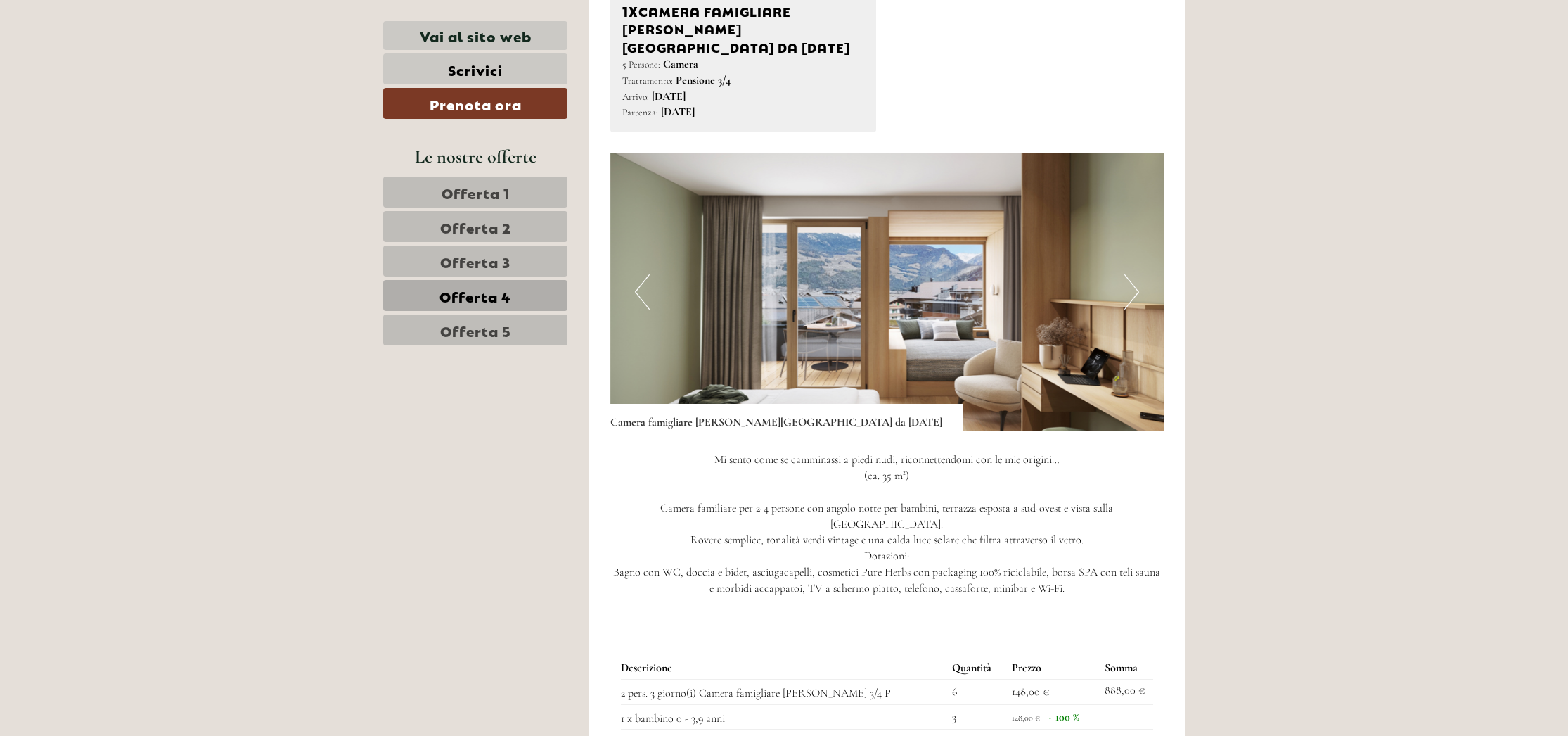
click at [506, 234] on span "Offerta 2" at bounding box center [475, 226] width 71 height 20
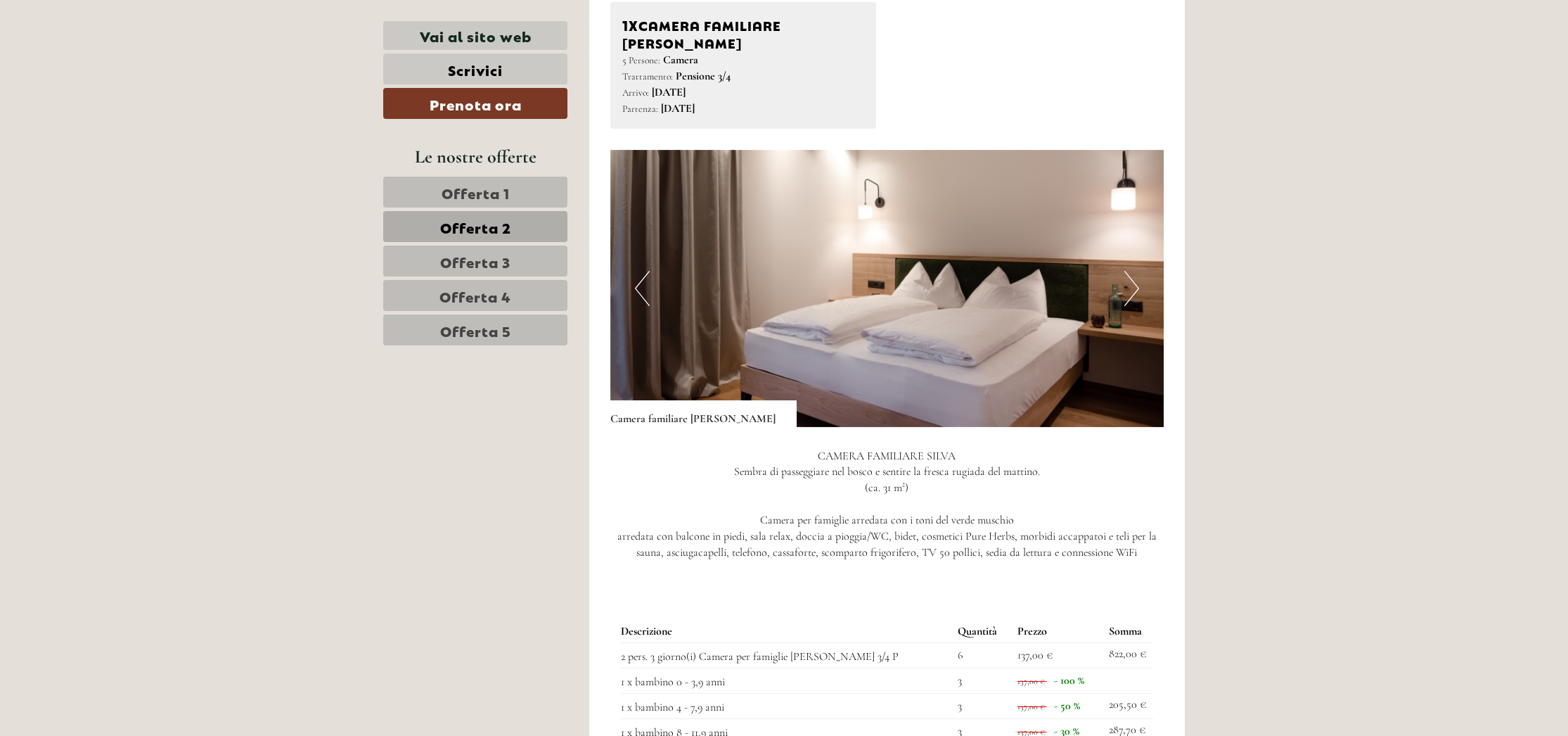
scroll to position [1029, 0]
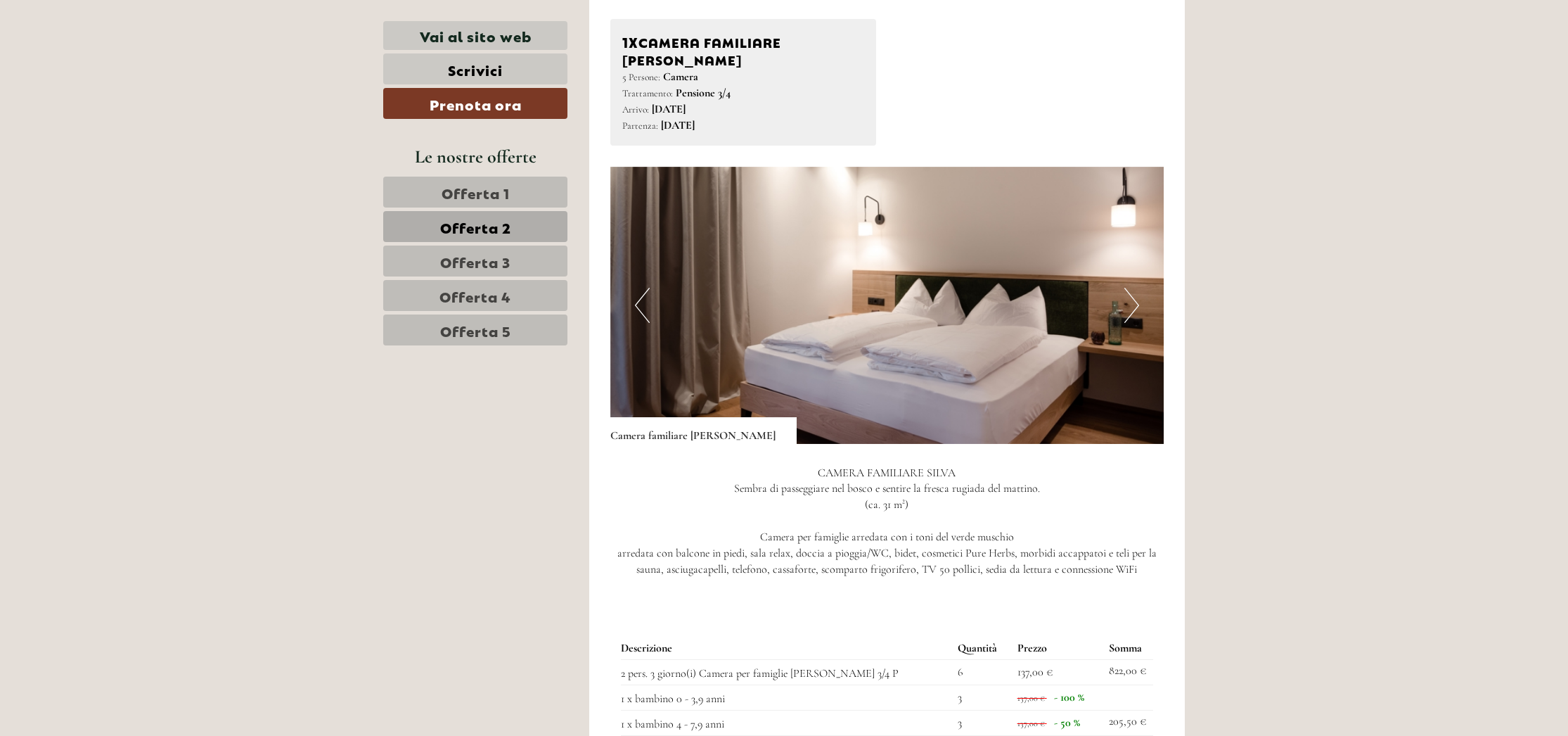
click at [488, 261] on span "Offerta 3" at bounding box center [475, 261] width 70 height 20
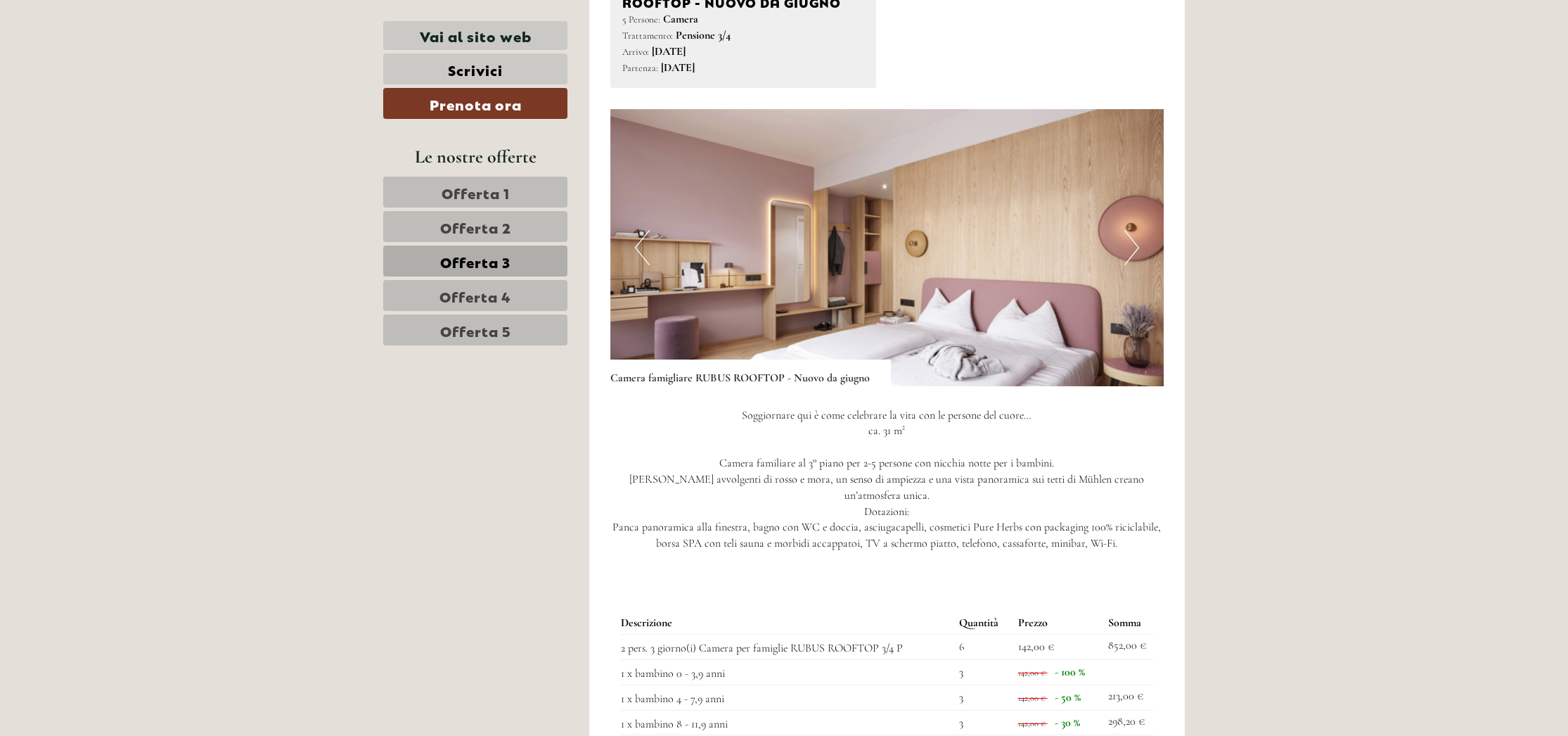
scroll to position [1064, 0]
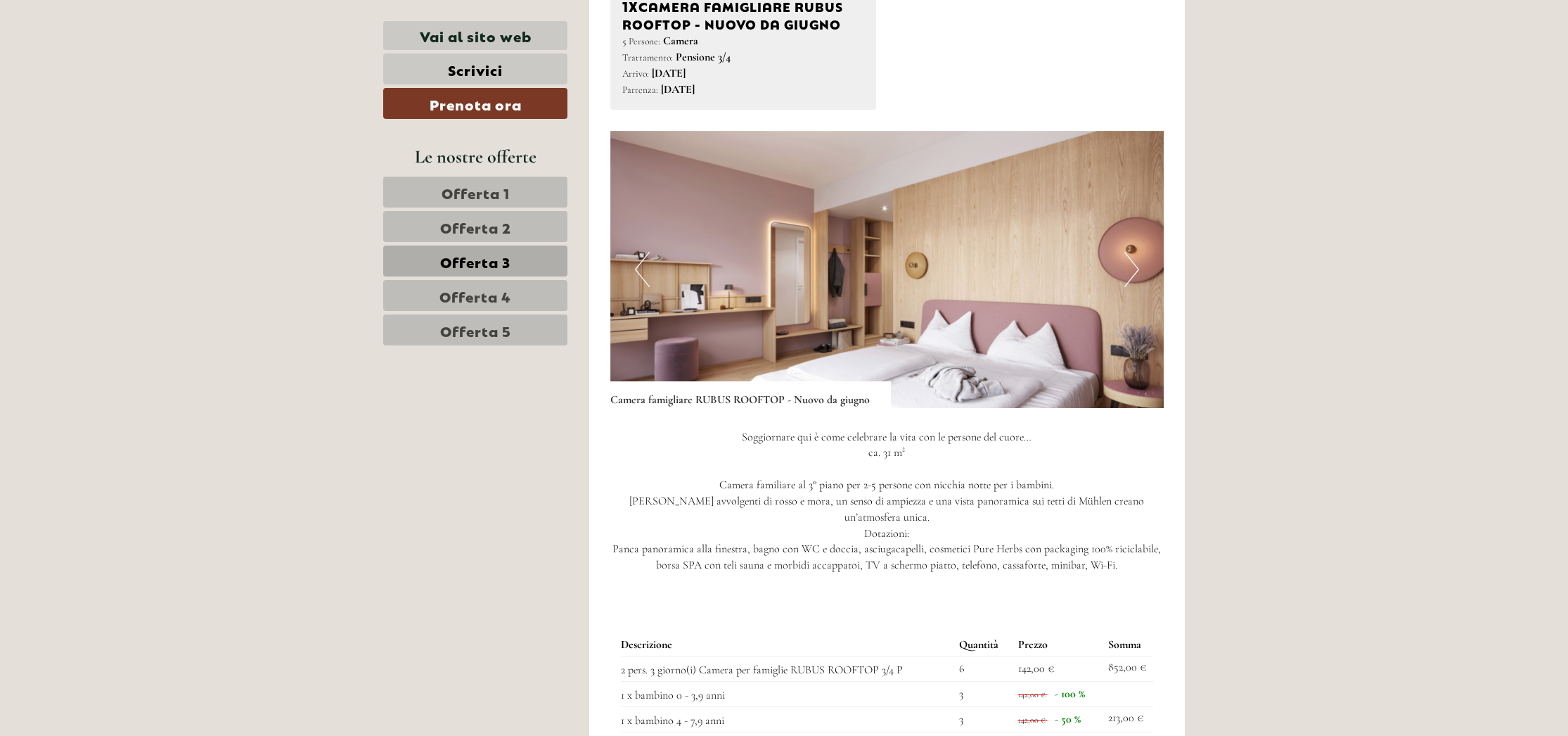
click at [475, 199] on span "Offerta 1" at bounding box center [476, 192] width 69 height 20
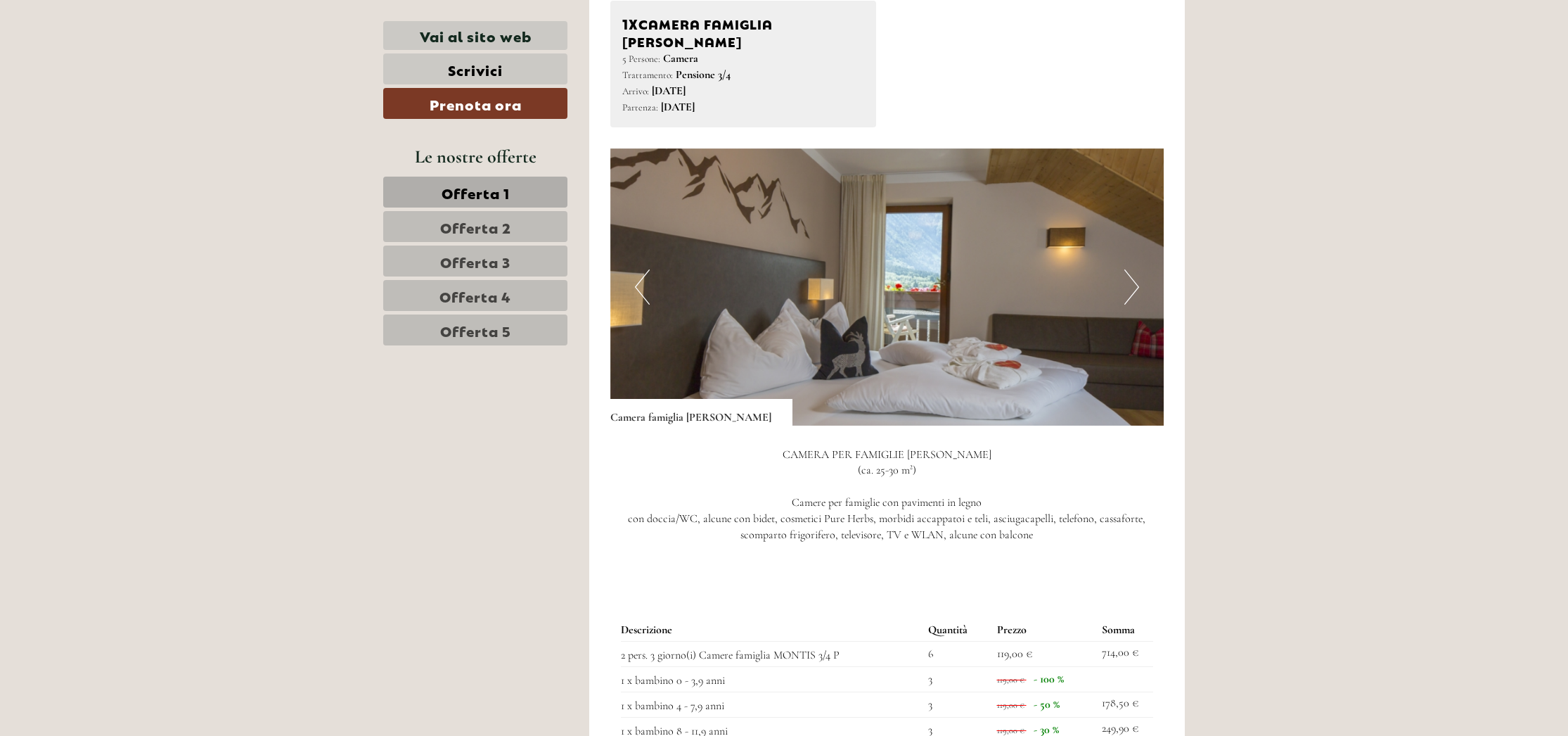
scroll to position [1035, 0]
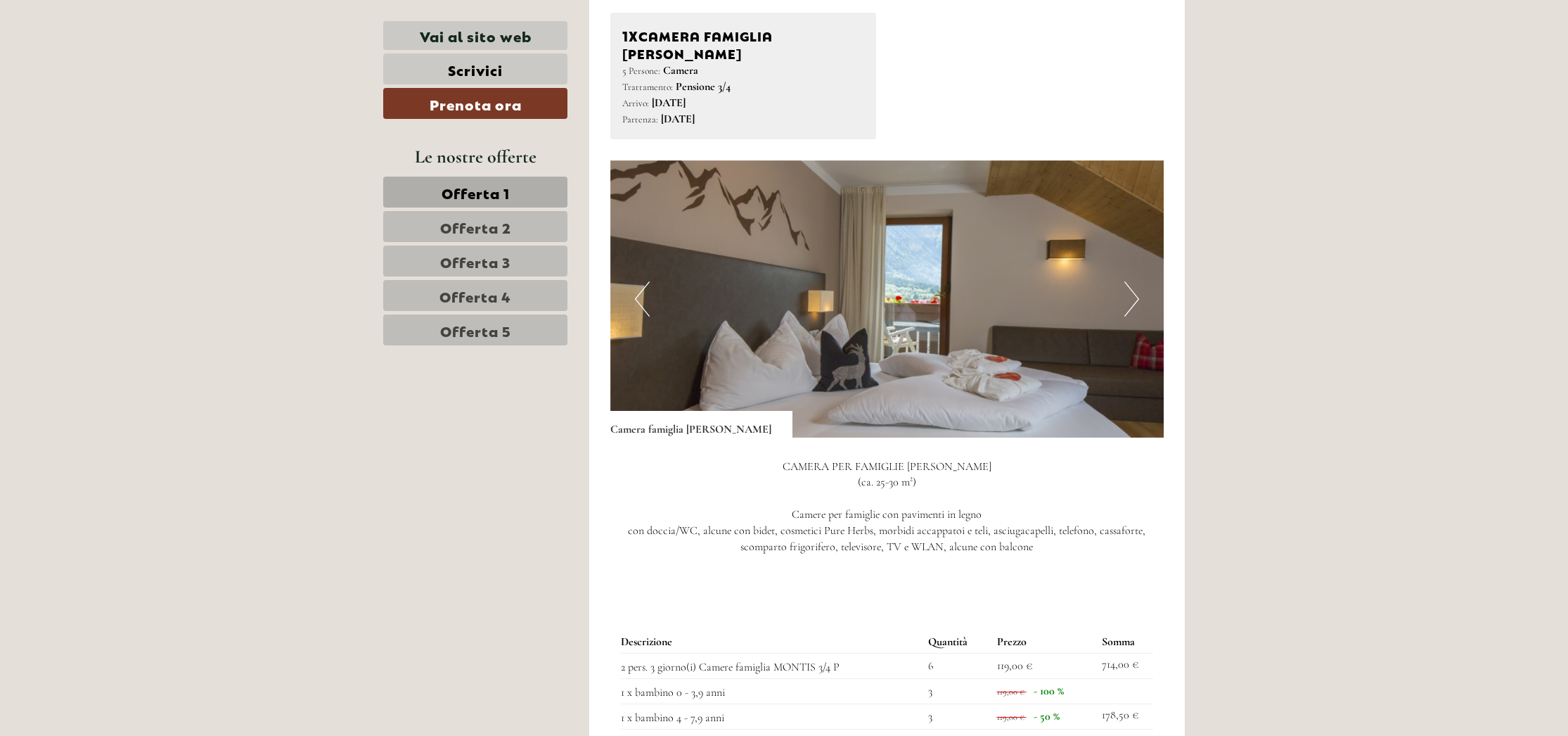
click at [1135, 281] on button "Next" at bounding box center [1131, 299] width 14 height 35
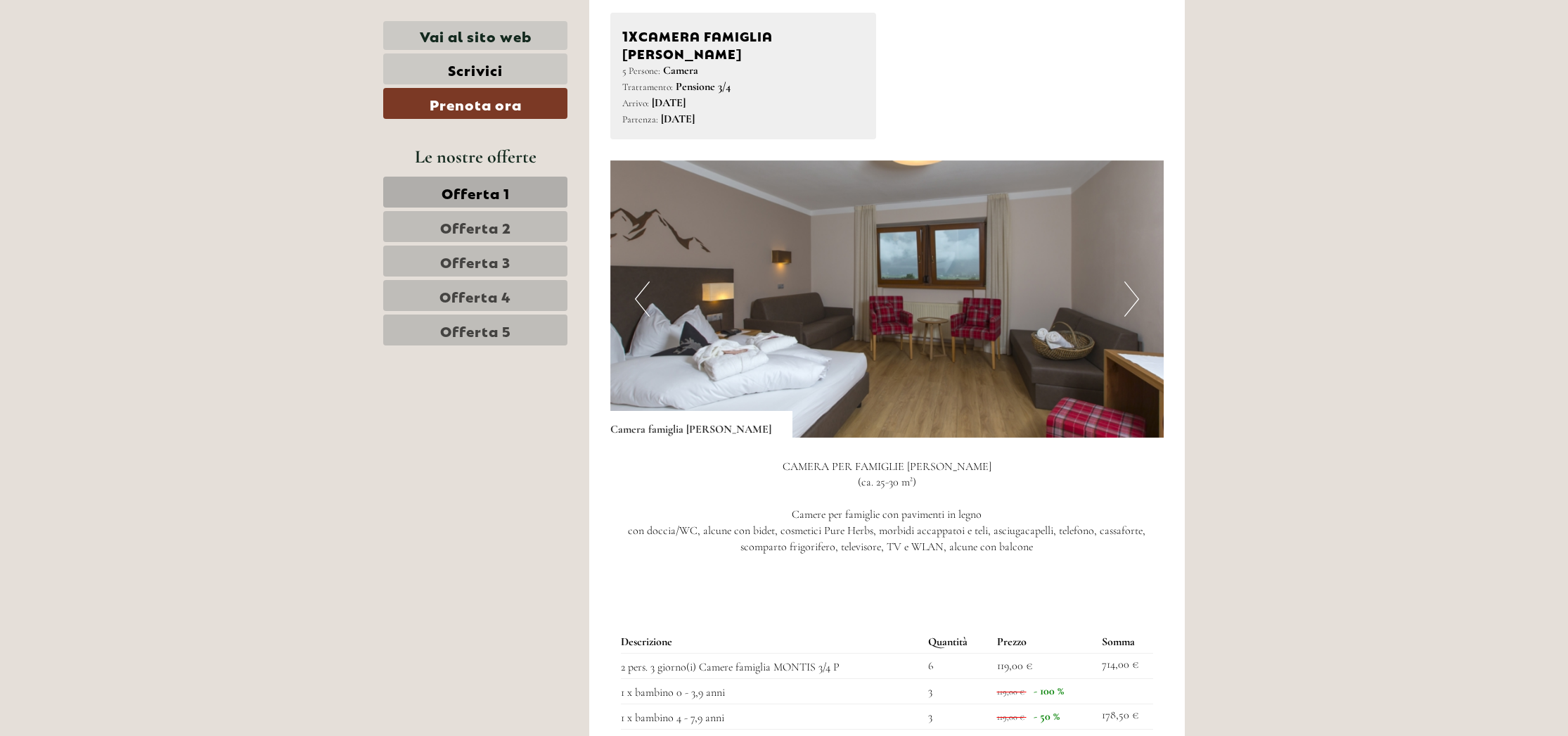
click at [1135, 281] on button "Next" at bounding box center [1131, 299] width 14 height 35
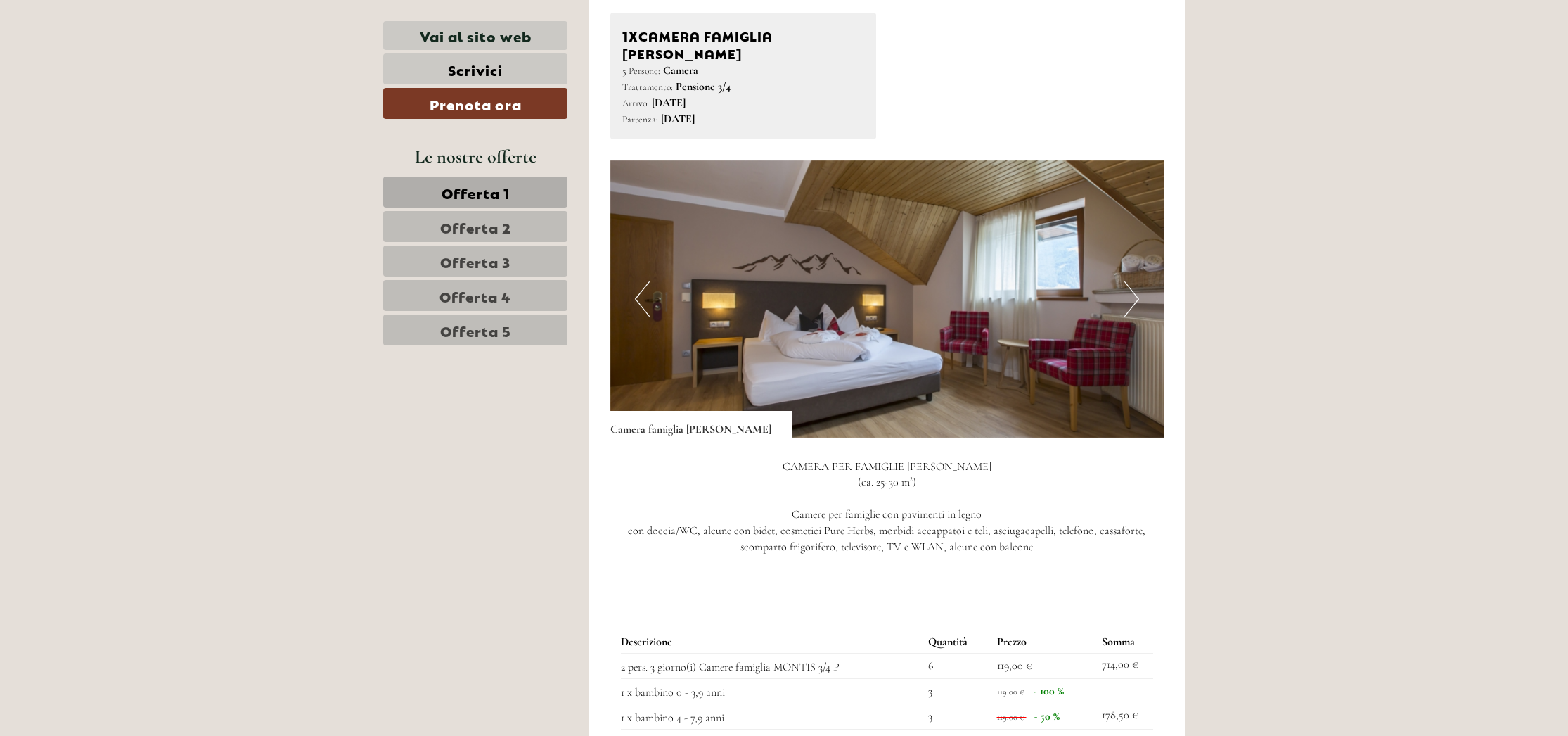
click at [1135, 281] on button "Next" at bounding box center [1131, 299] width 14 height 35
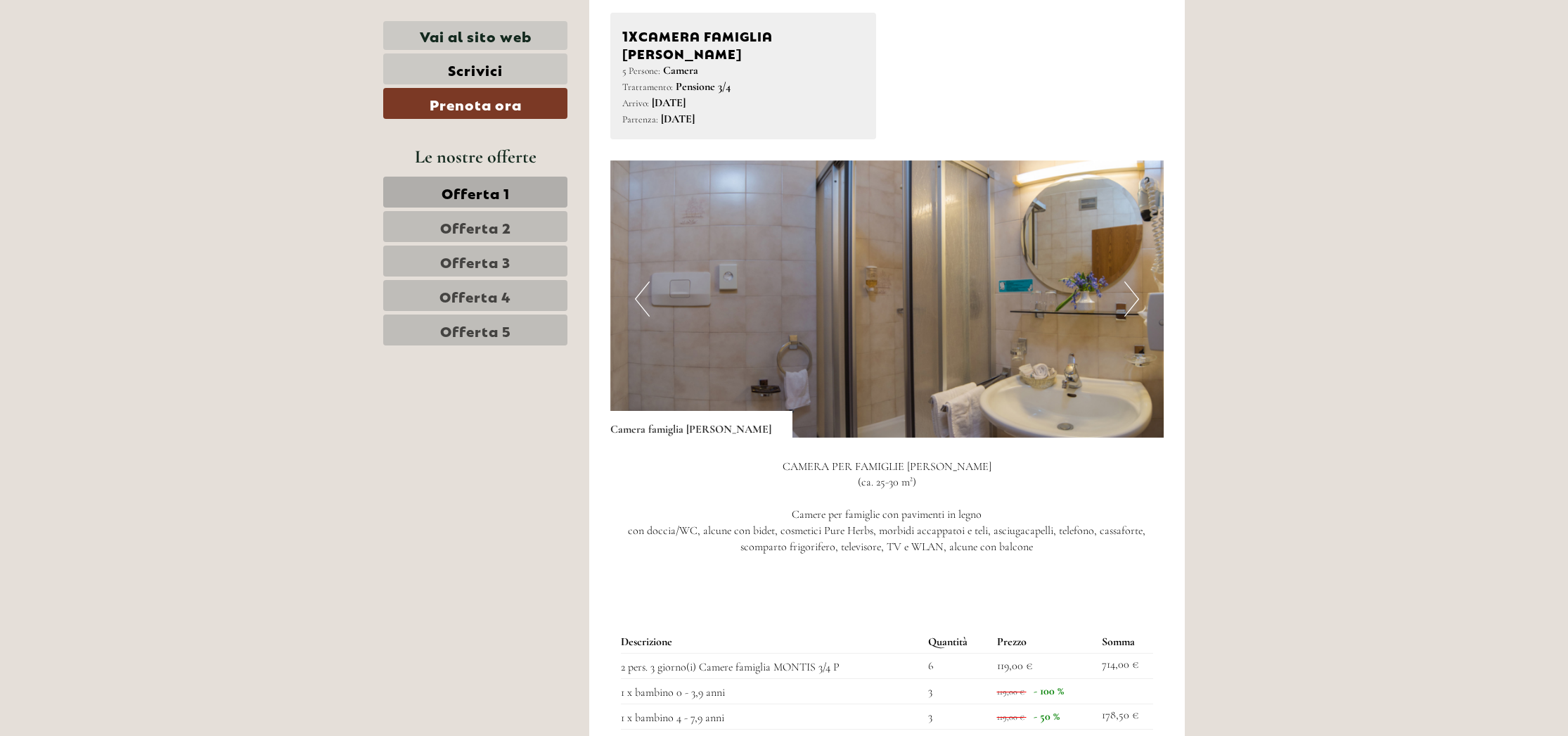
scroll to position [1037, 0]
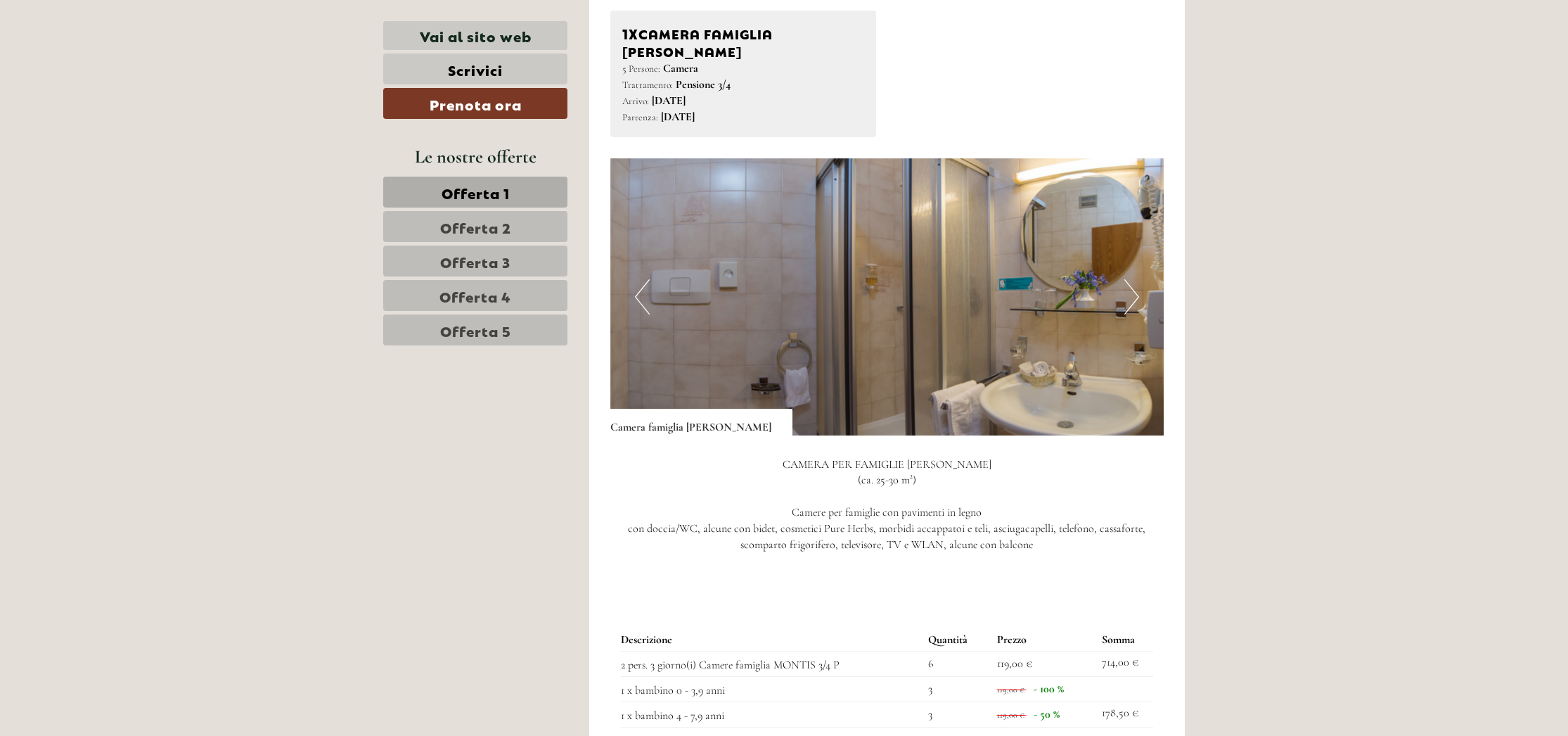
click at [449, 219] on span "Offerta 2" at bounding box center [475, 226] width 71 height 20
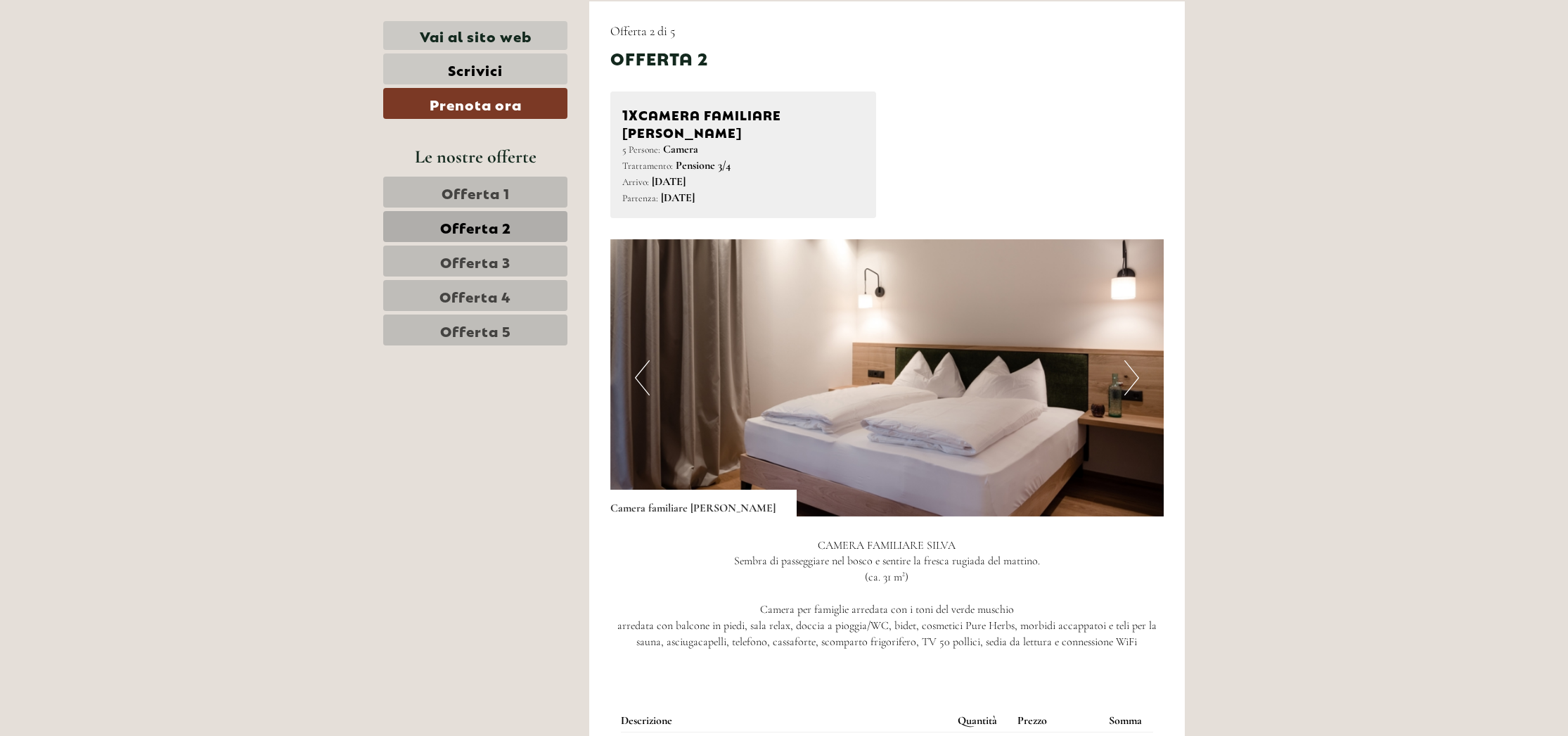
click at [1129, 360] on button "Next" at bounding box center [1131, 378] width 14 height 35
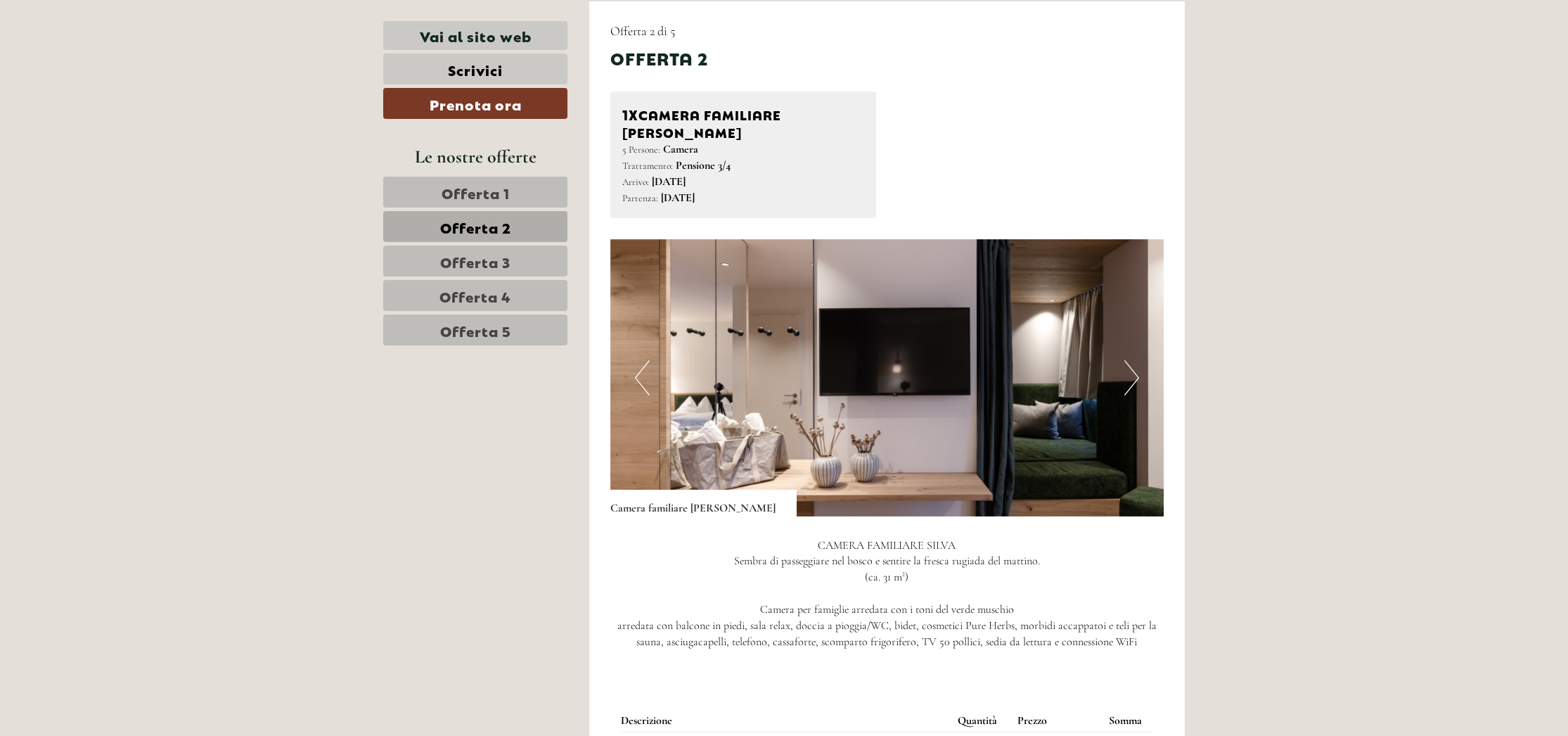
click at [1129, 360] on button "Next" at bounding box center [1131, 378] width 14 height 35
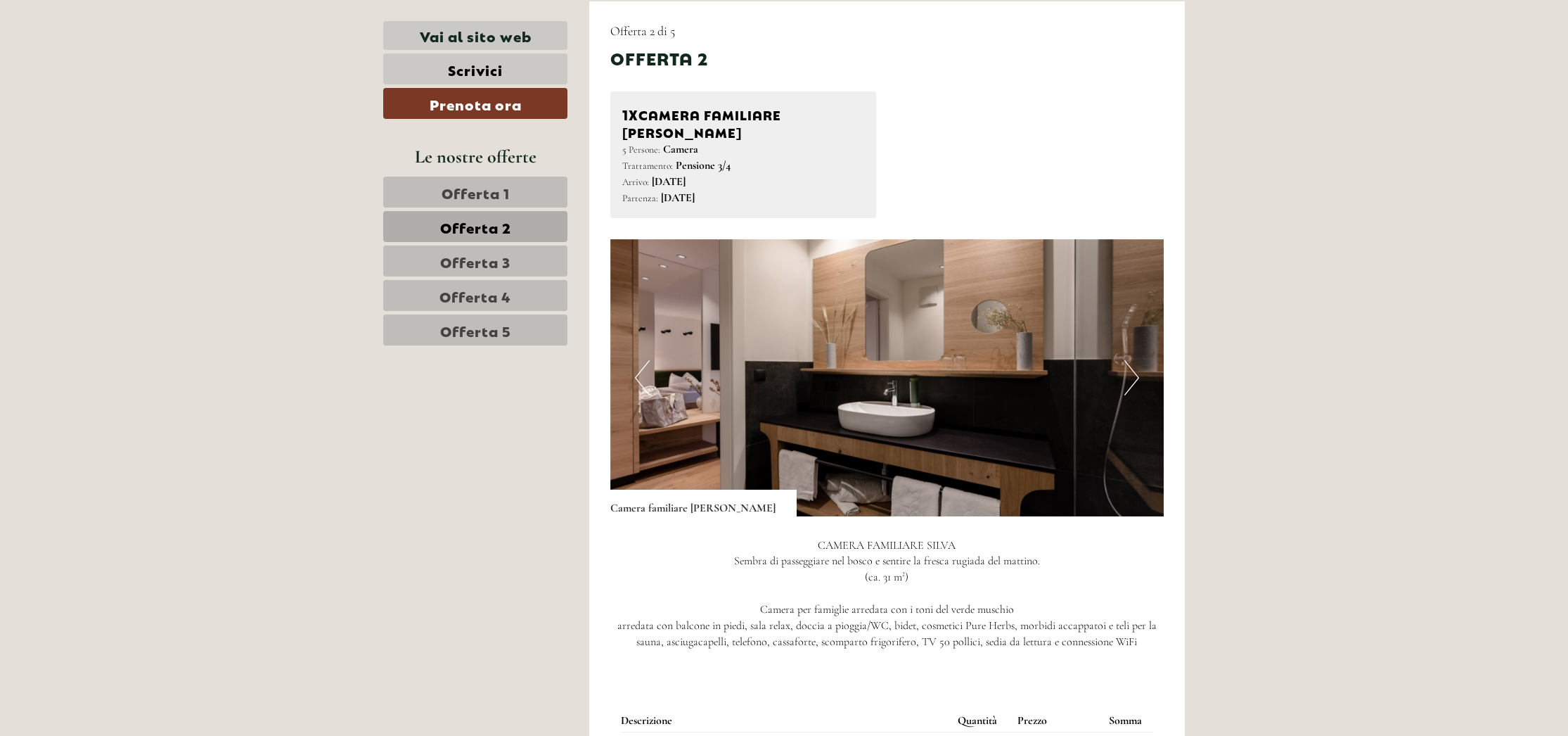
click at [1129, 360] on button "Next" at bounding box center [1131, 378] width 14 height 35
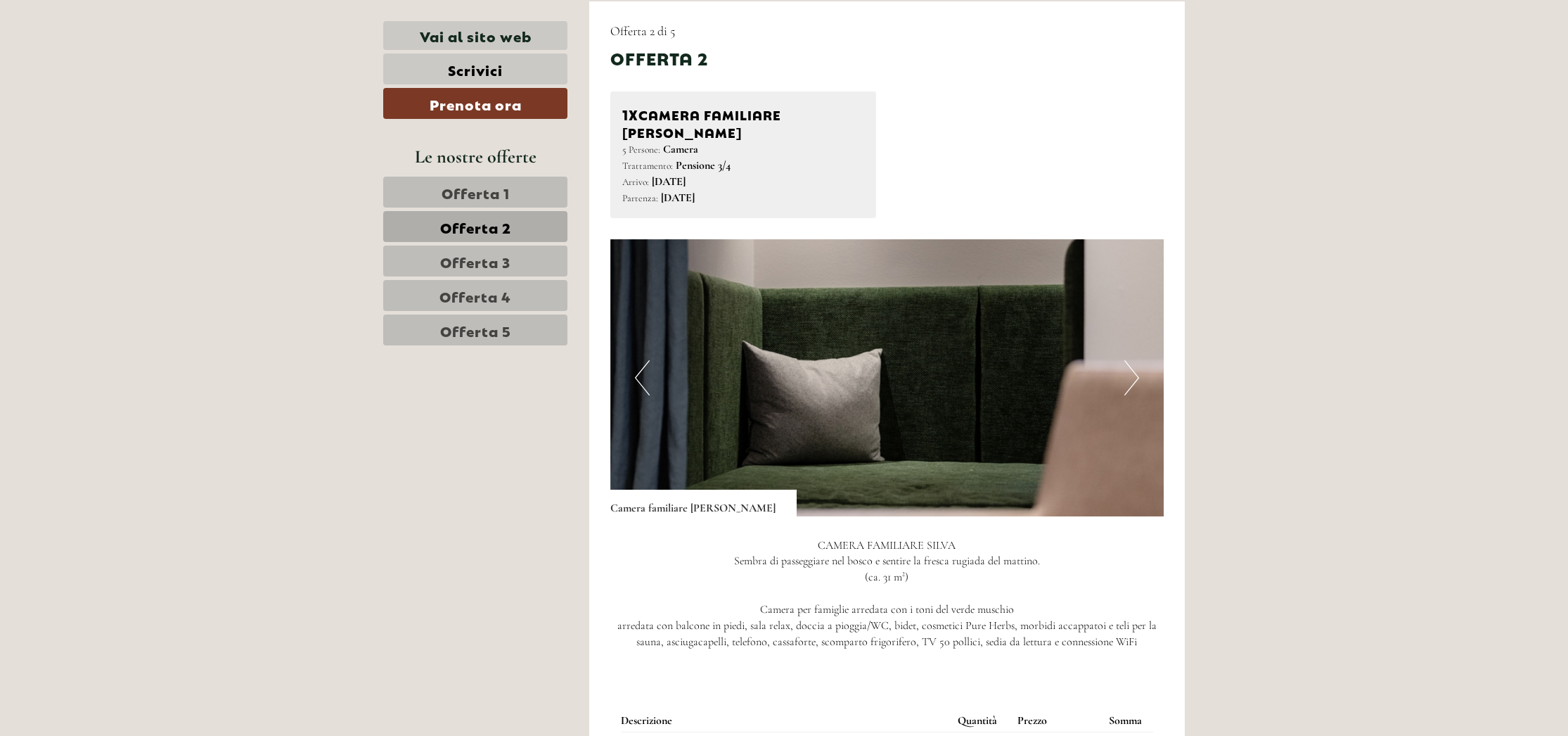
click at [1129, 360] on button "Next" at bounding box center [1131, 378] width 14 height 35
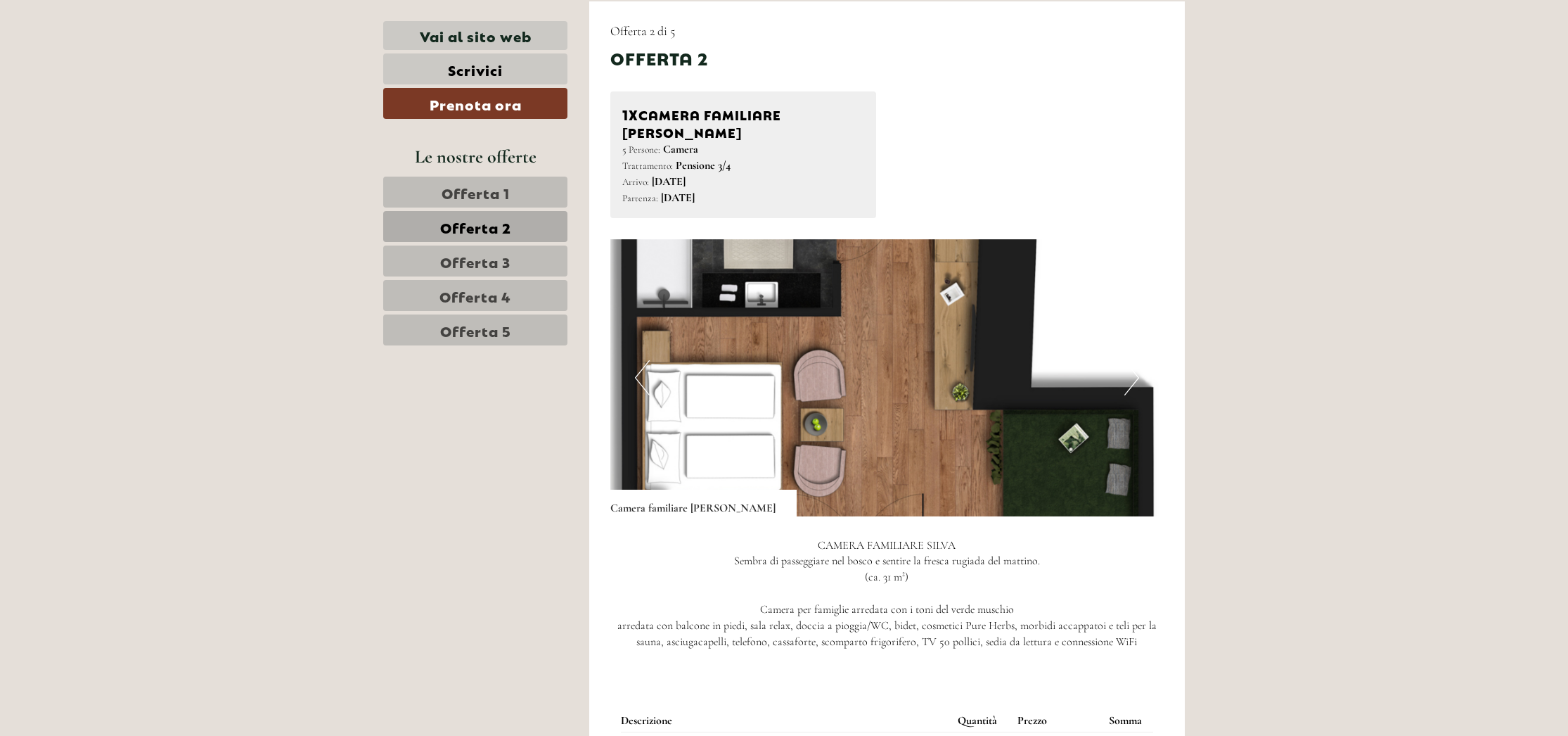
click at [1129, 360] on button "Next" at bounding box center [1131, 378] width 14 height 35
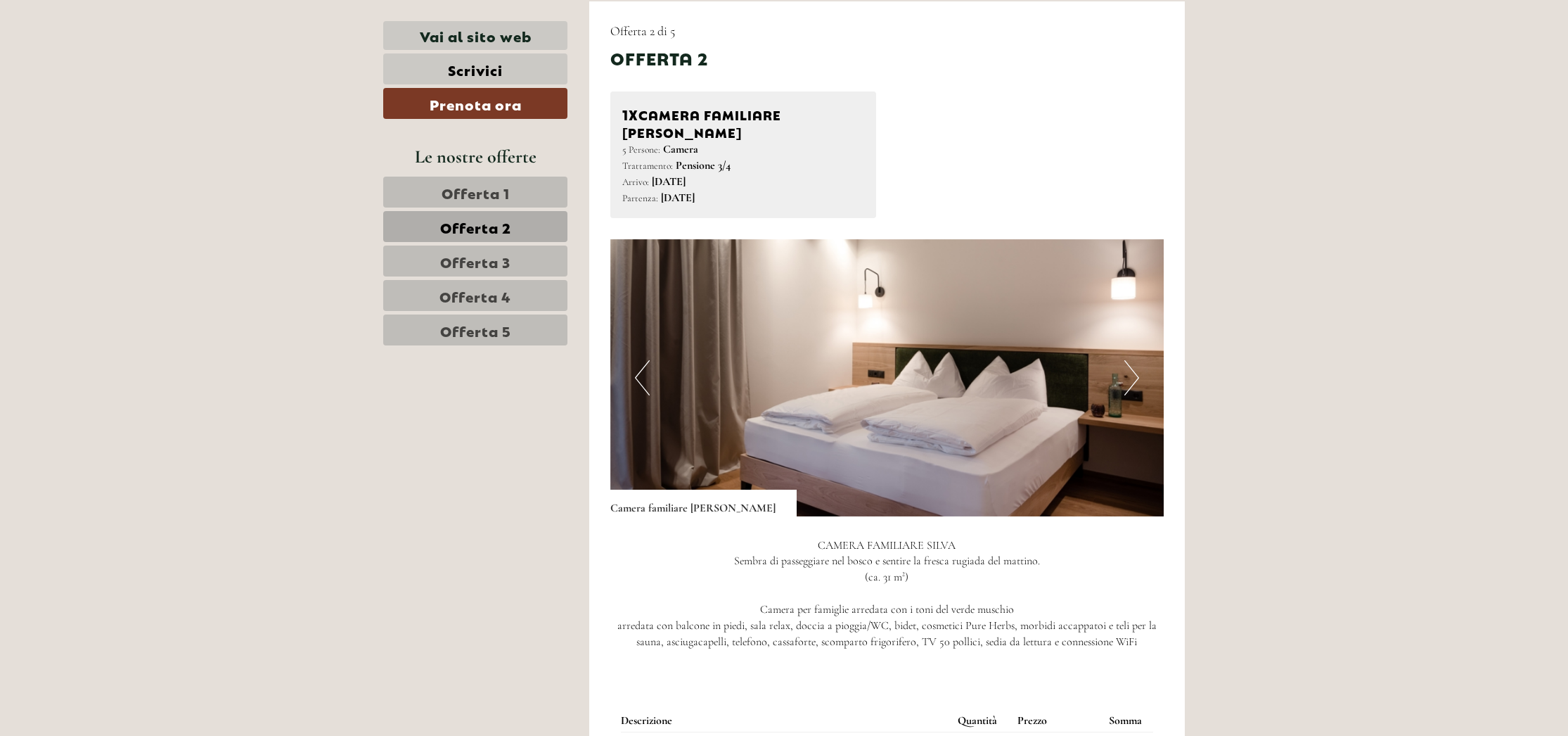
click at [1130, 360] on button "Next" at bounding box center [1131, 378] width 14 height 35
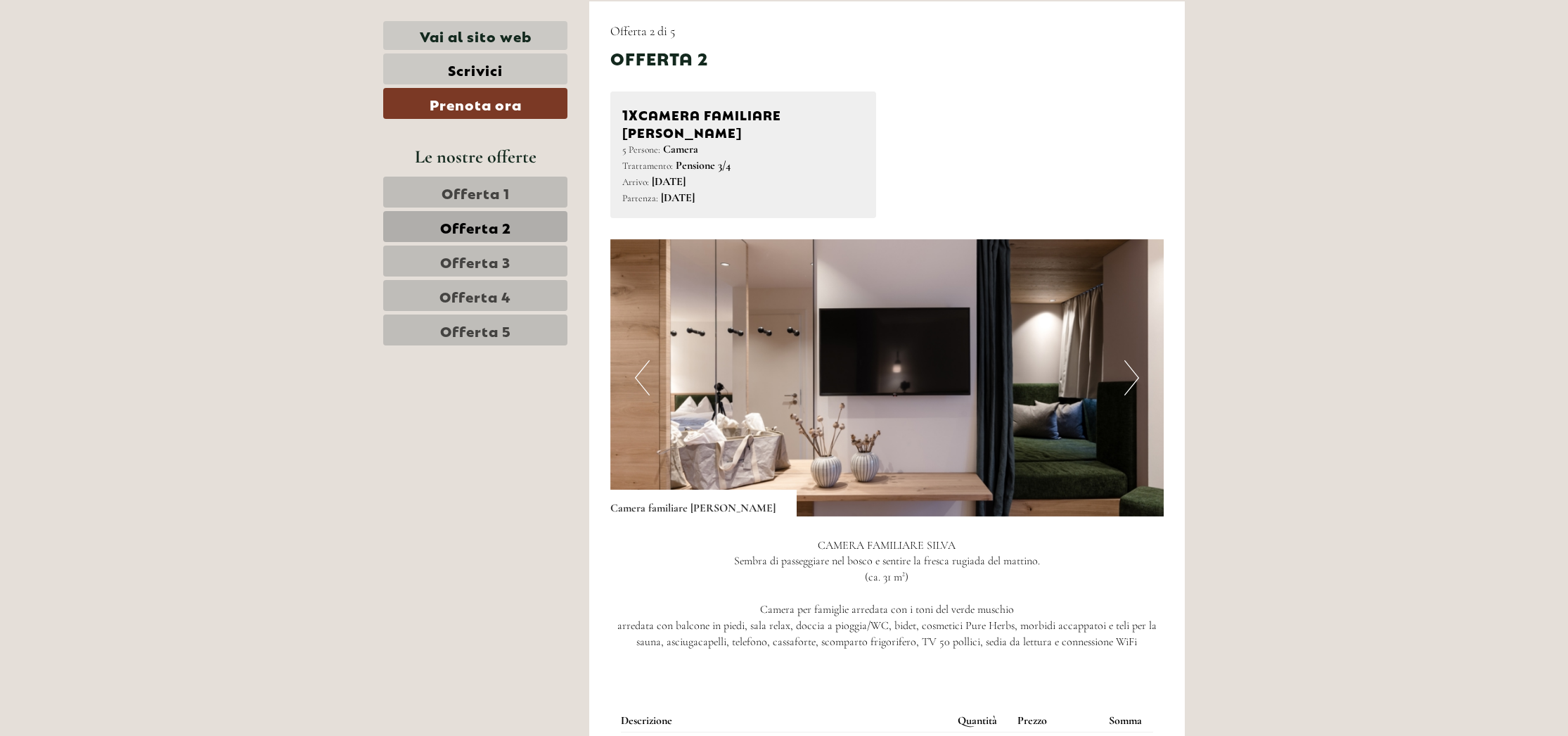
click at [1130, 360] on button "Next" at bounding box center [1131, 378] width 14 height 35
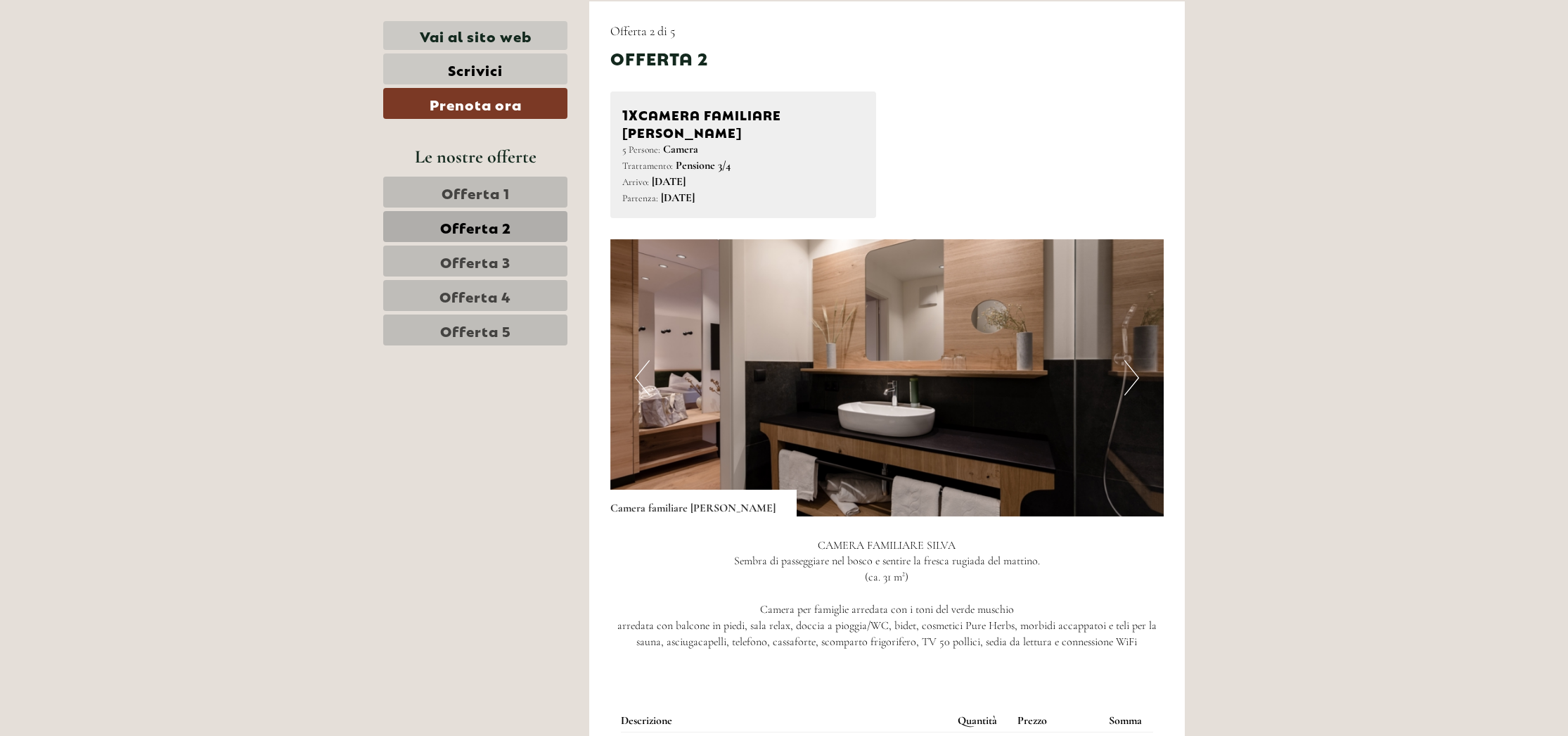
click at [1135, 360] on button "Next" at bounding box center [1131, 378] width 14 height 35
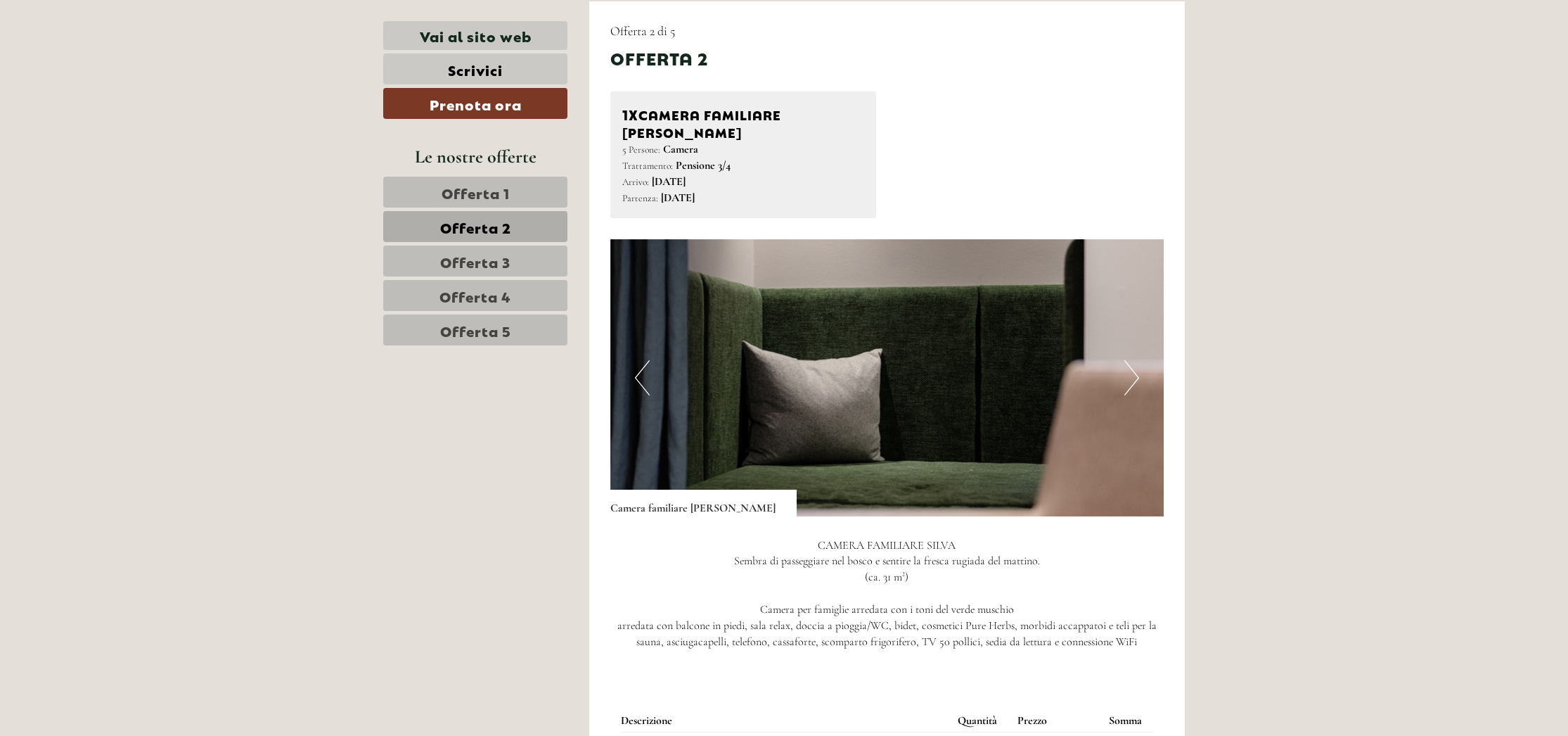
click at [1135, 360] on button "Next" at bounding box center [1131, 378] width 14 height 35
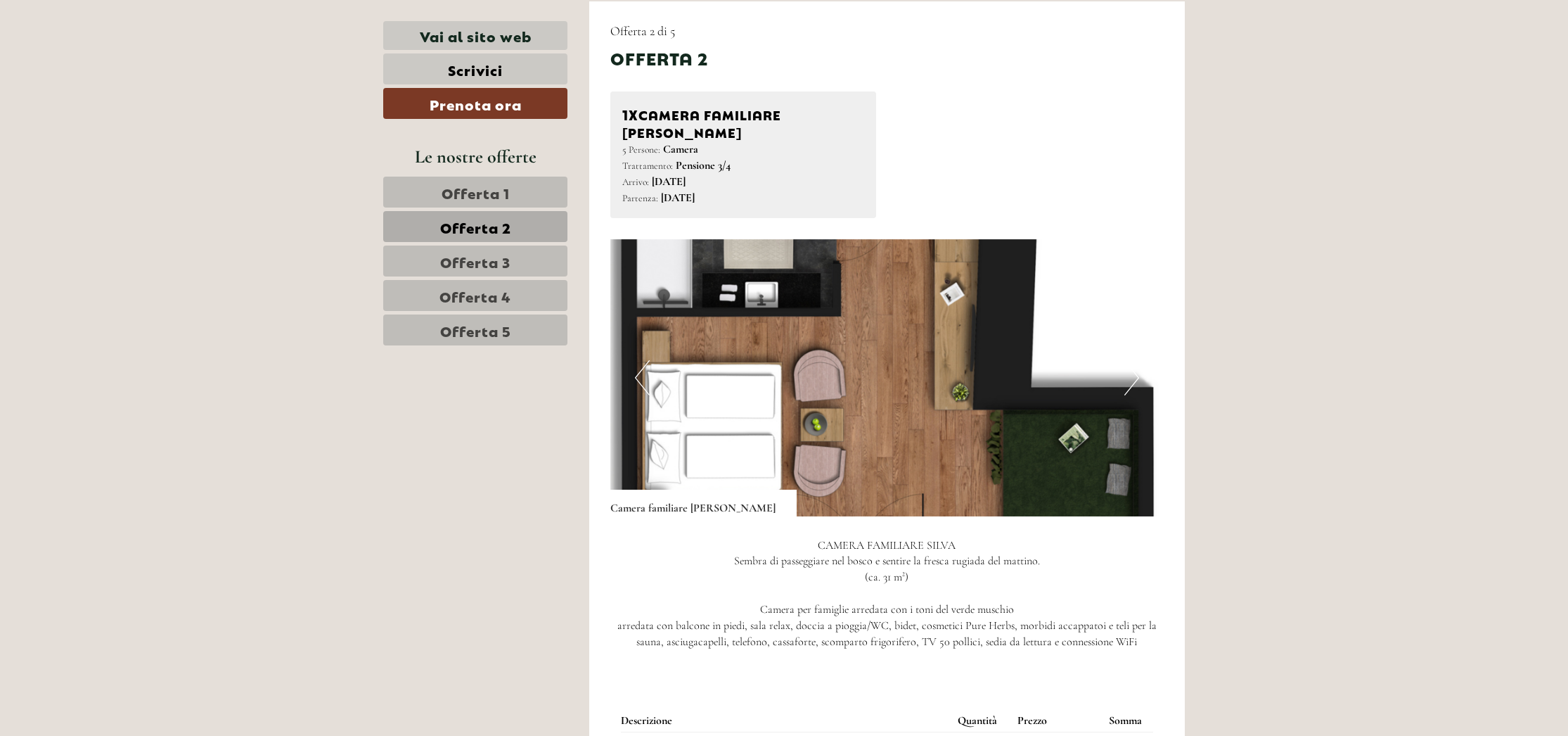
click at [632, 362] on img at bounding box center [887, 378] width 554 height 277
click at [642, 360] on button "Previous" at bounding box center [642, 378] width 14 height 35
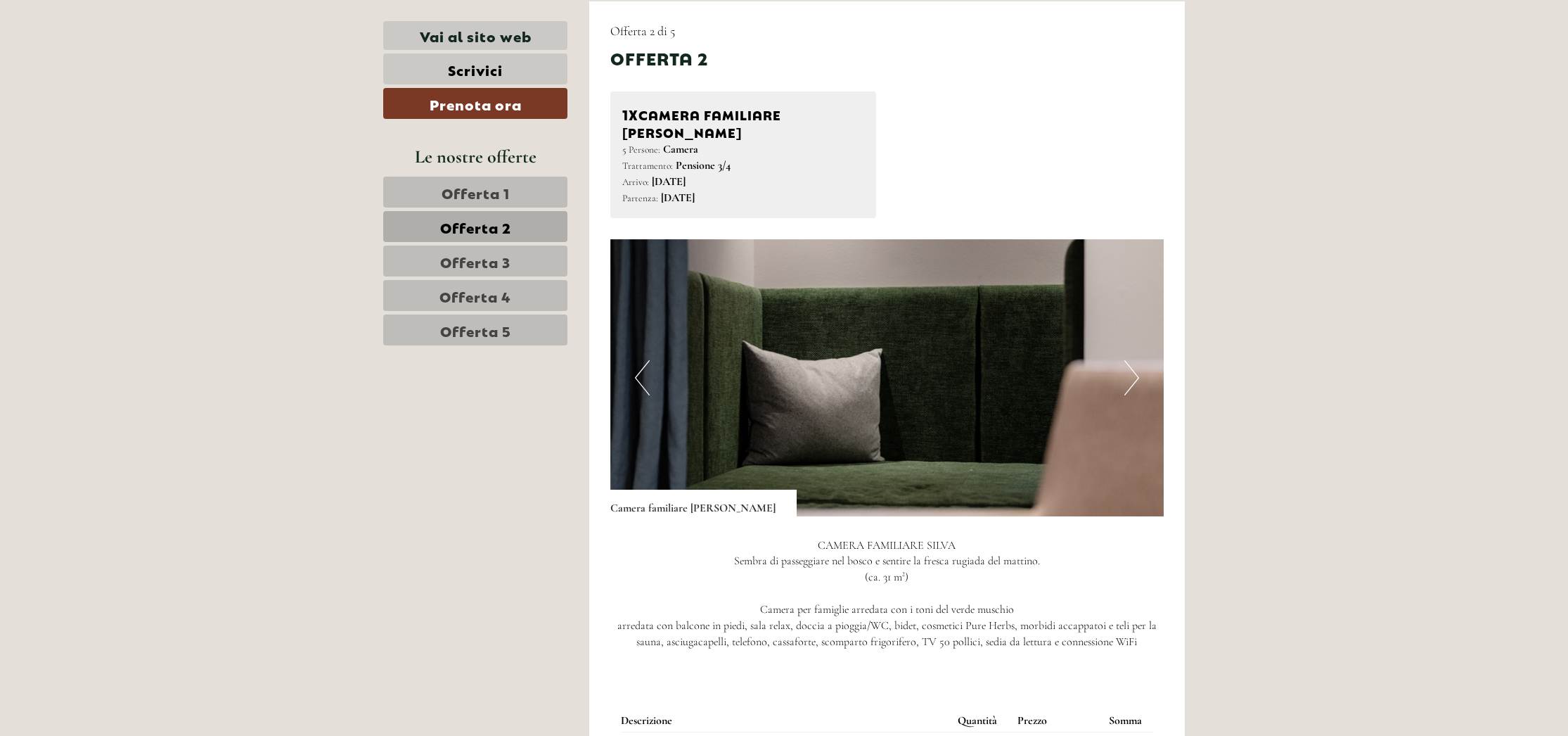
click at [1141, 358] on img at bounding box center [887, 378] width 554 height 277
click at [1133, 360] on button "Next" at bounding box center [1131, 378] width 14 height 35
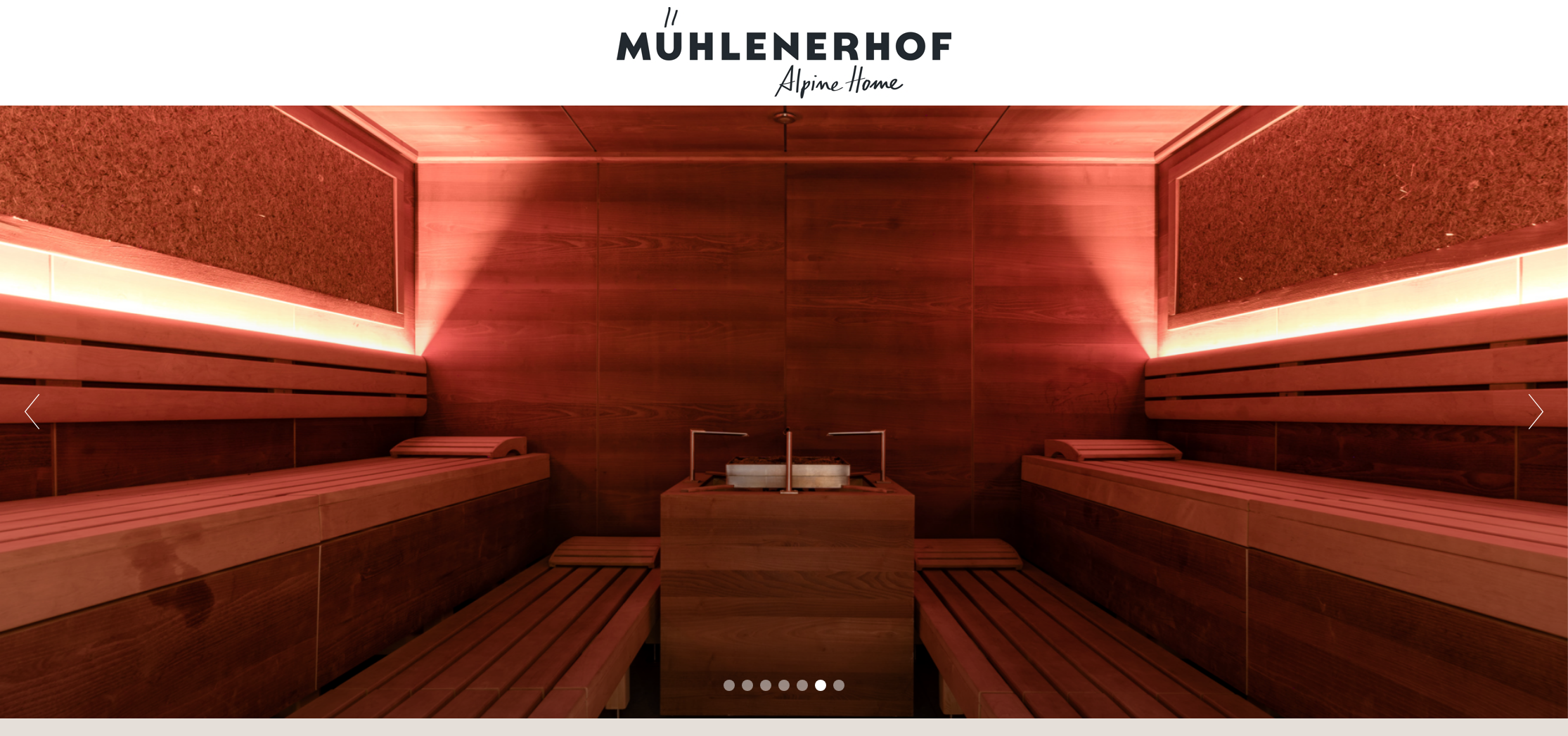
scroll to position [0, 0]
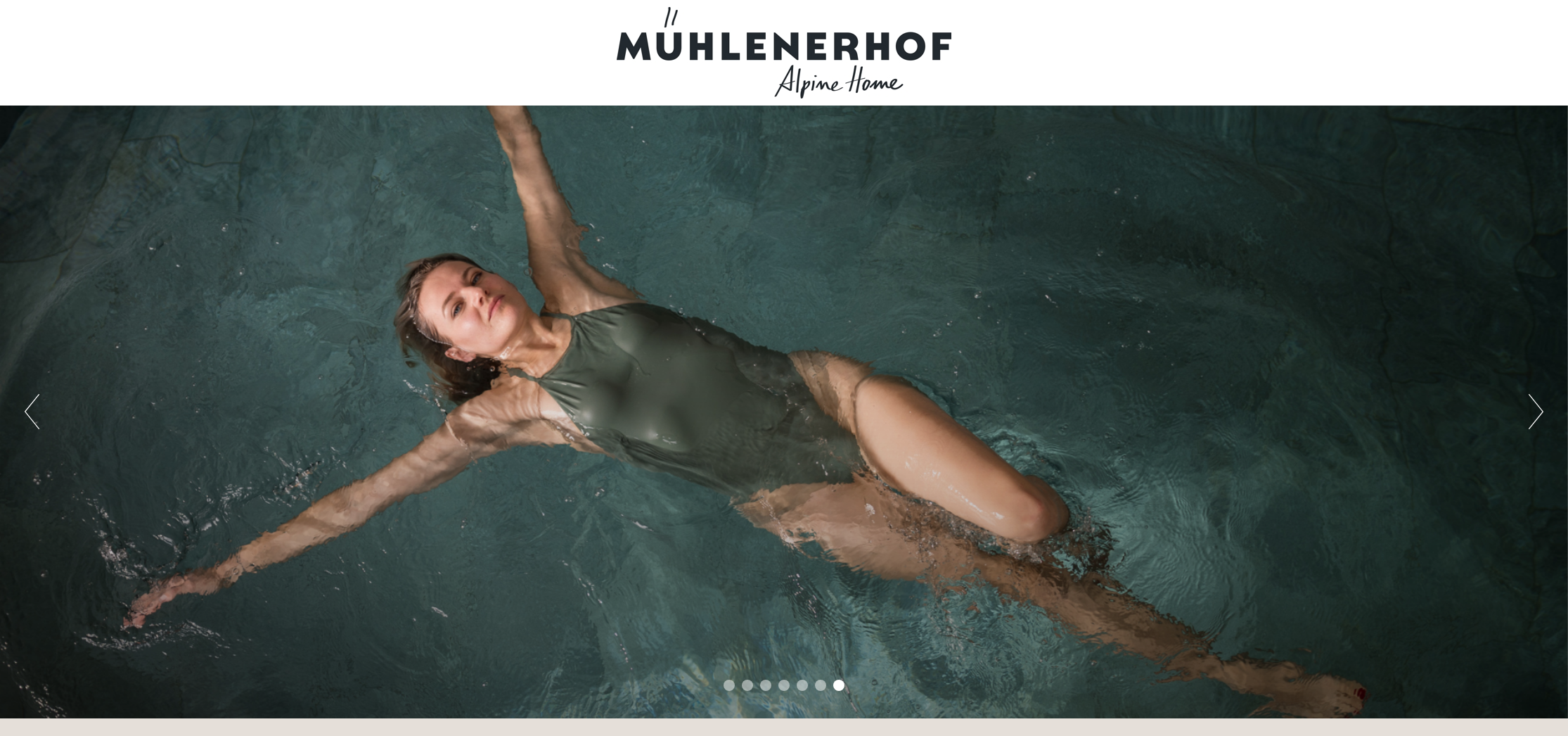
click at [1526, 408] on div "Previous Next 1 2 3 4 5 6 7" at bounding box center [784, 411] width 1568 height 613
click at [1538, 408] on button "Next" at bounding box center [1535, 411] width 14 height 35
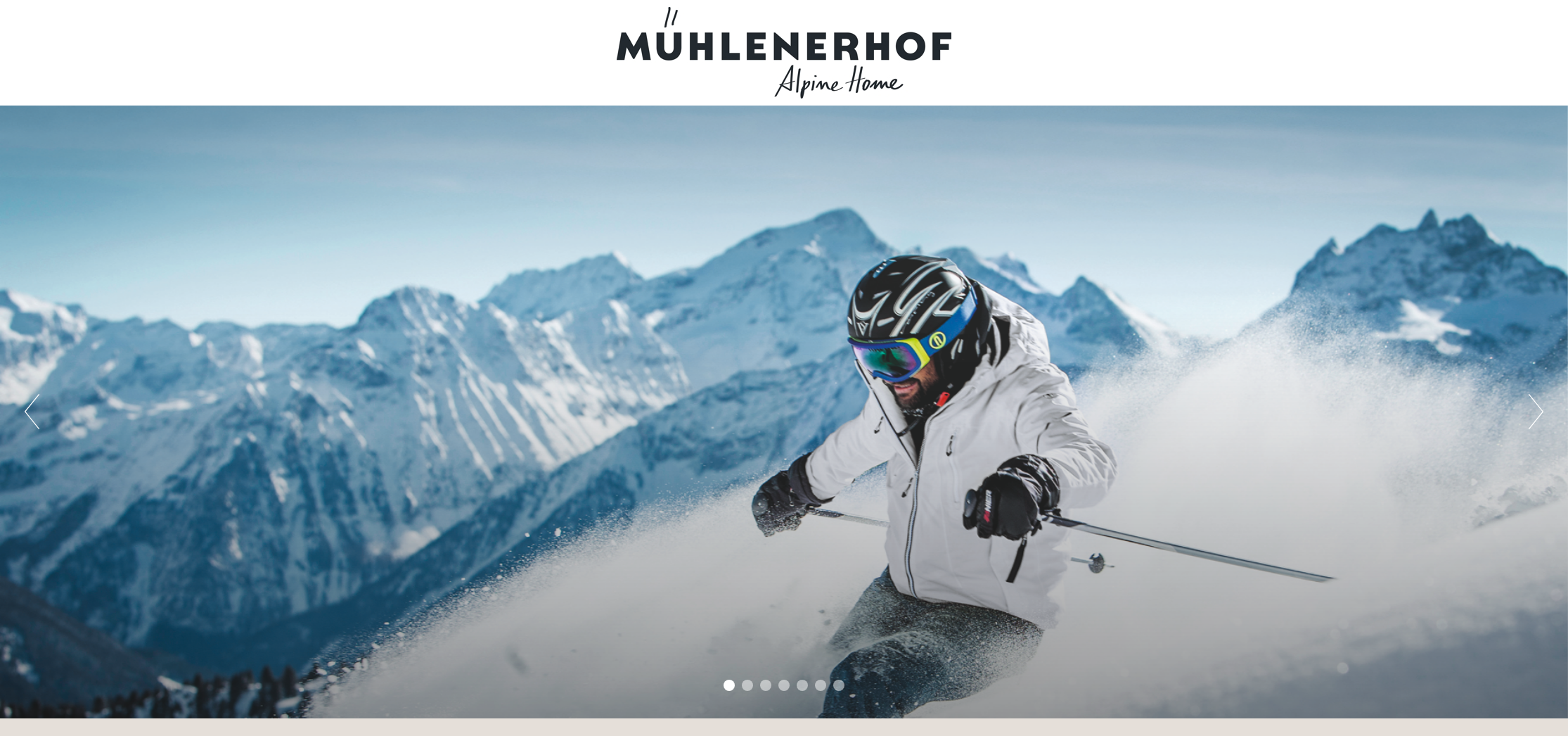
click at [1538, 408] on button "Next" at bounding box center [1535, 411] width 14 height 35
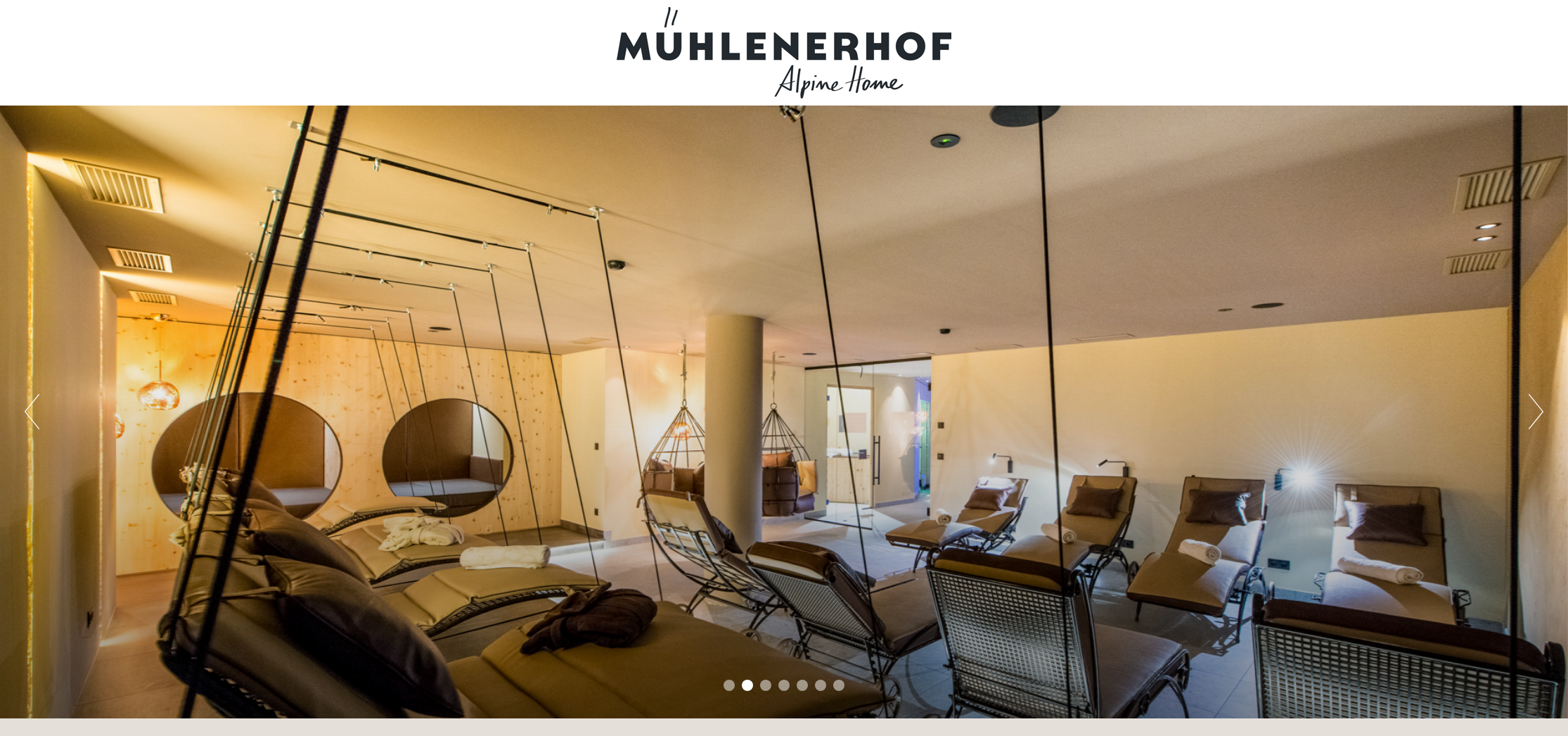
click at [1538, 408] on button "Next" at bounding box center [1535, 411] width 14 height 35
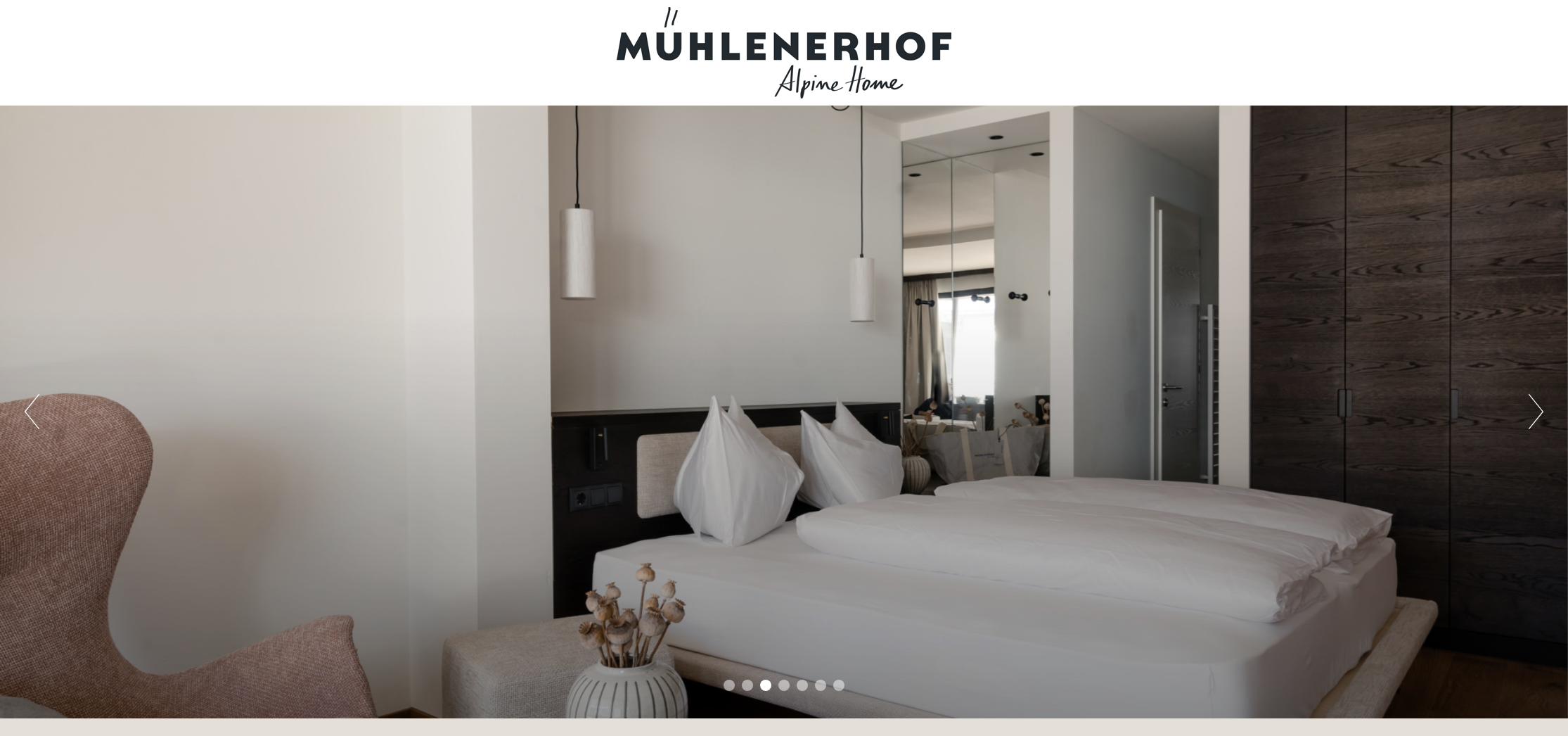
click at [1538, 408] on button "Next" at bounding box center [1535, 411] width 14 height 35
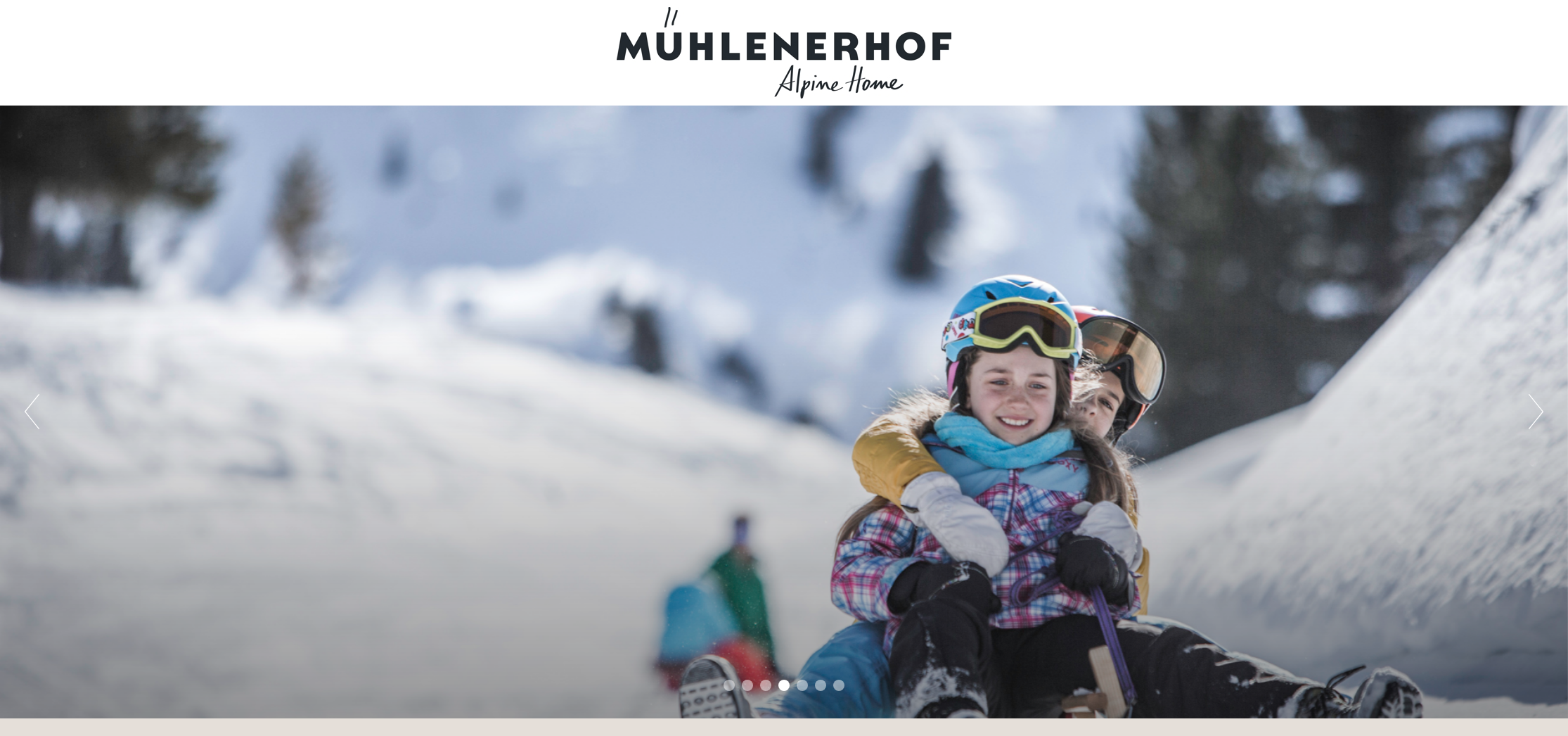
click at [1538, 408] on button "Next" at bounding box center [1535, 411] width 14 height 35
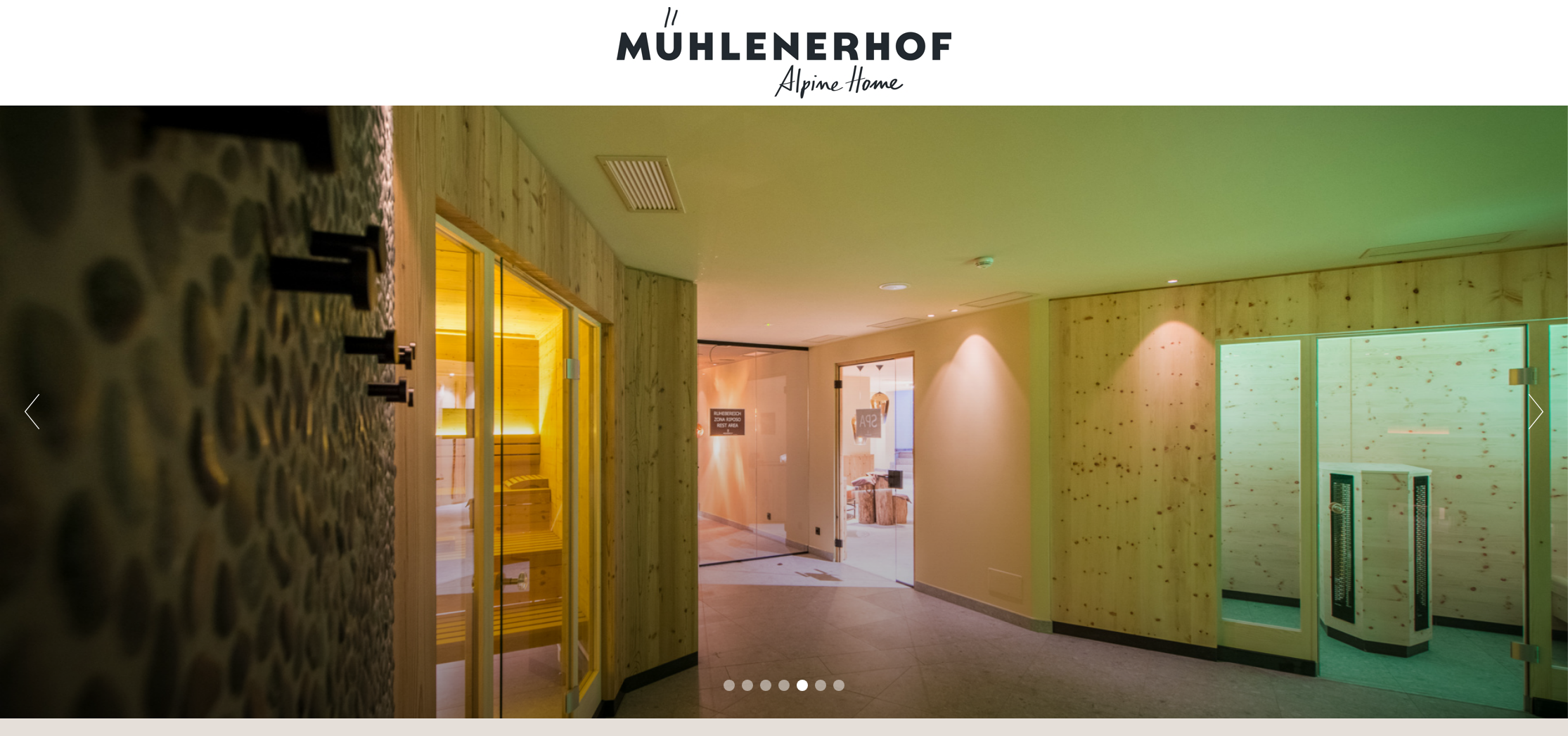
click at [1538, 408] on button "Next" at bounding box center [1535, 411] width 14 height 35
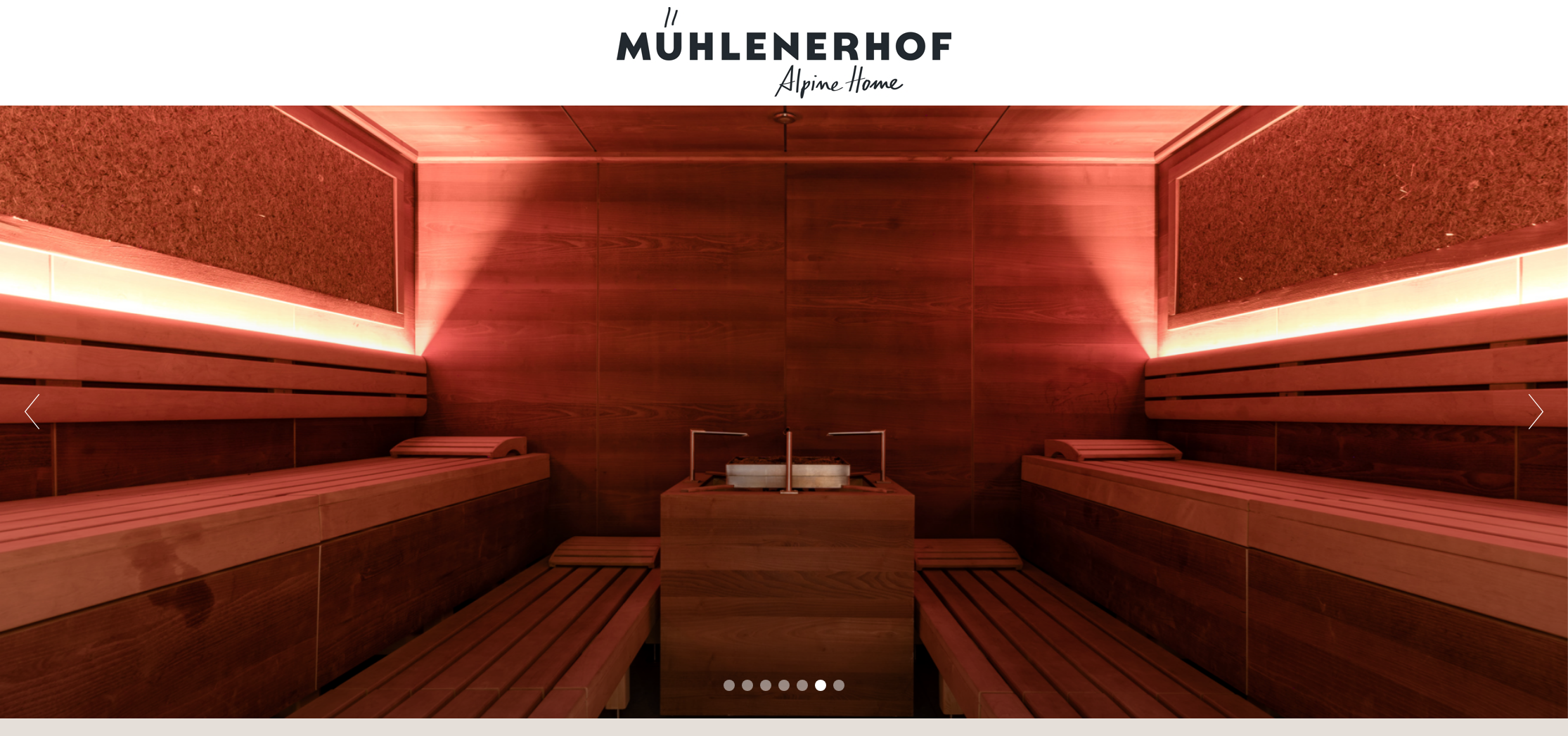
click at [1538, 408] on button "Next" at bounding box center [1535, 411] width 14 height 35
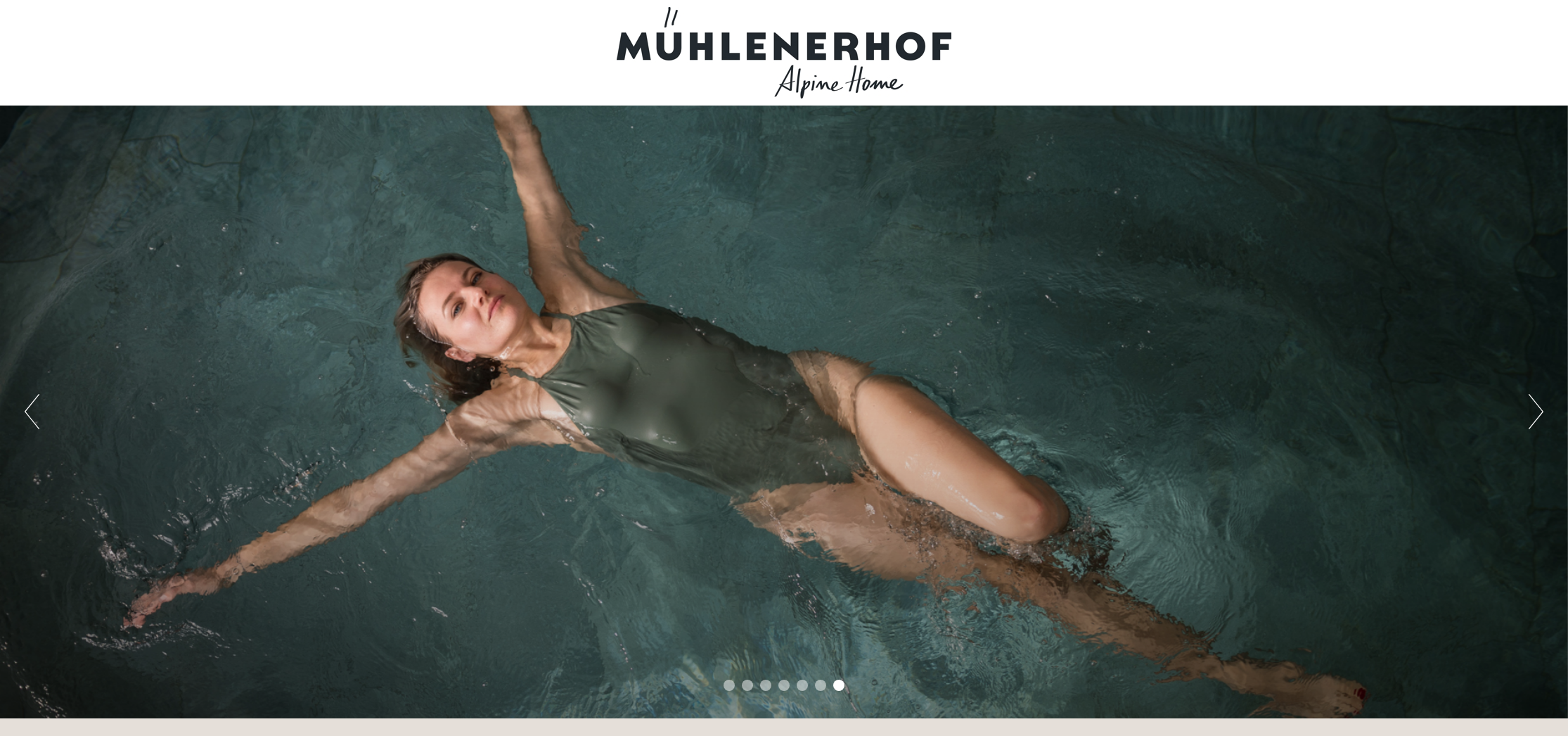
click at [1538, 408] on button "Next" at bounding box center [1535, 411] width 14 height 35
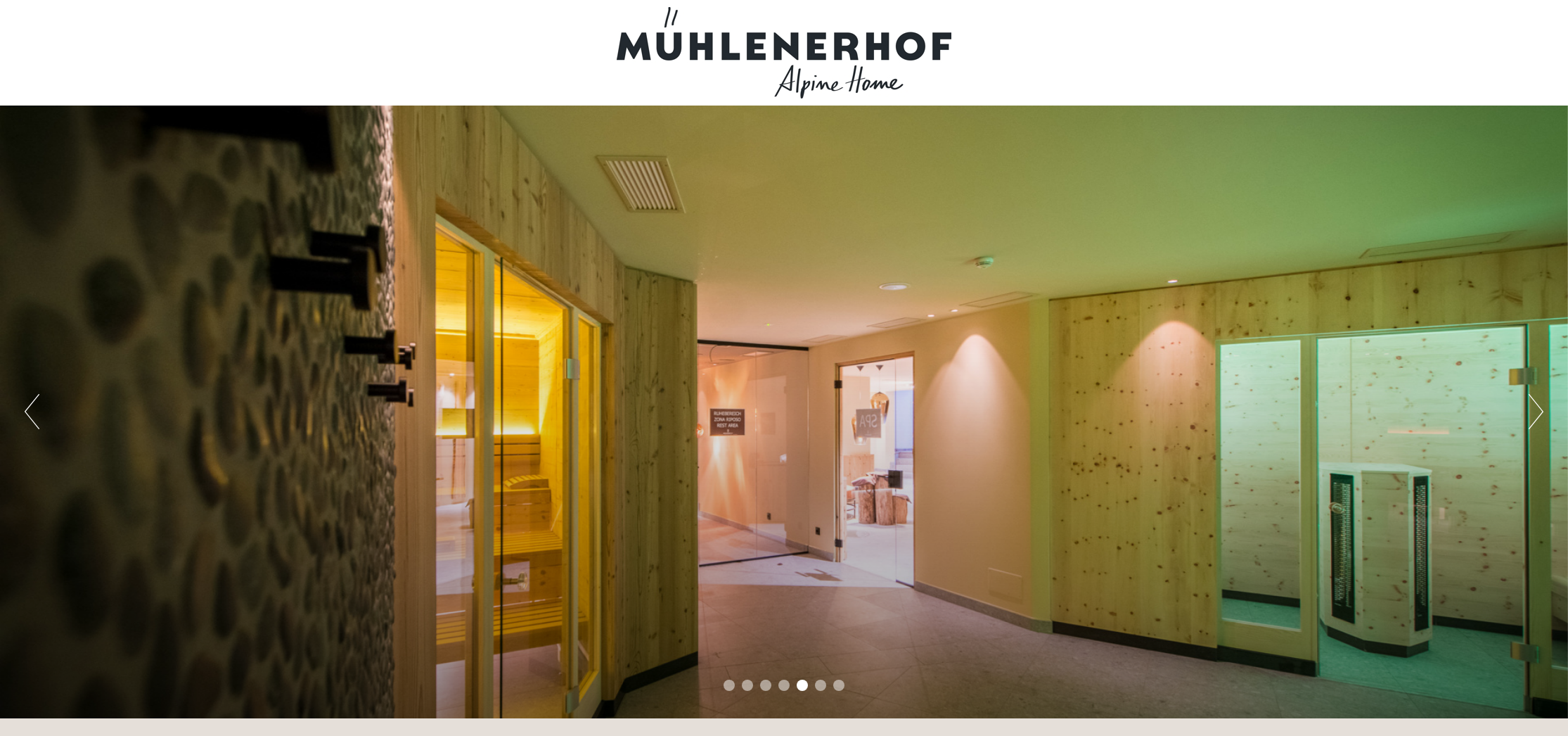
click at [27, 413] on button "Previous" at bounding box center [31, 411] width 14 height 35
